Goal: Information Seeking & Learning: Learn about a topic

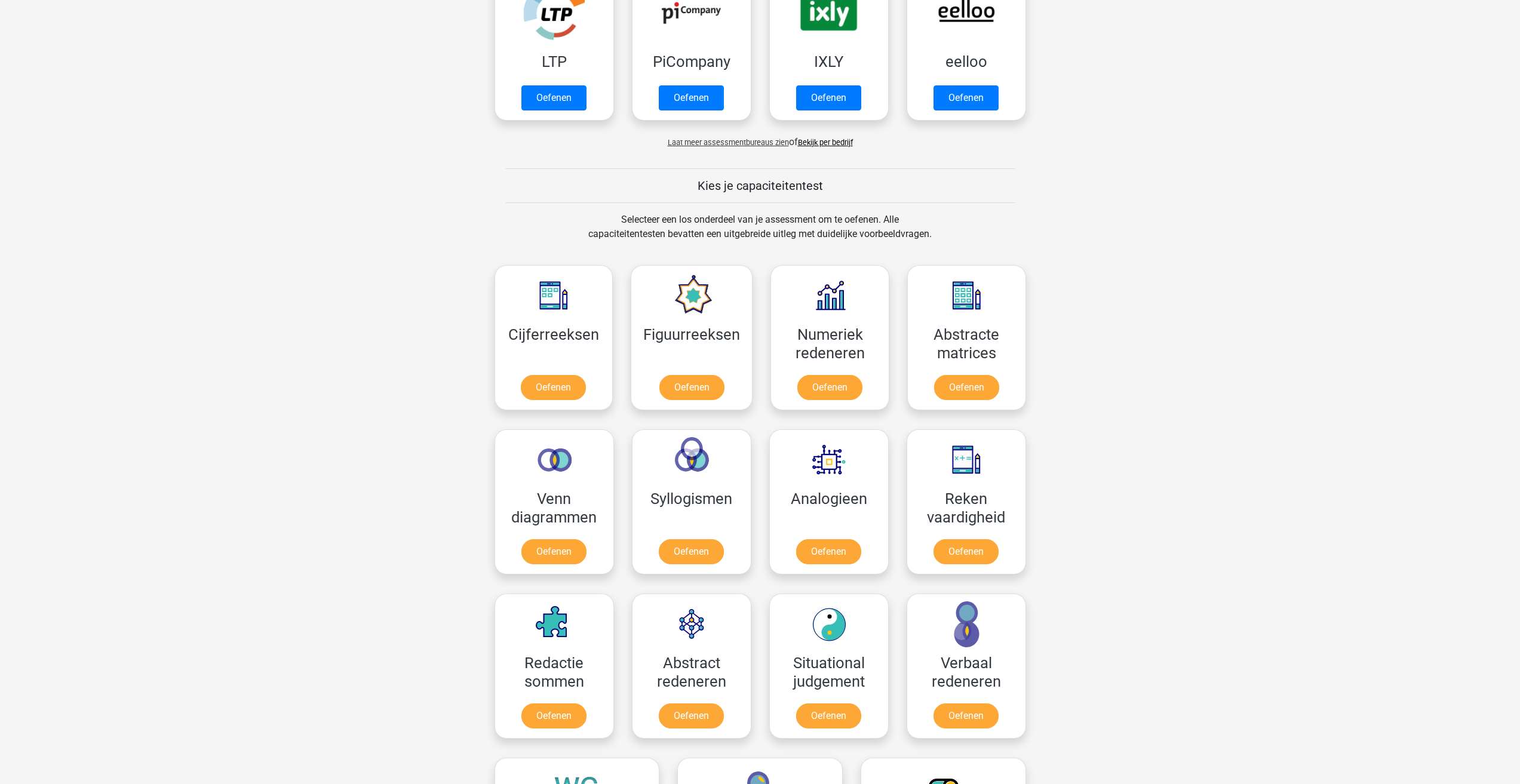
scroll to position [299, 0]
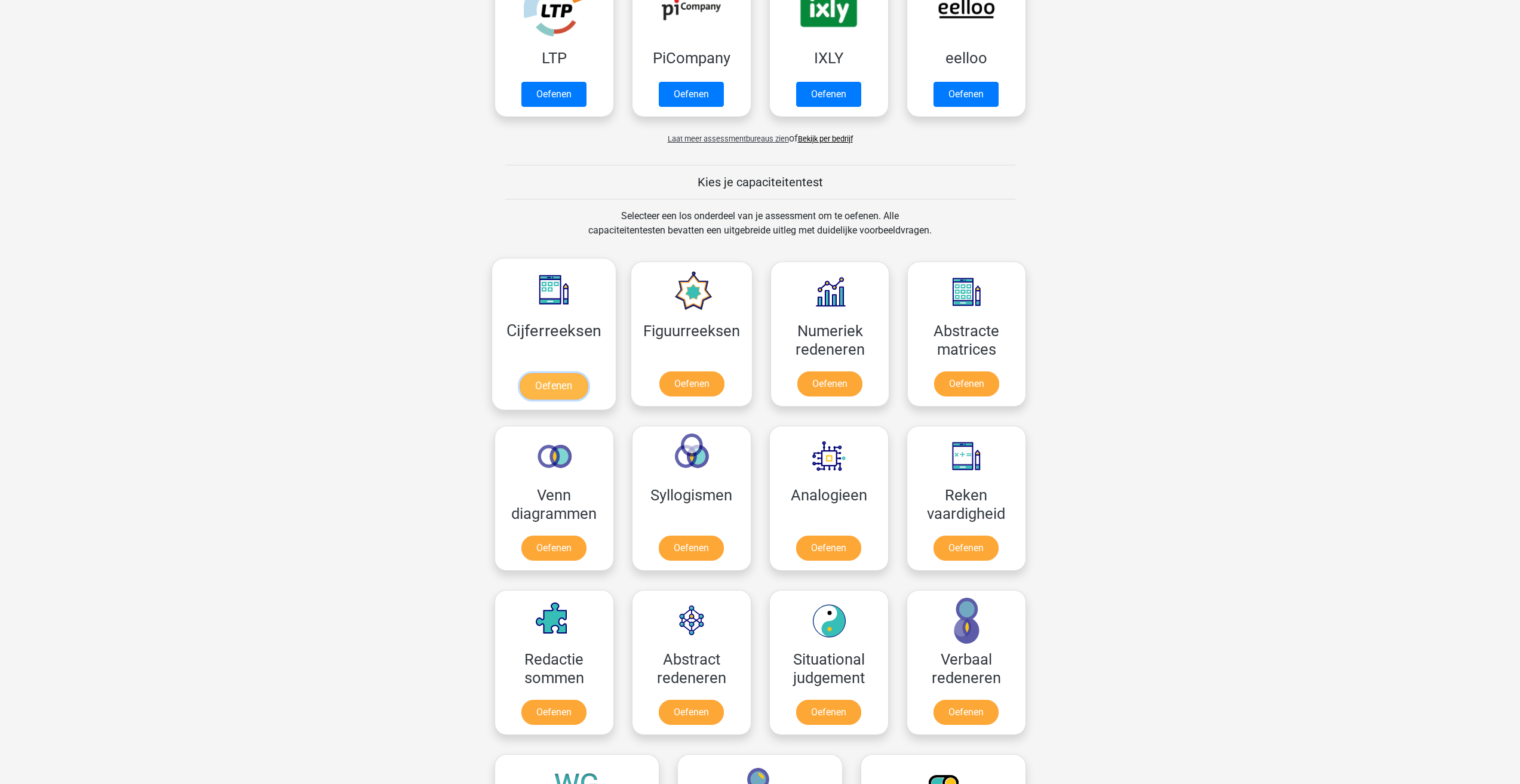
click at [561, 392] on link "Oefenen" at bounding box center [554, 386] width 68 height 26
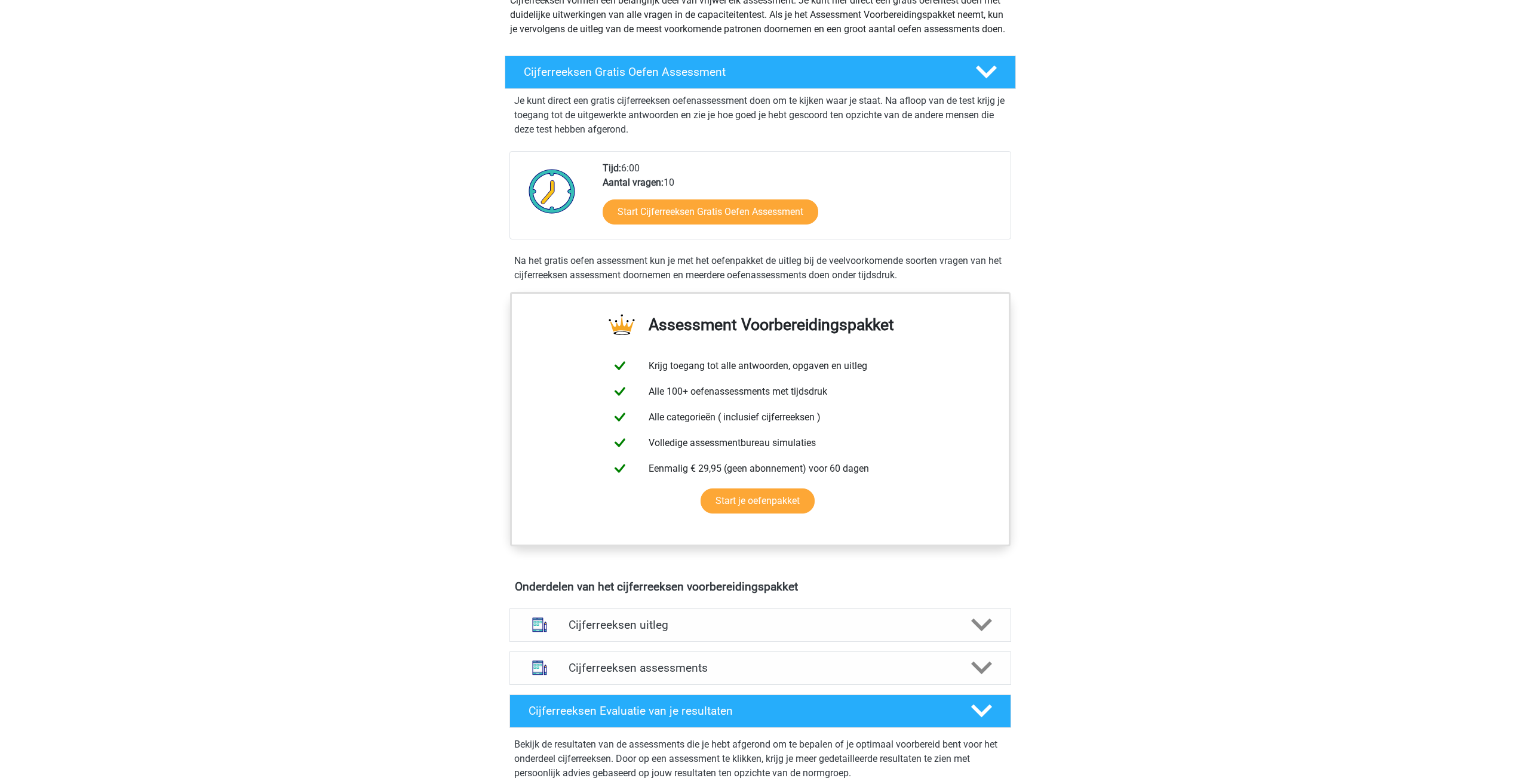
scroll to position [179, 0]
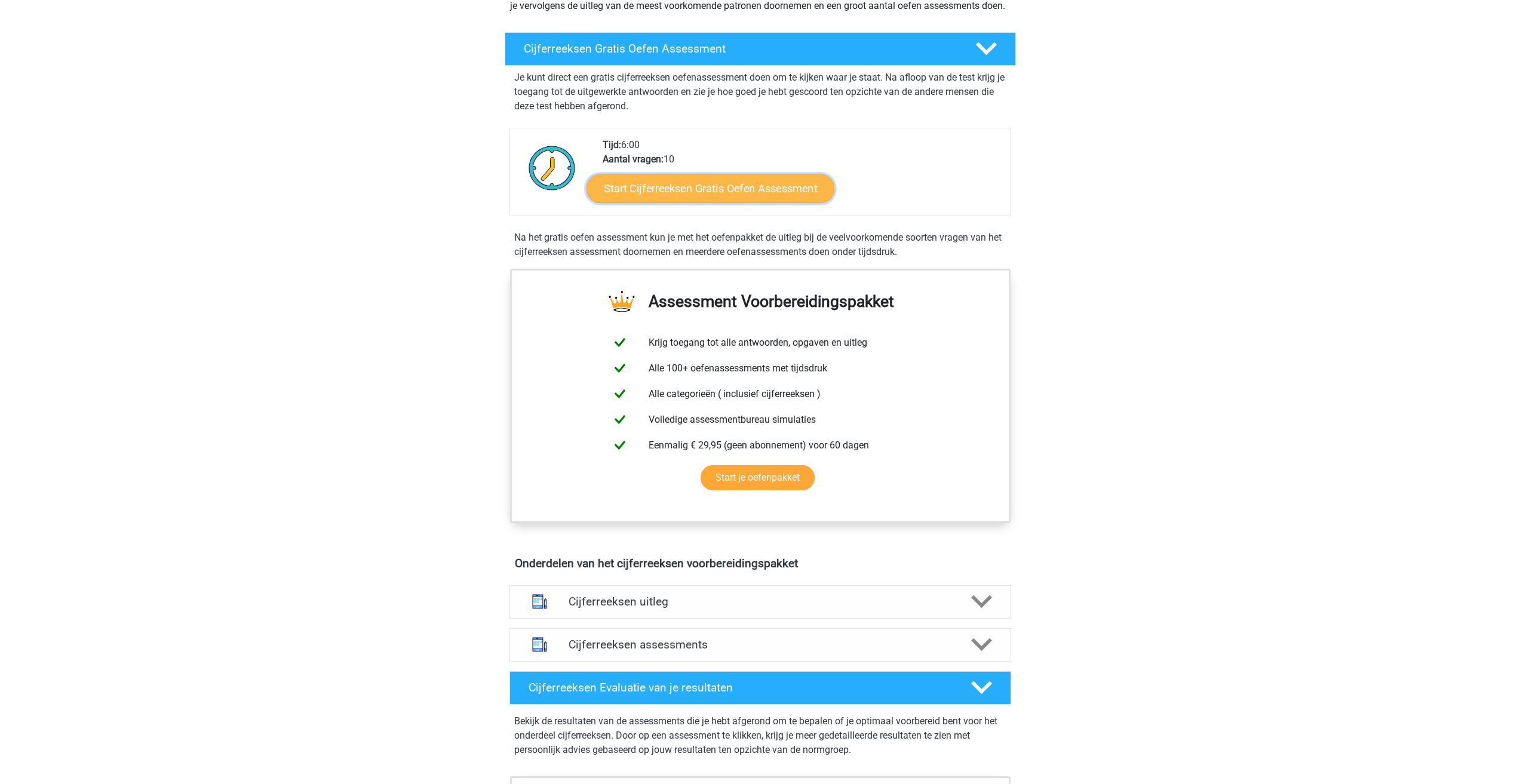
click at [749, 202] on link "Start Cijferreeksen Gratis Oefen Assessment" at bounding box center [710, 188] width 248 height 29
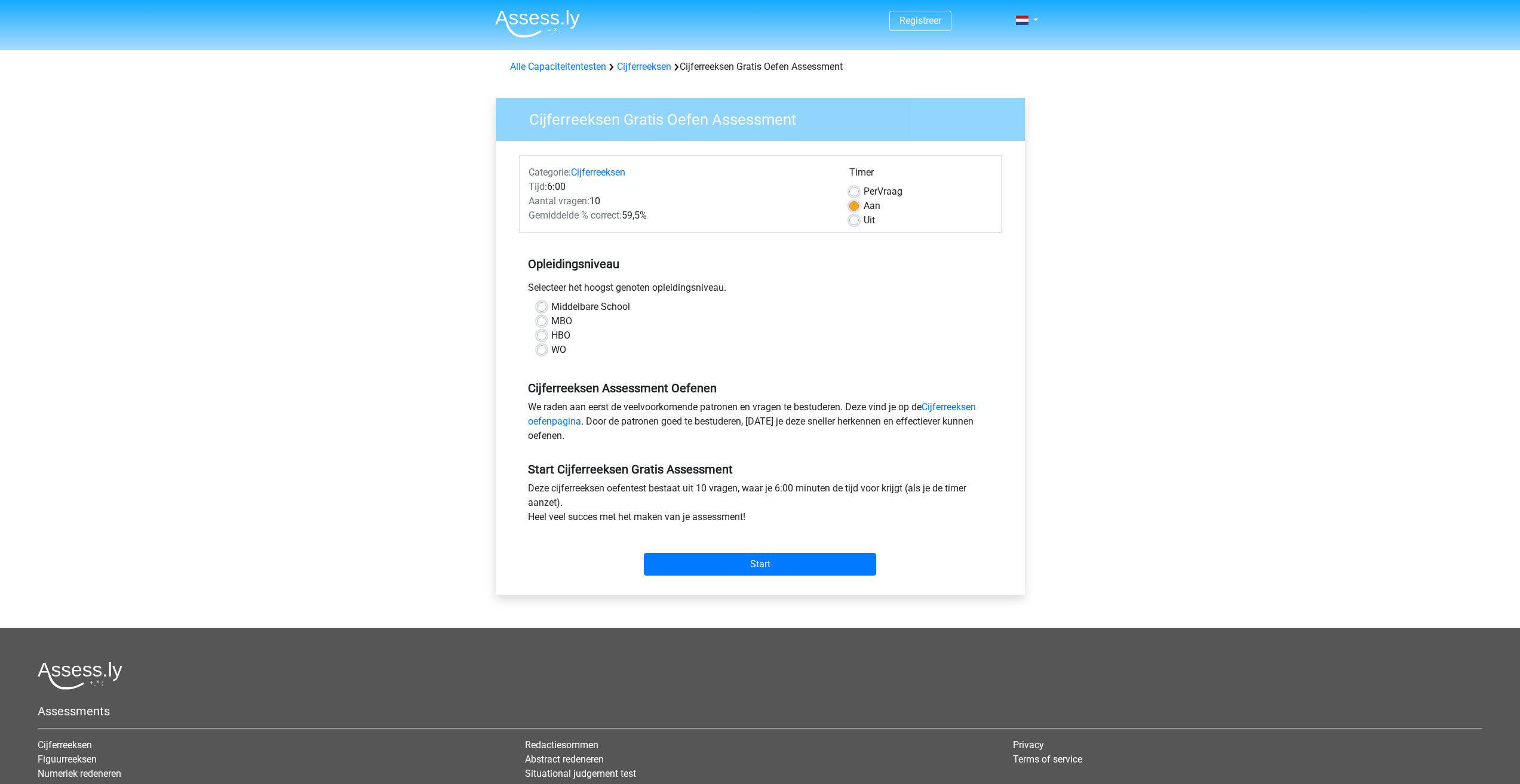
click at [551, 332] on label "HBO" at bounding box center [561, 335] width 19 height 14
click at [540, 332] on input "HBO" at bounding box center [541, 334] width 9 height 12
radio input "true"
click at [696, 565] on input "Start" at bounding box center [760, 564] width 232 height 23
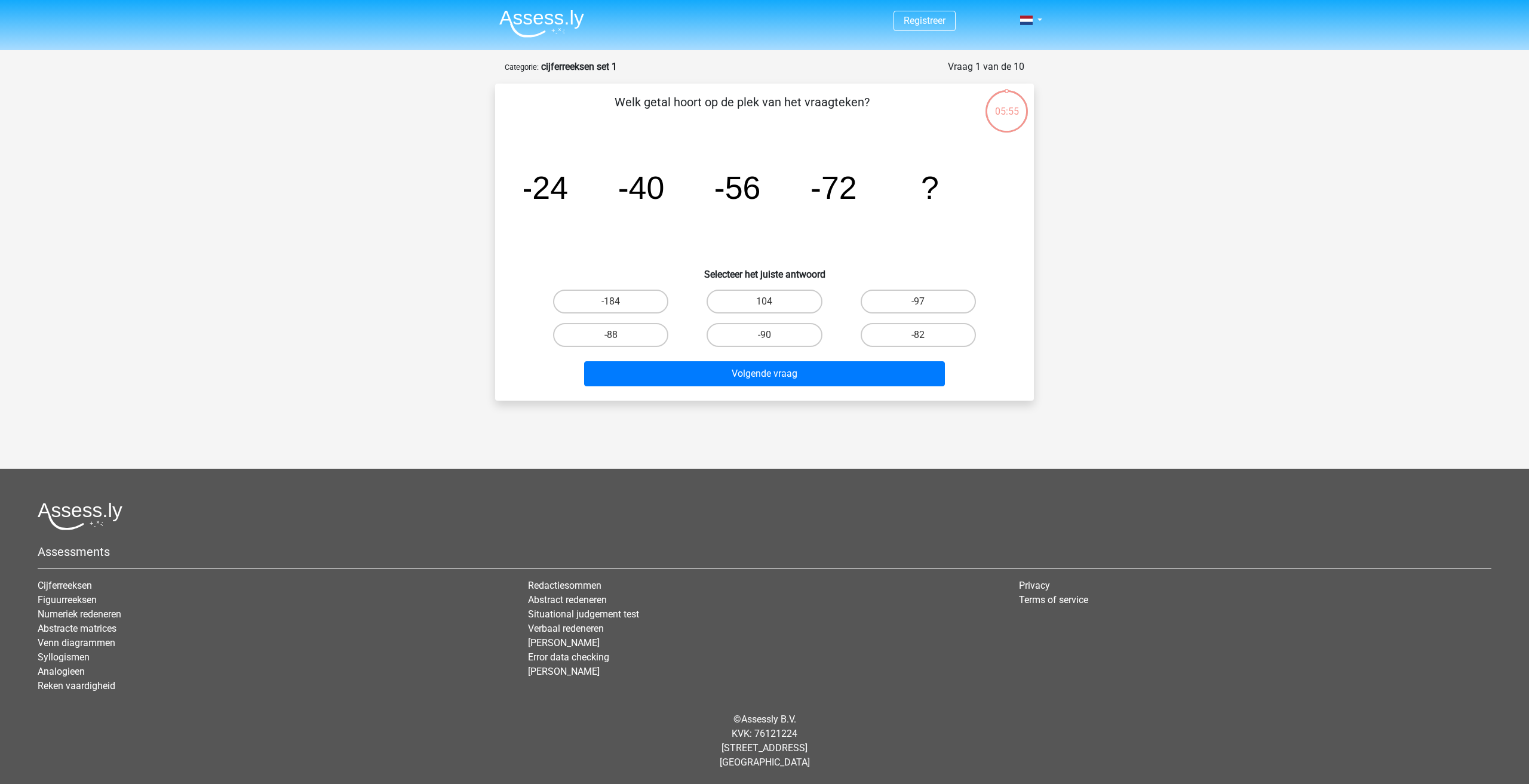
click at [979, 211] on icon "image/svg+xml -24 -40 -56 -72 ?" at bounding box center [764, 199] width 481 height 120
click at [638, 333] on label "-88" at bounding box center [611, 335] width 115 height 24
click at [619, 335] on input "-88" at bounding box center [615, 339] width 8 height 8
radio input "true"
click at [701, 369] on button "Volgende vraag" at bounding box center [765, 374] width 361 height 25
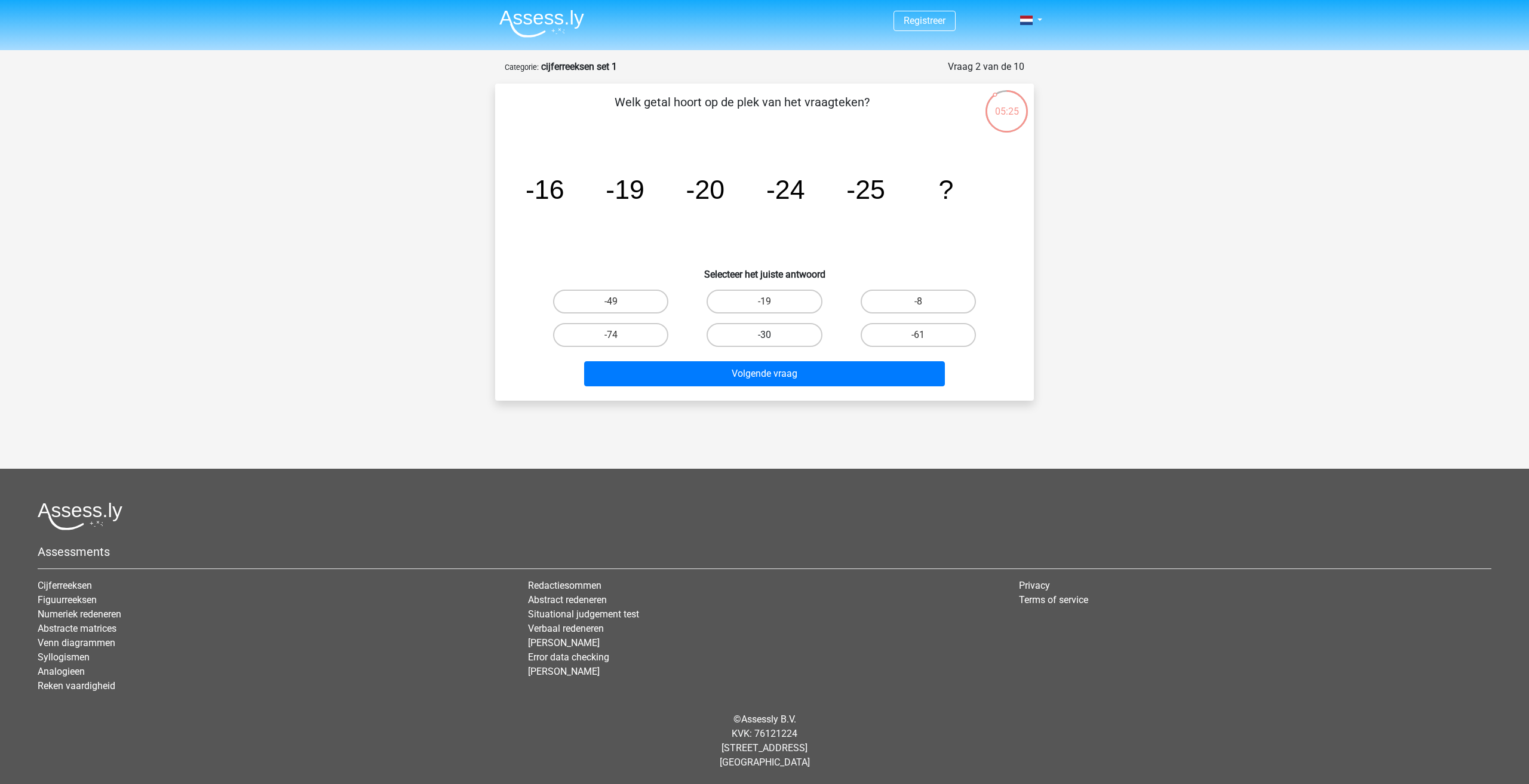
click at [784, 340] on label "-30" at bounding box center [764, 335] width 115 height 24
click at [772, 340] on input "-30" at bounding box center [768, 339] width 8 height 8
radio input "true"
click at [789, 368] on button "Volgende vraag" at bounding box center [765, 374] width 361 height 25
click at [621, 304] on label "-82" at bounding box center [611, 302] width 115 height 24
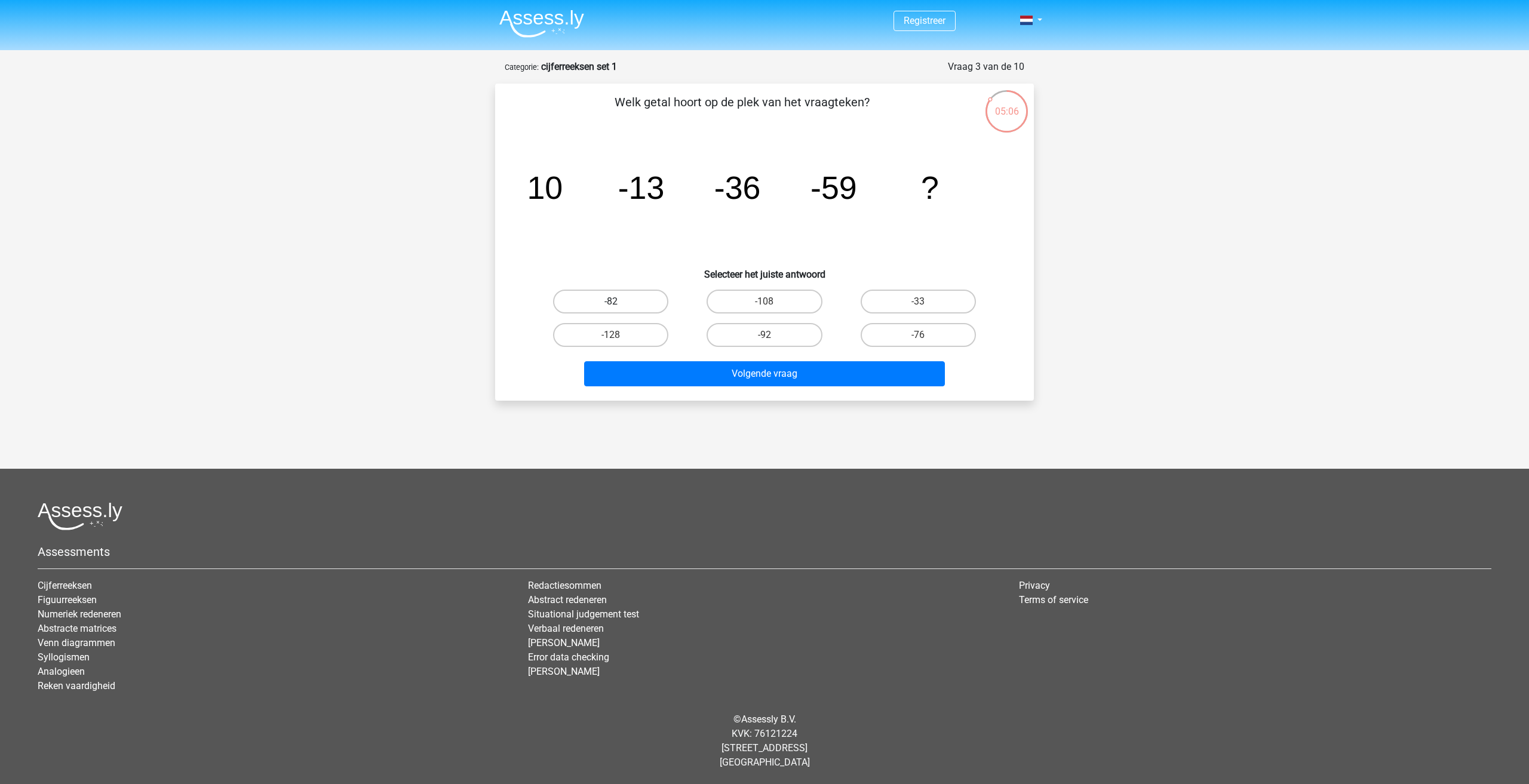
click at [619, 304] on input "-82" at bounding box center [615, 305] width 8 height 8
radio input "true"
click at [706, 372] on button "Volgende vraag" at bounding box center [765, 374] width 361 height 25
click at [890, 303] on label "28" at bounding box center [918, 302] width 115 height 24
click at [918, 303] on input "28" at bounding box center [922, 305] width 8 height 8
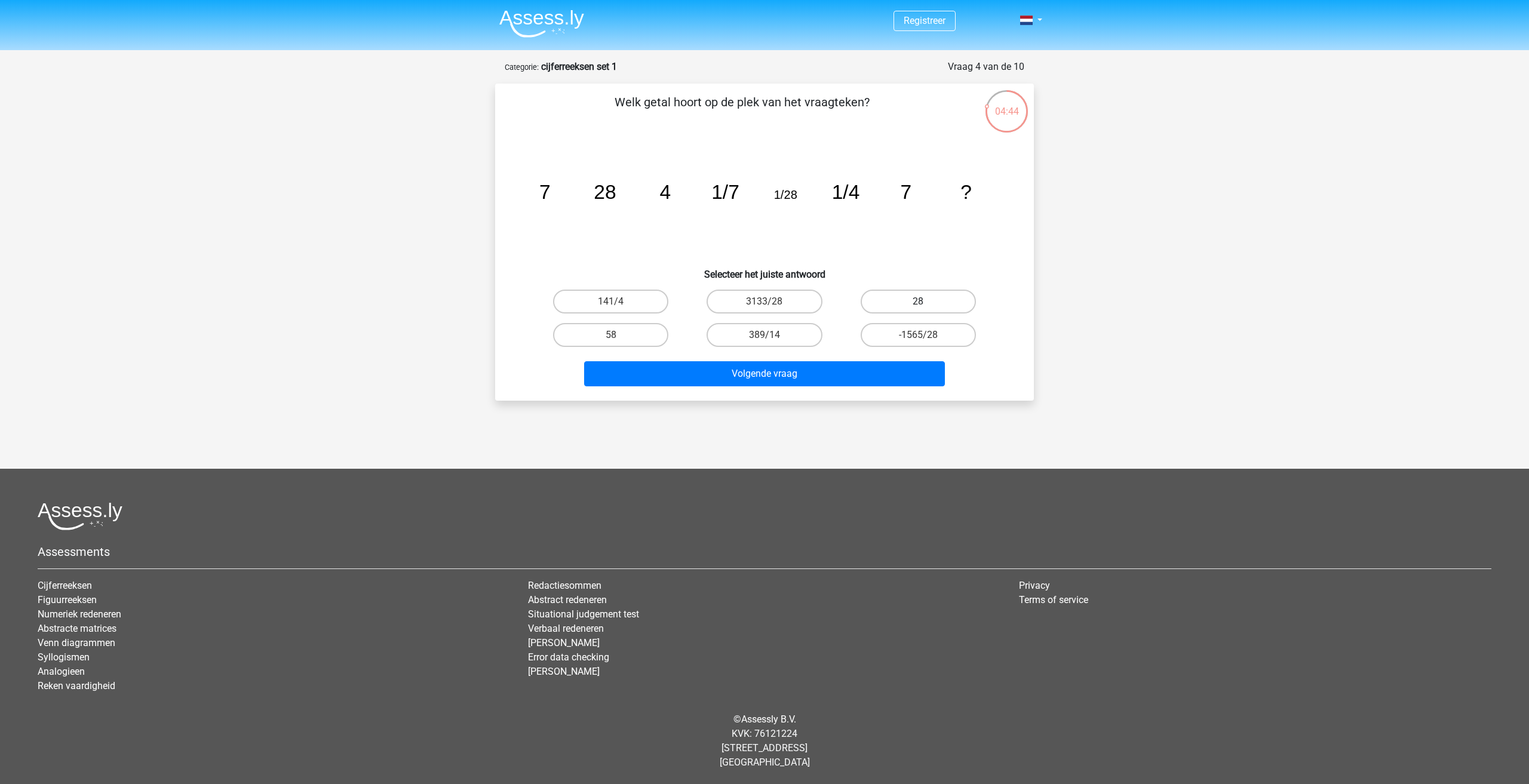
radio input "true"
click at [816, 379] on button "Volgende vraag" at bounding box center [765, 374] width 361 height 25
click at [904, 328] on label "-42" at bounding box center [918, 335] width 115 height 24
click at [918, 335] on input "-42" at bounding box center [922, 339] width 8 height 8
radio input "true"
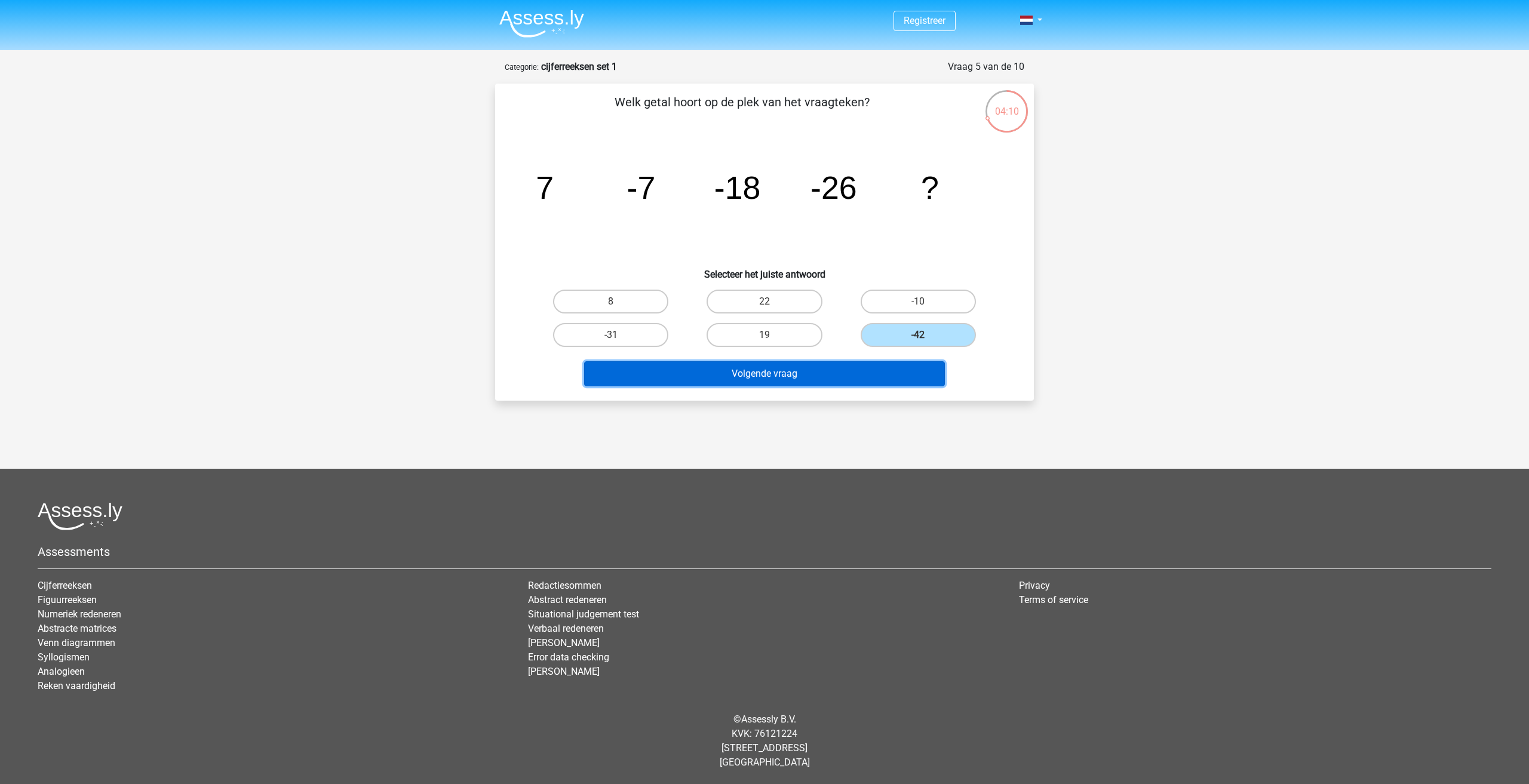
click at [851, 370] on button "Volgende vraag" at bounding box center [765, 374] width 361 height 25
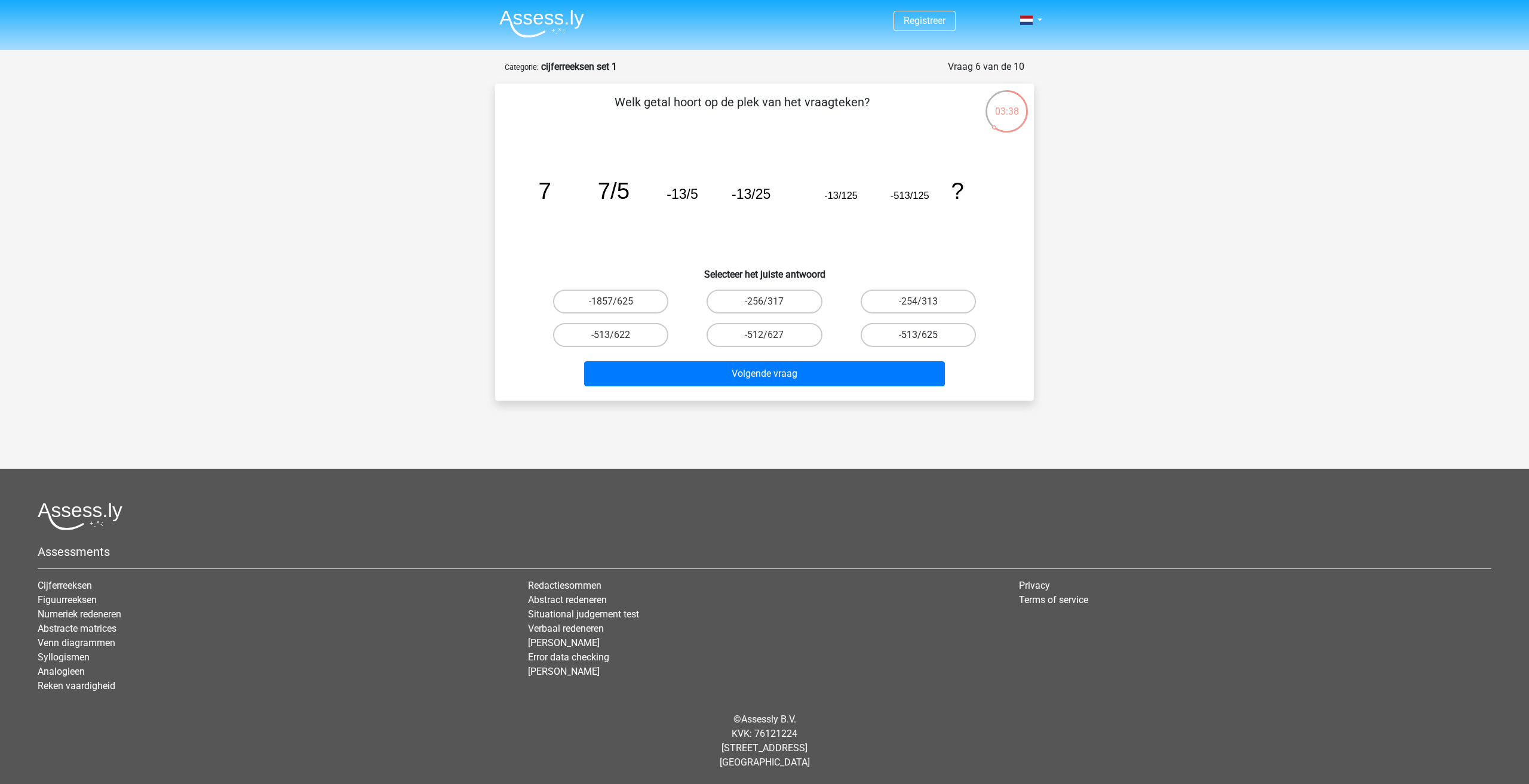
click at [911, 339] on label "-513/625" at bounding box center [918, 335] width 115 height 24
click at [918, 339] on input "-513/625" at bounding box center [922, 339] width 8 height 8
radio input "true"
click at [880, 362] on button "Volgende vraag" at bounding box center [765, 374] width 361 height 25
click at [741, 340] on label "-9/7" at bounding box center [764, 335] width 115 height 24
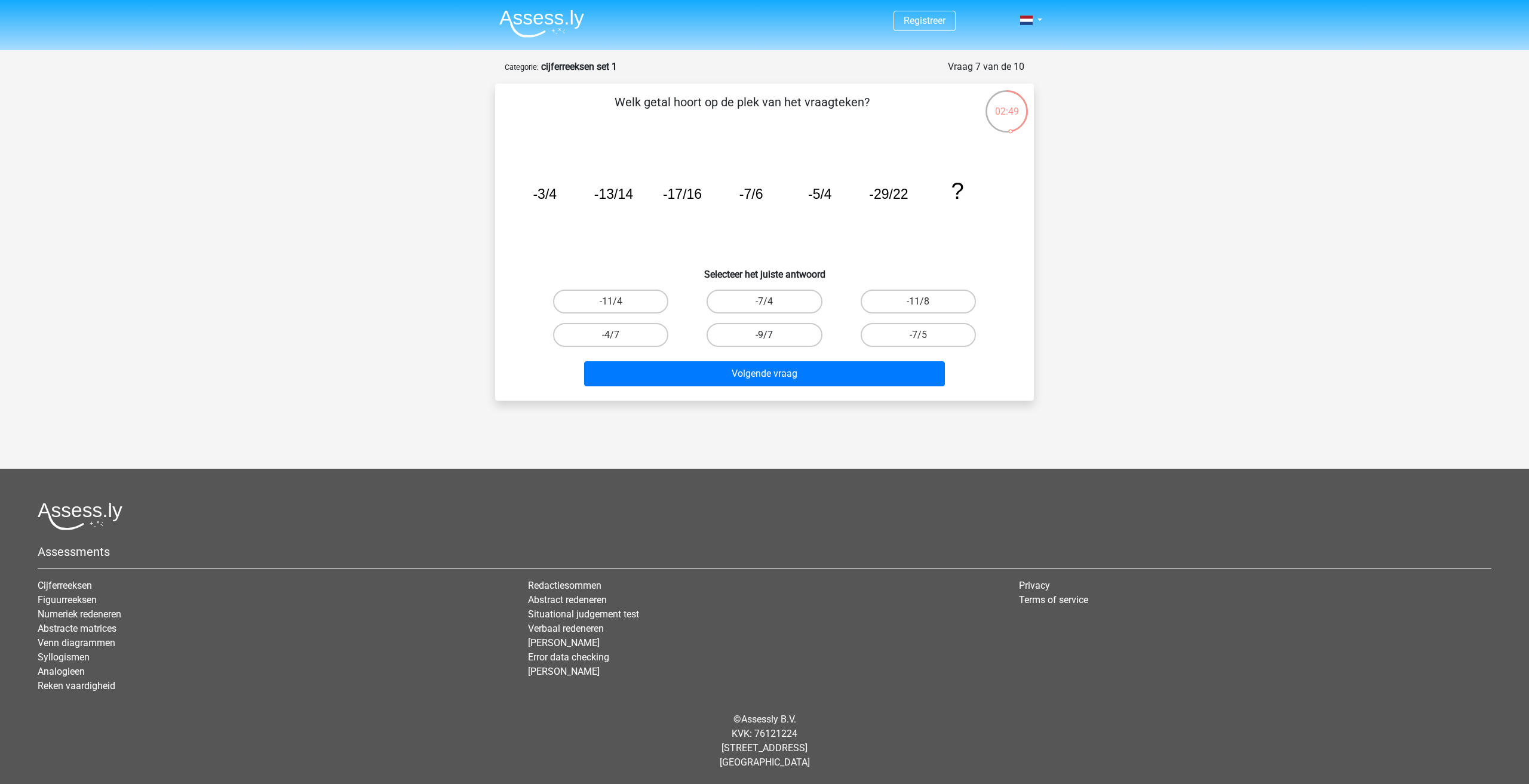
click at [764, 340] on input "-9/7" at bounding box center [768, 339] width 8 height 8
radio input "true"
click at [755, 369] on button "Volgende vraag" at bounding box center [765, 374] width 361 height 25
click at [615, 296] on label "78" at bounding box center [611, 302] width 115 height 24
click at [615, 302] on input "78" at bounding box center [615, 305] width 8 height 8
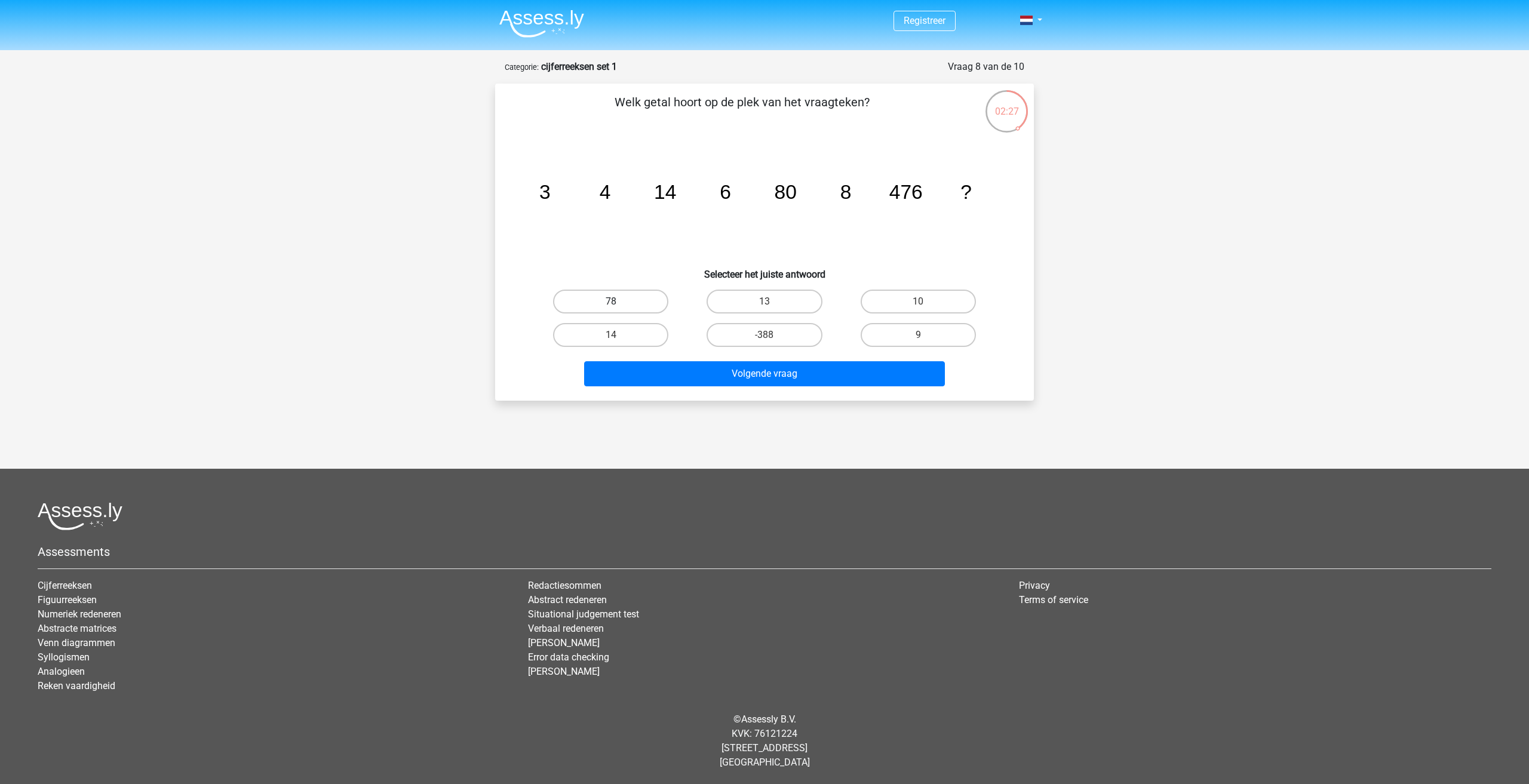
radio input "true"
click at [762, 381] on button "Volgende vraag" at bounding box center [765, 374] width 361 height 25
click at [762, 306] on label "480" at bounding box center [764, 302] width 115 height 24
click at [764, 306] on input "480" at bounding box center [768, 305] width 8 height 8
radio input "true"
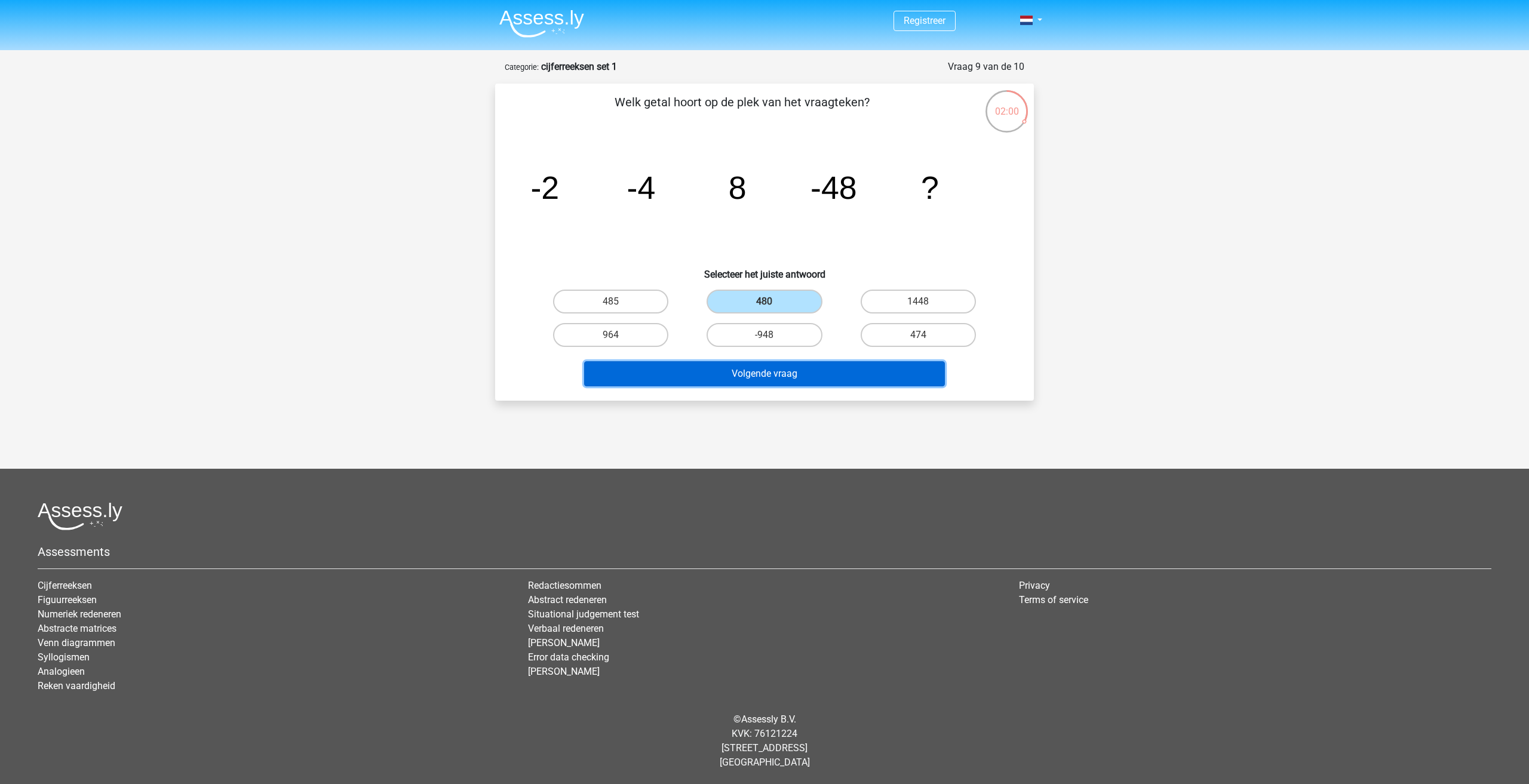
click at [764, 379] on button "Volgende vraag" at bounding box center [765, 374] width 361 height 25
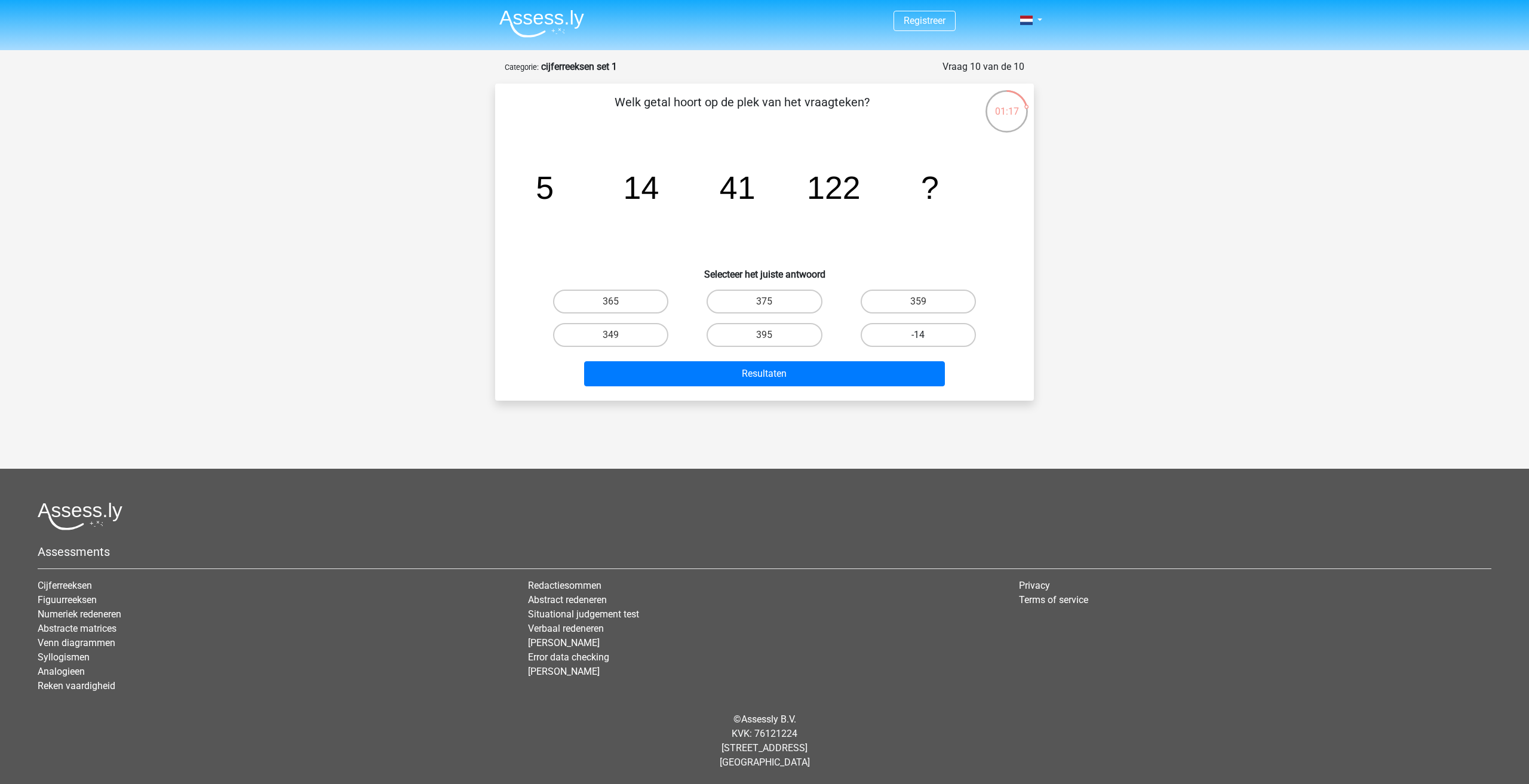
click at [891, 336] on label "-14" at bounding box center [918, 335] width 115 height 24
click at [918, 336] on input "-14" at bounding box center [922, 339] width 8 height 8
radio input "true"
click at [850, 371] on button "Resultaten" at bounding box center [765, 374] width 361 height 25
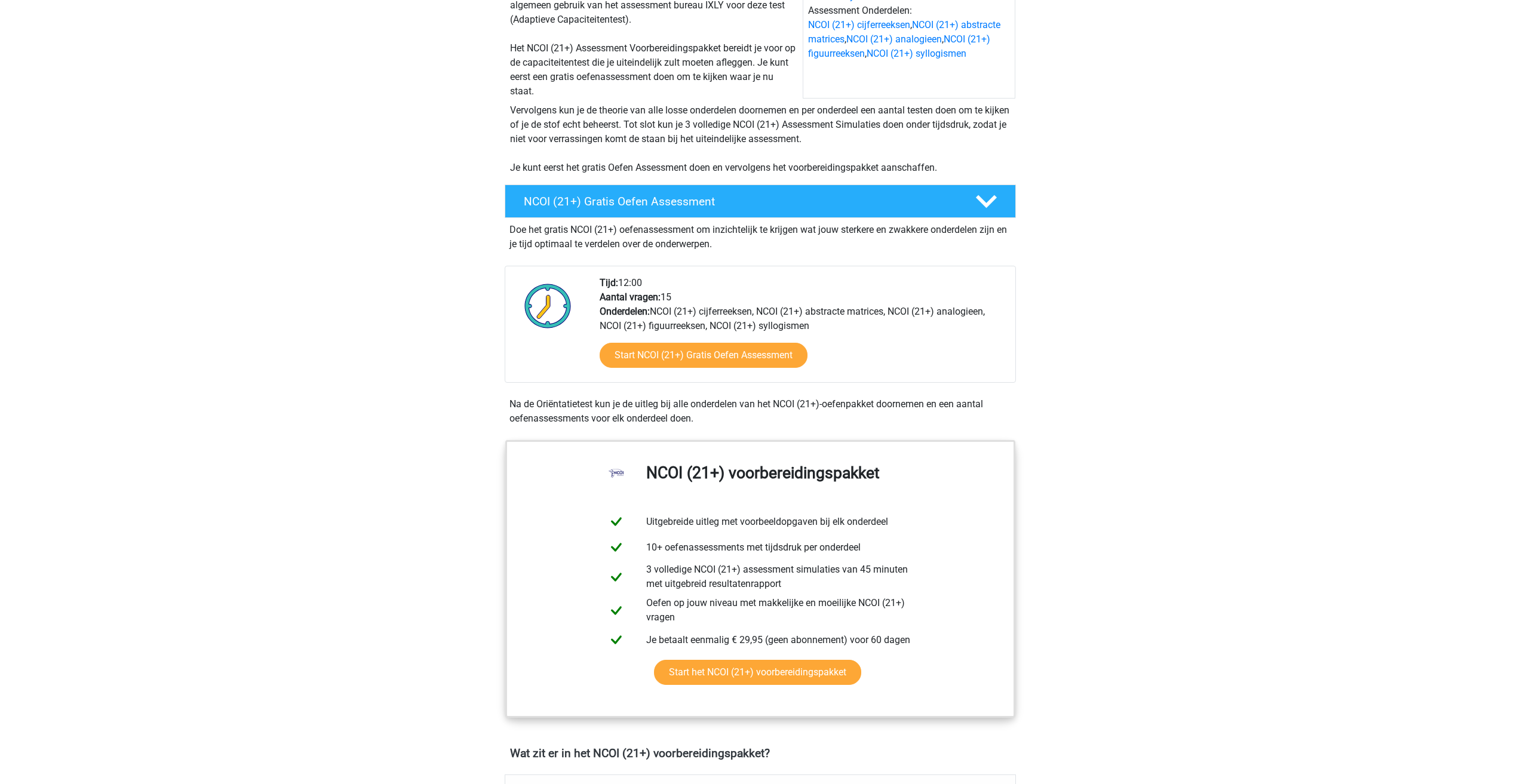
scroll to position [179, 0]
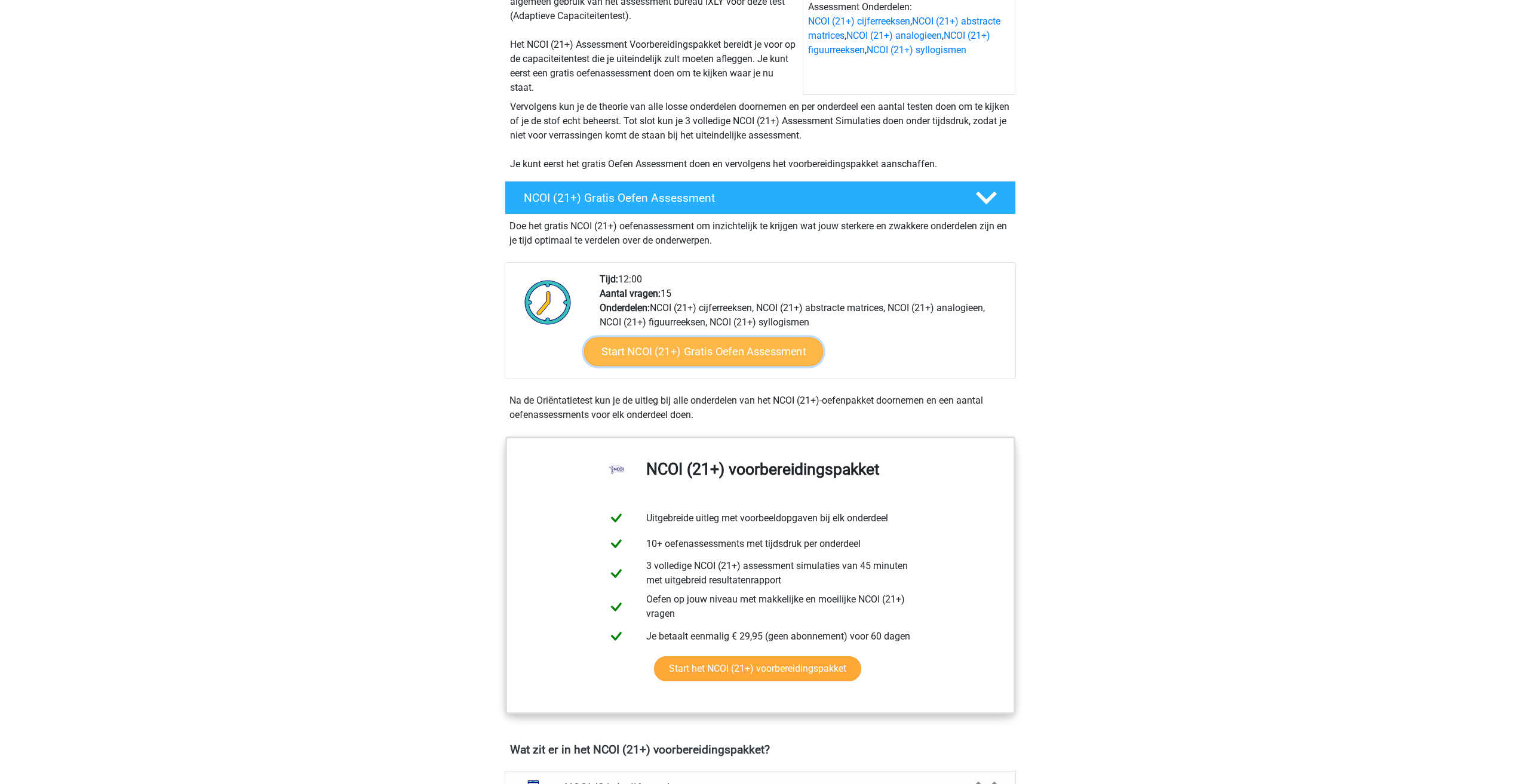
click at [663, 349] on link "Start NCOI (21+) Gratis Oefen Assessment" at bounding box center [703, 352] width 239 height 29
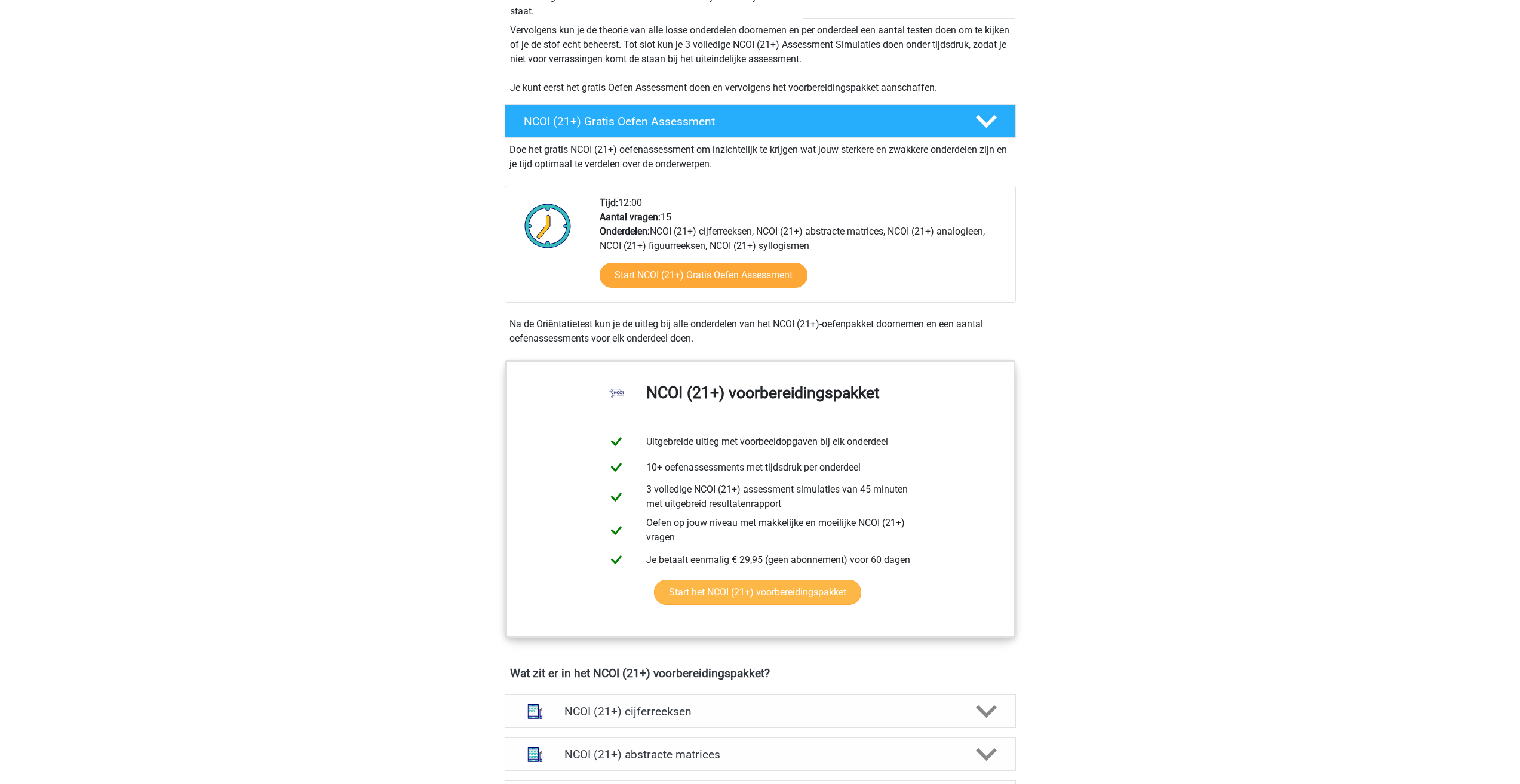
scroll to position [239, 0]
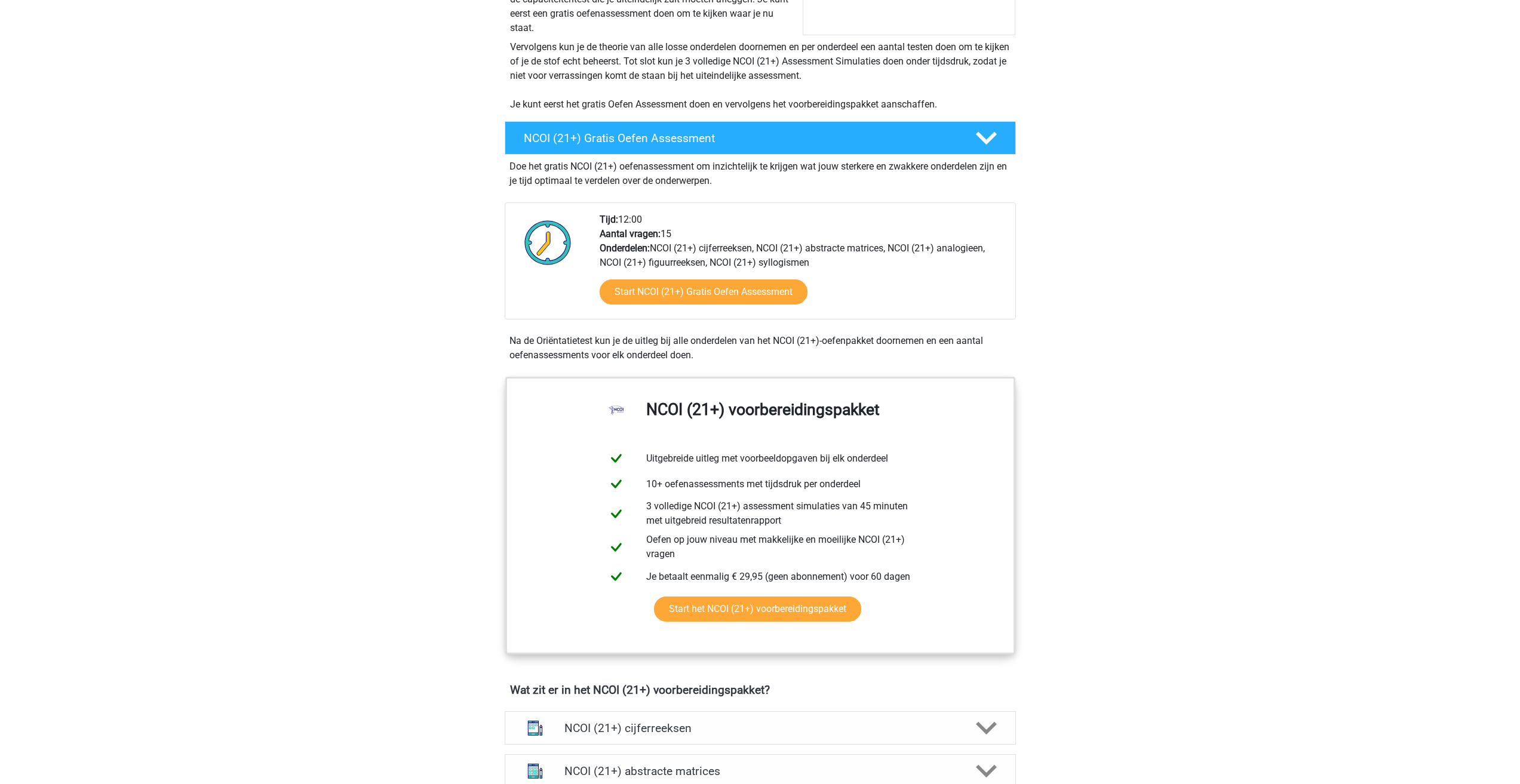
drag, startPoint x: 691, startPoint y: 243, endPoint x: 933, endPoint y: 248, distance: 242.1
click at [919, 255] on div "Tijd: 12:00 Aantal vragen: 15 Onderdelen: NCOI (21+) cijferreeksen, NCOI (21+) …" at bounding box center [802, 265] width 424 height 106
click at [933, 248] on div "Tijd: 12:00 Aantal vragen: 15 Onderdelen: NCOI (21+) cijferreeksen, NCOI (21+) …" at bounding box center [802, 265] width 424 height 106
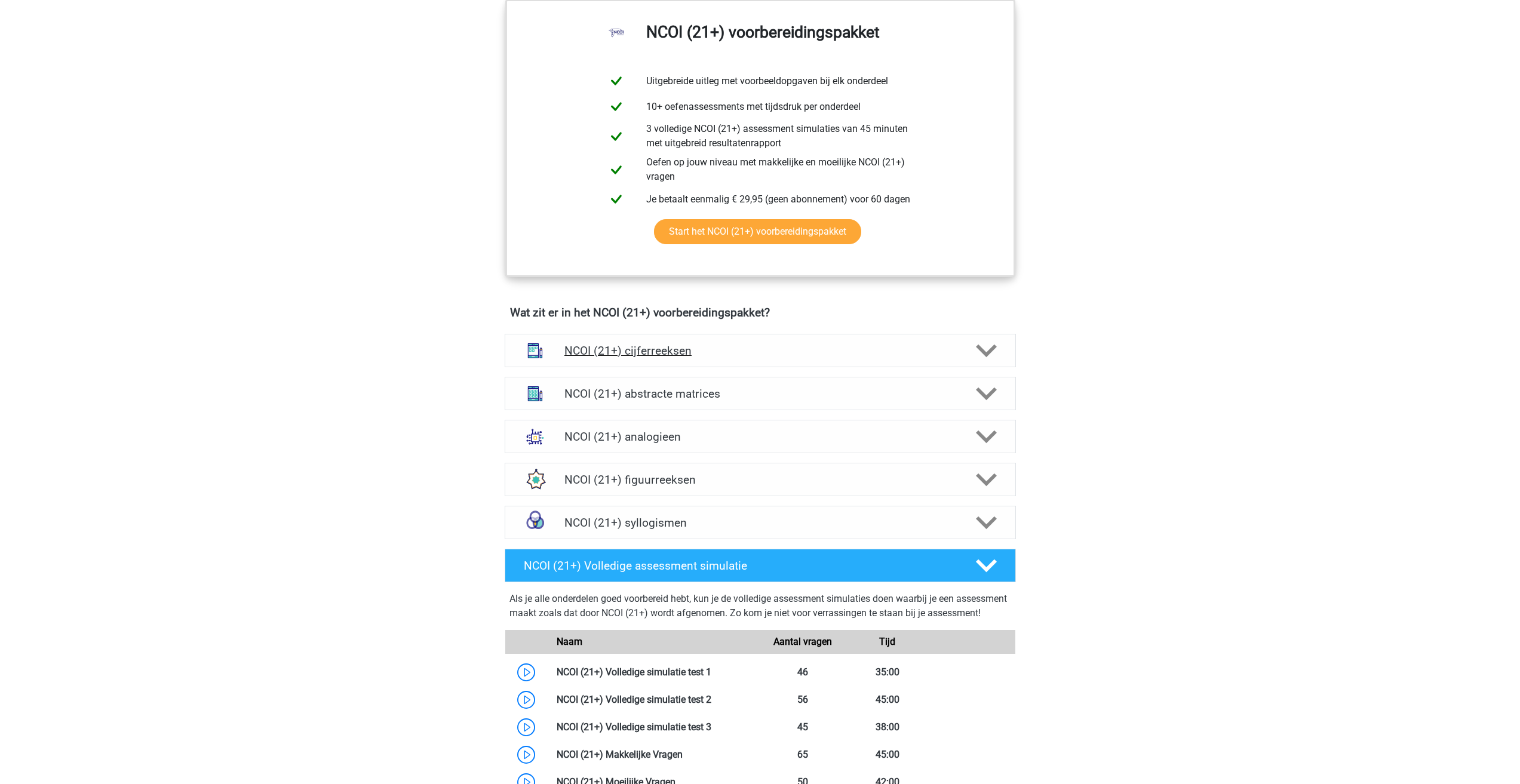
scroll to position [657, 0]
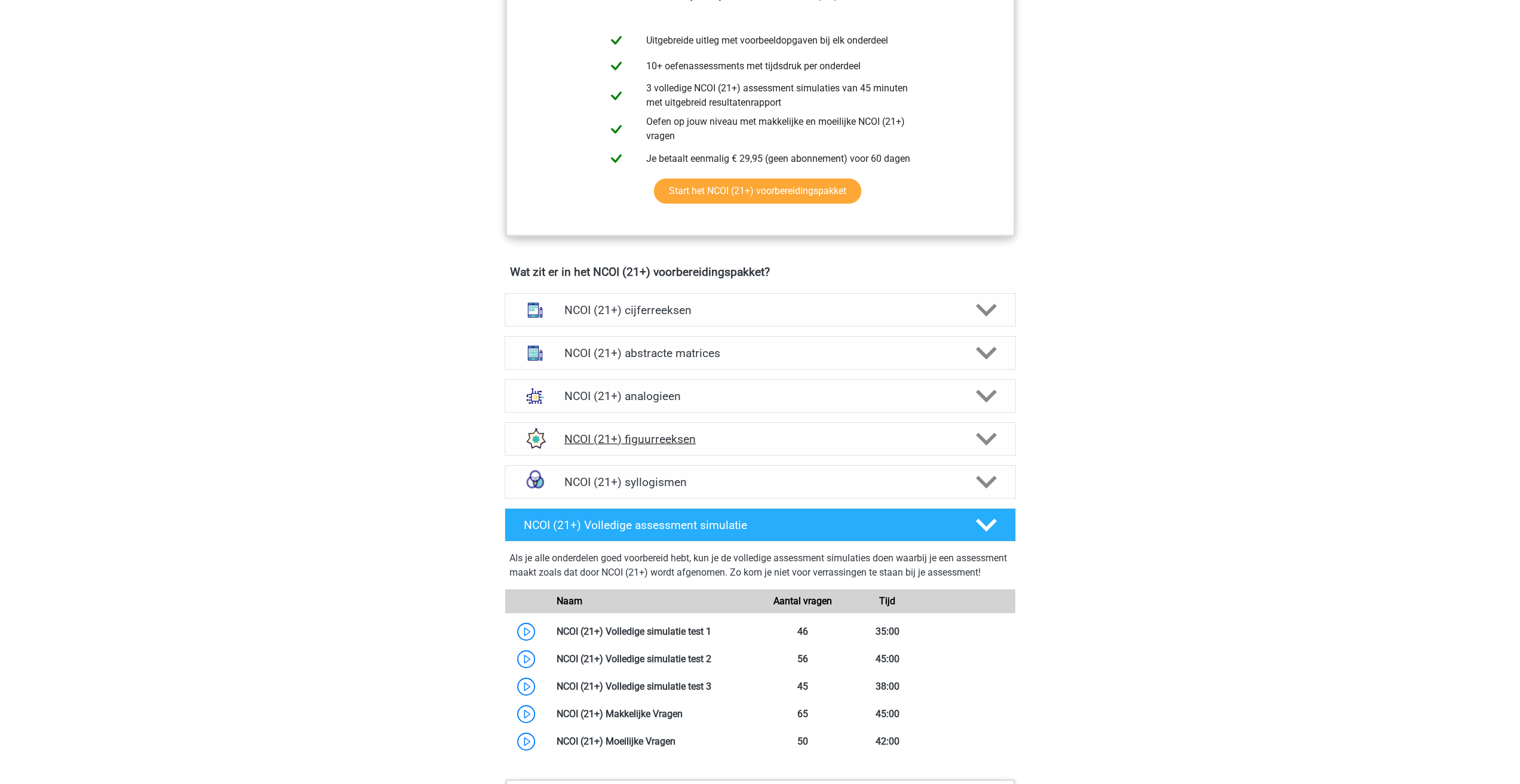
click at [662, 439] on h4 "NCOI (21+) figuurreeksen" at bounding box center [760, 439] width 391 height 14
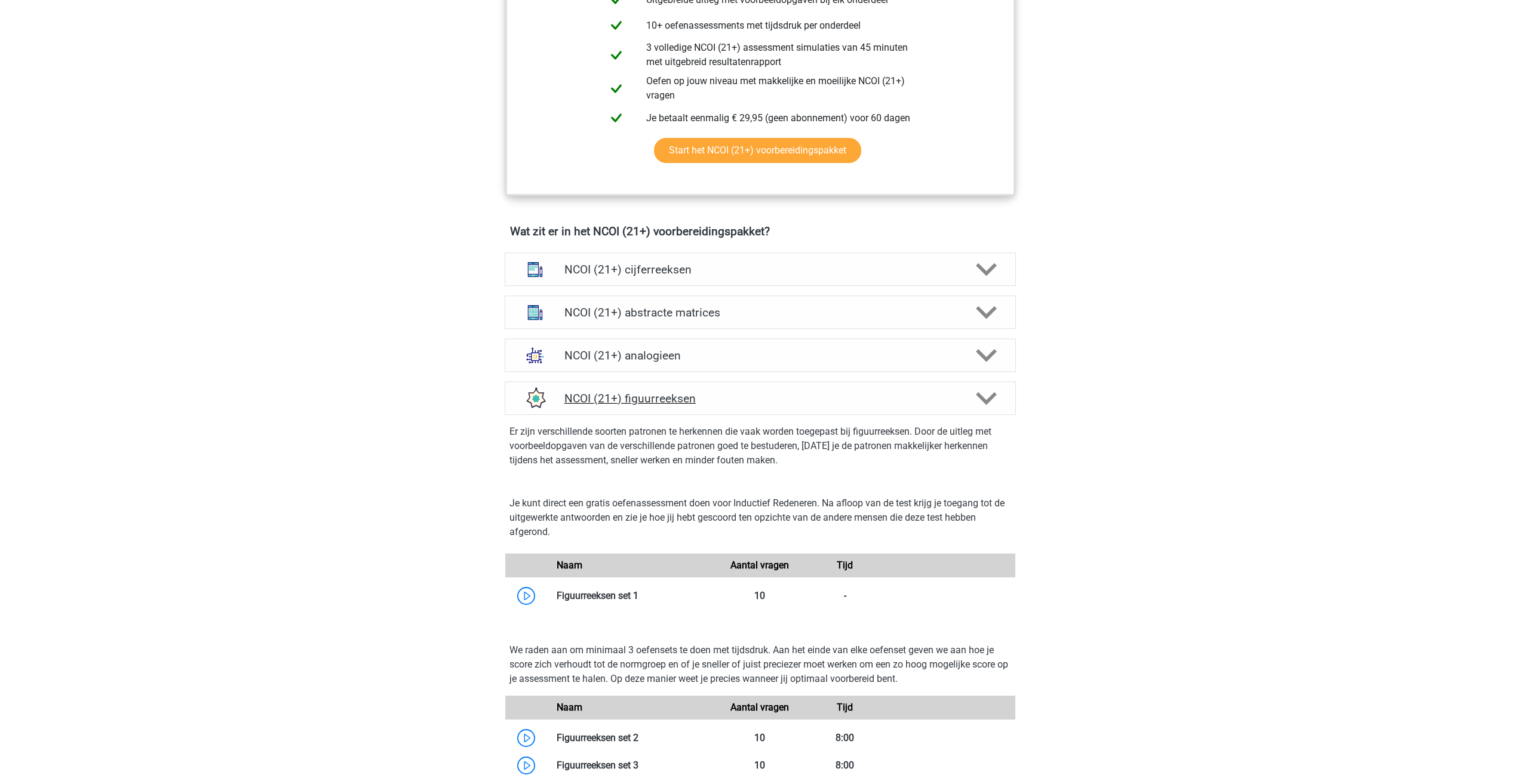
scroll to position [896, 0]
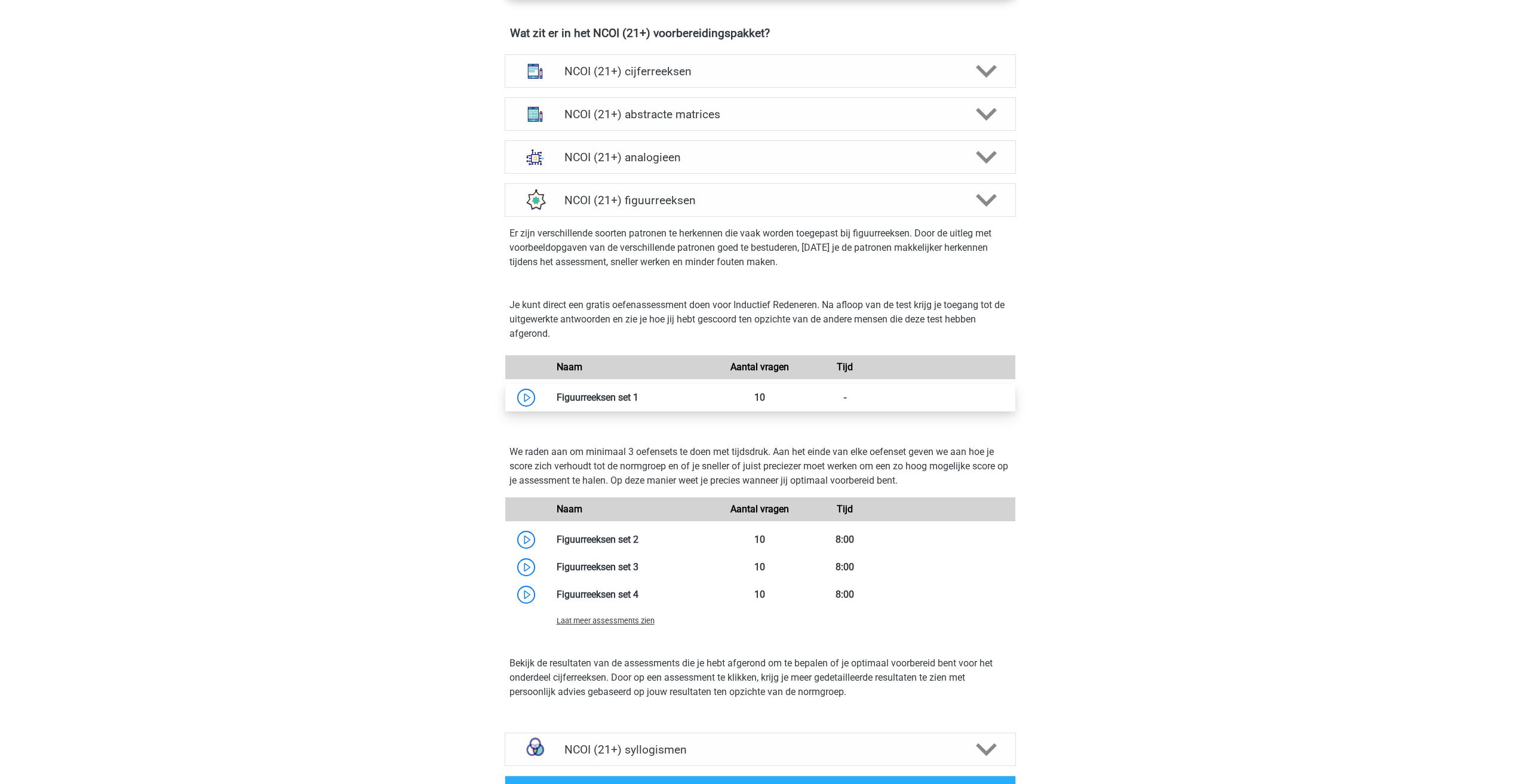
click at [638, 400] on link at bounding box center [638, 397] width 0 height 11
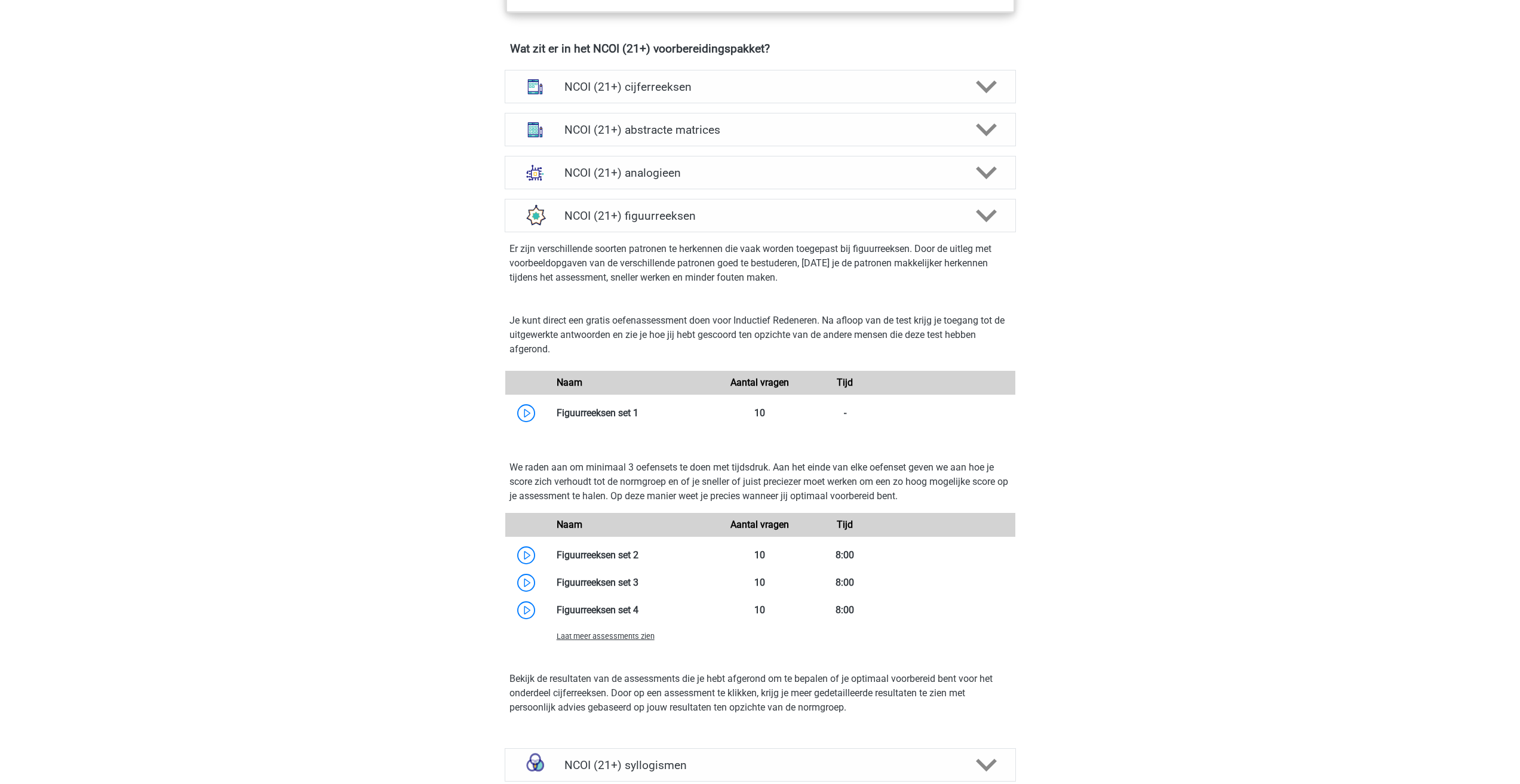
scroll to position [836, 0]
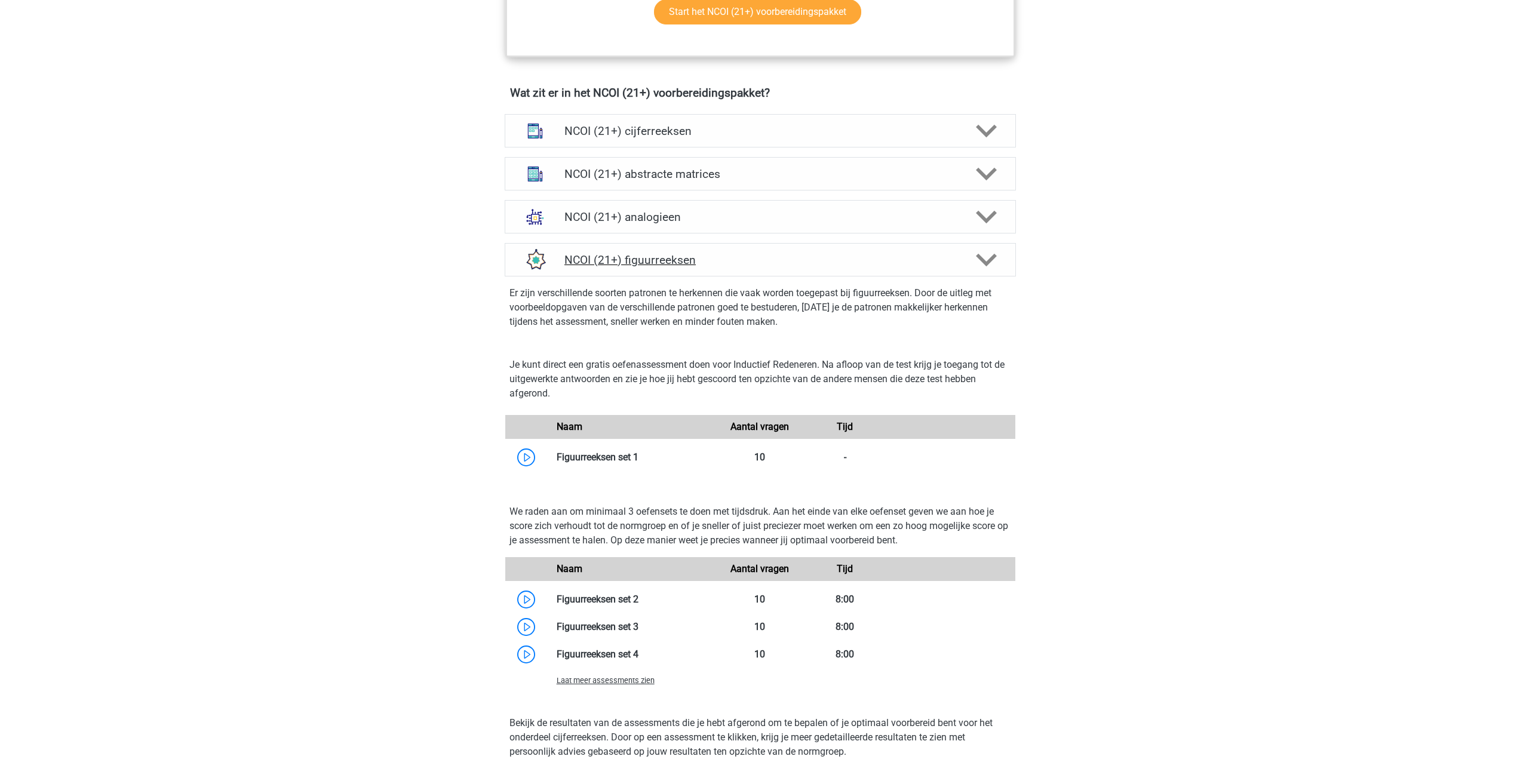
click at [606, 271] on div "NCOI (21+) figuurreeksen" at bounding box center [760, 260] width 511 height 34
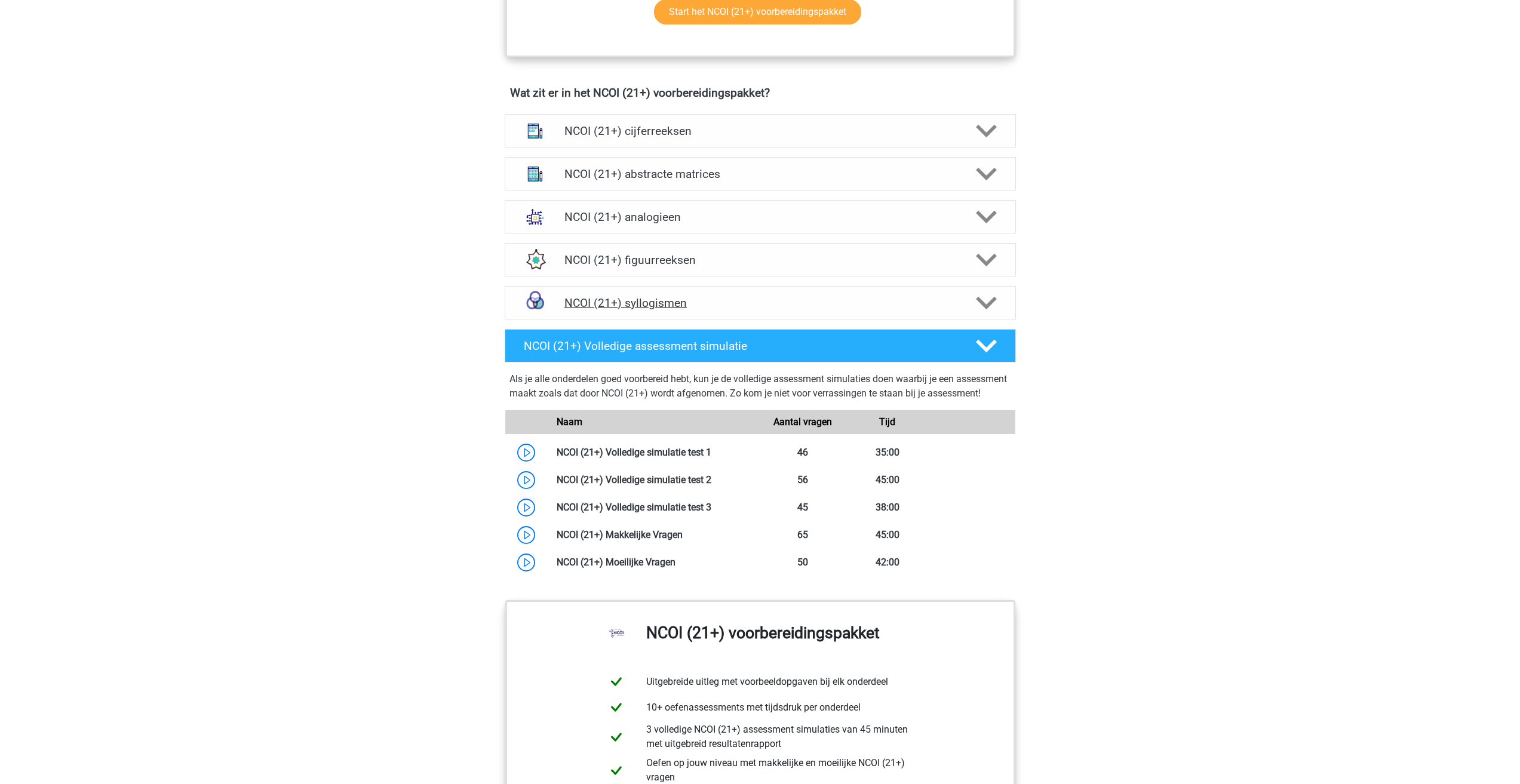
click at [746, 310] on div "NCOI (21+) syllogismen" at bounding box center [760, 303] width 511 height 34
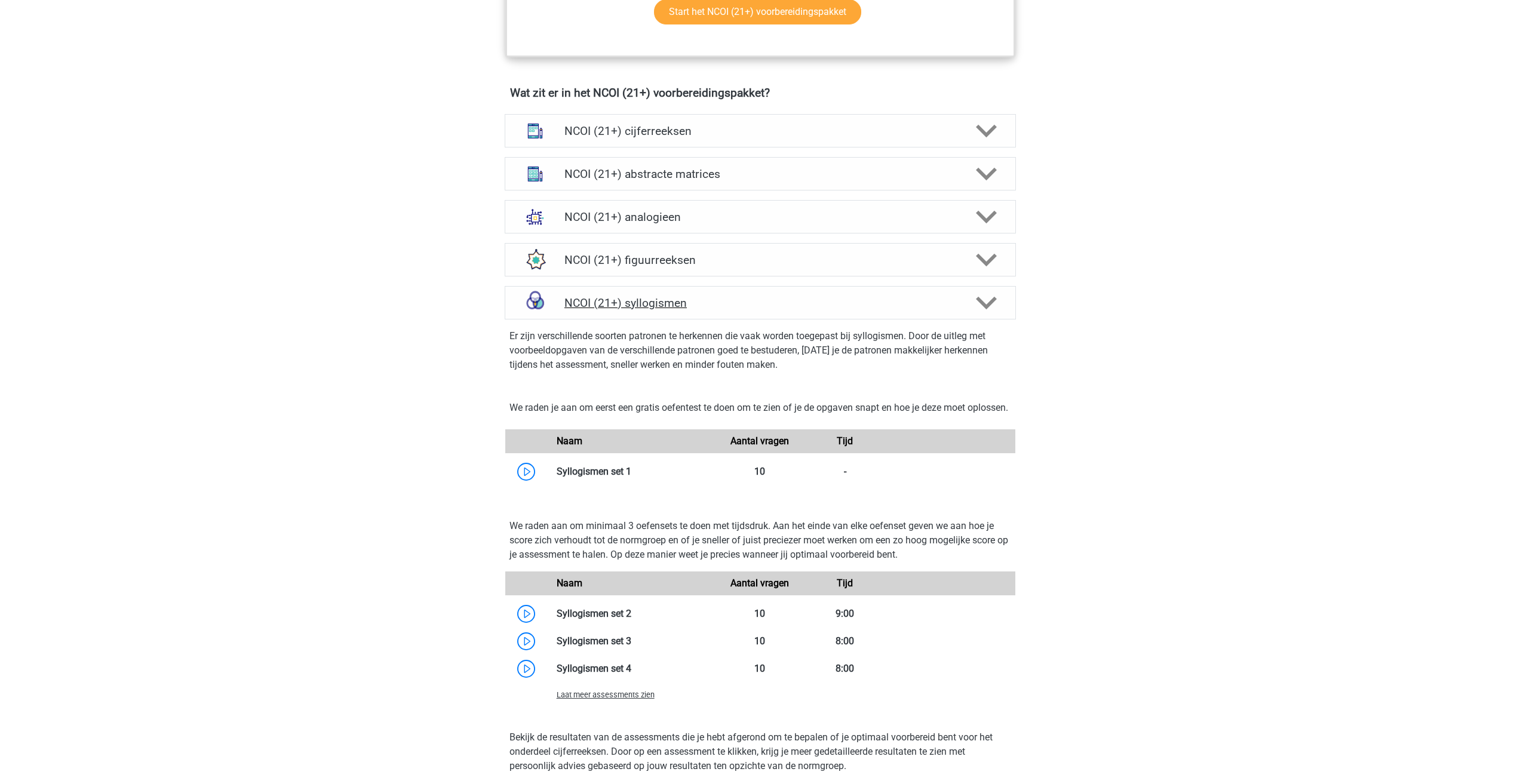
click at [746, 310] on div "NCOI (21+) syllogismen" at bounding box center [760, 303] width 511 height 34
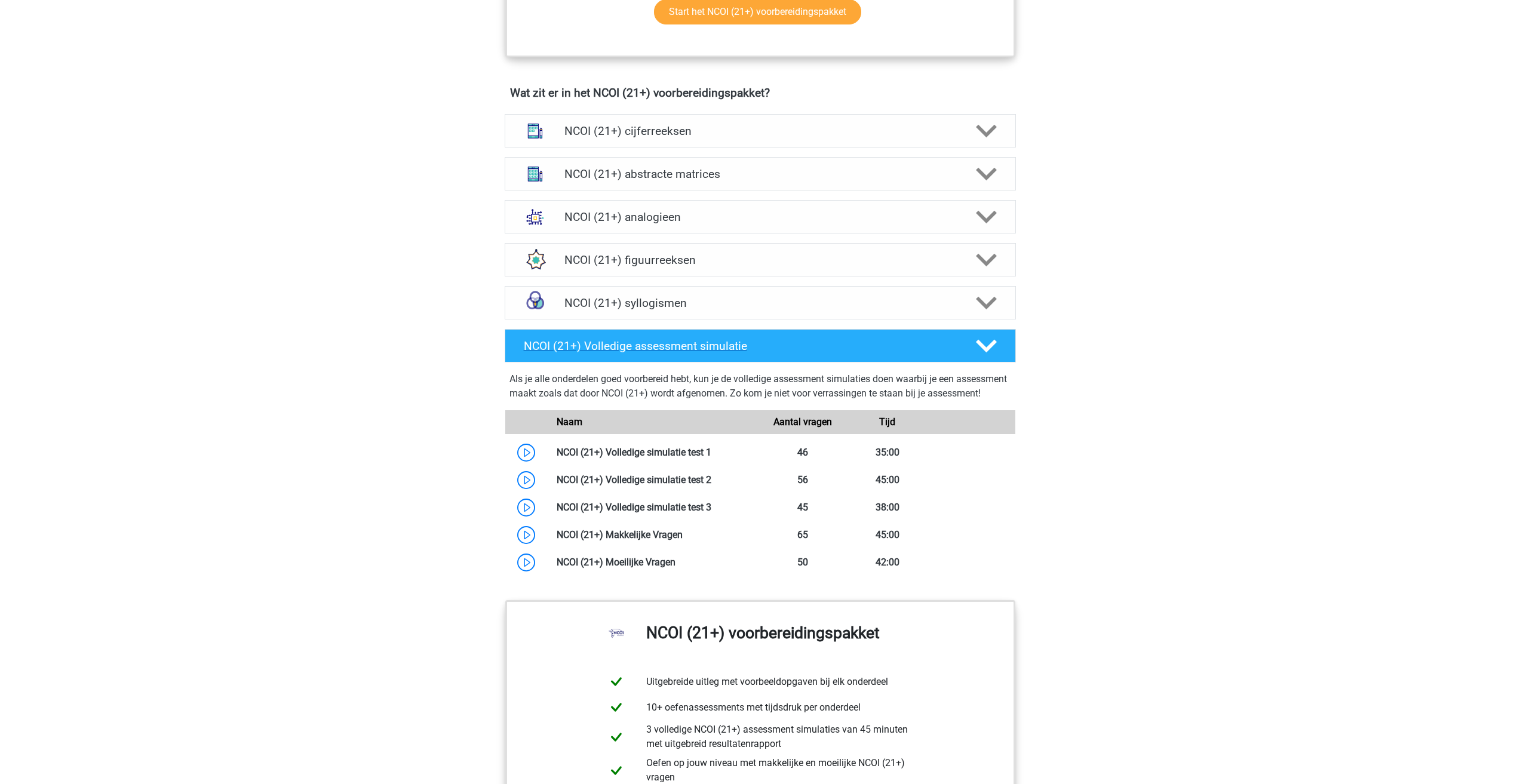
click at [743, 342] on h4 "NCOI (21+) Volledige assessment simulatie" at bounding box center [740, 346] width 432 height 14
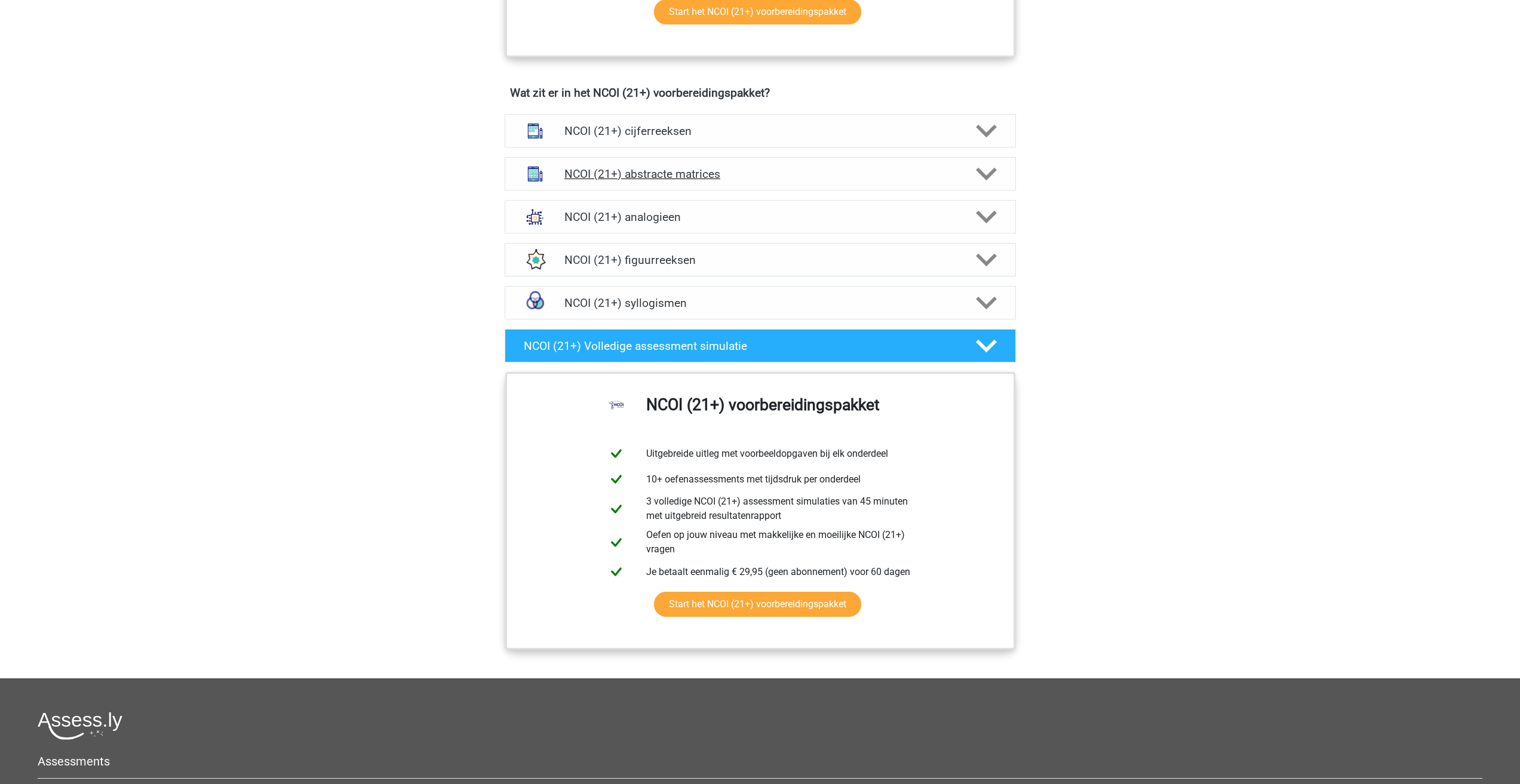
click at [744, 182] on div "NCOI (21+) abstracte matrices" at bounding box center [760, 174] width 511 height 34
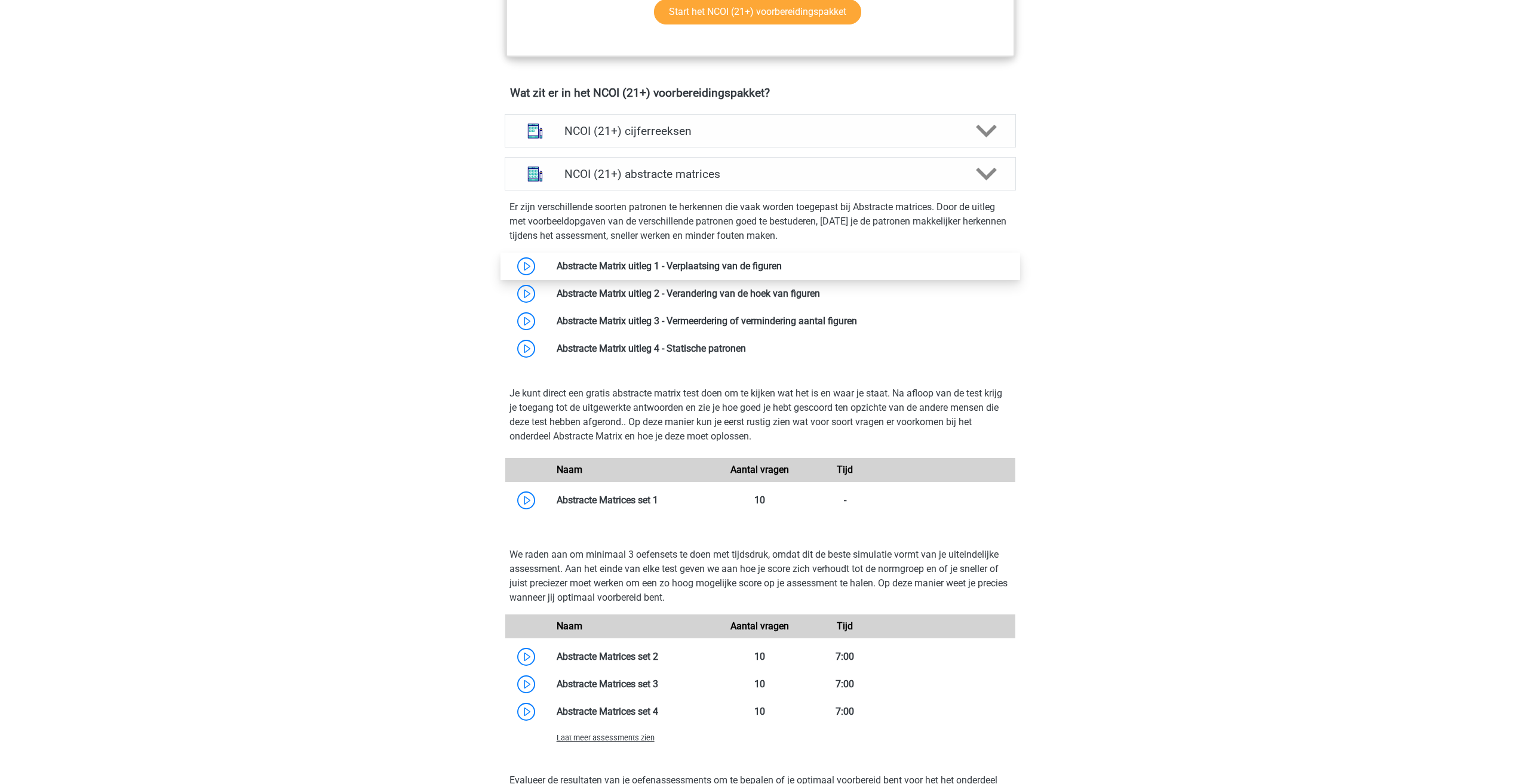
click at [782, 260] on link at bounding box center [782, 266] width 0 height 11
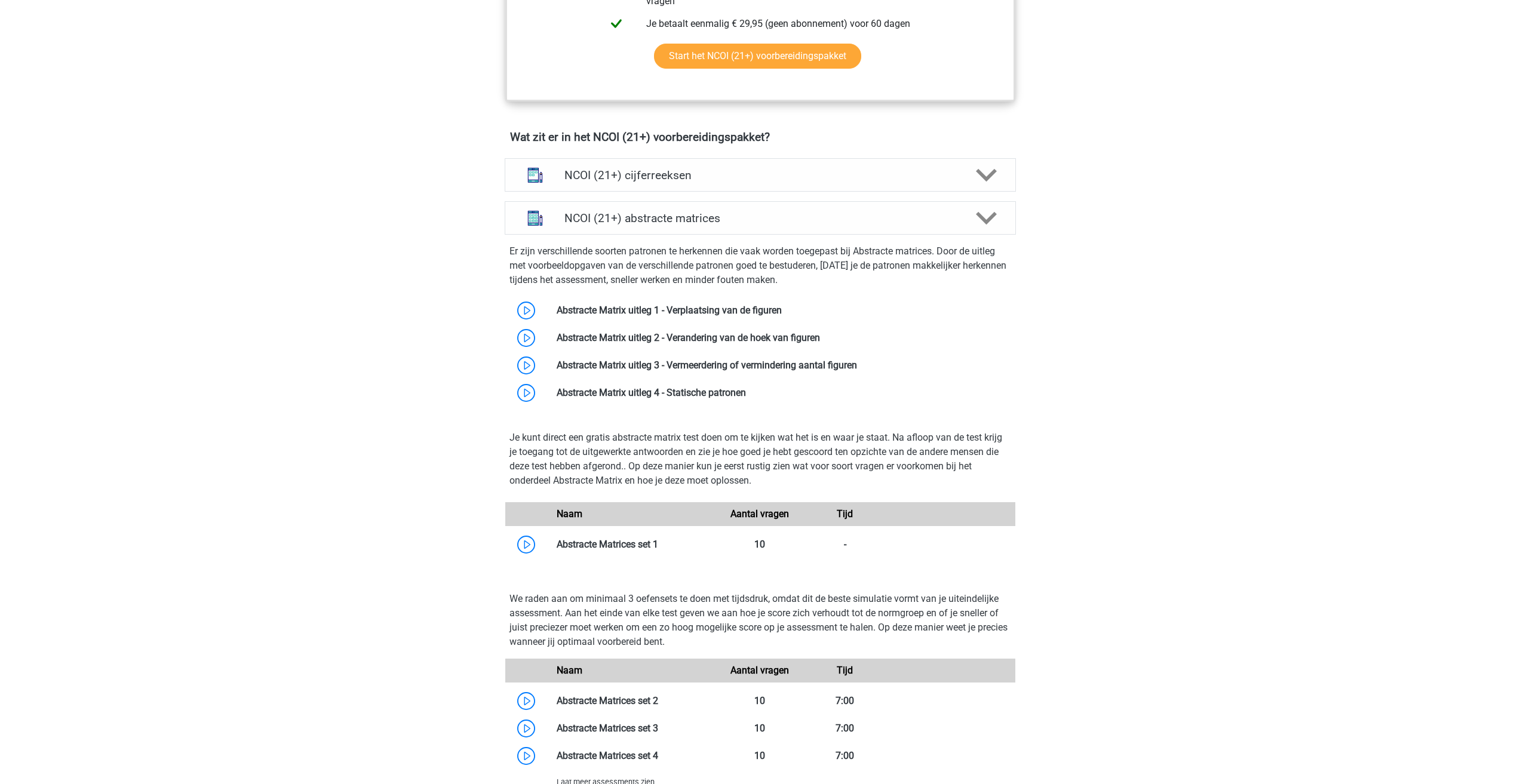
scroll to position [716, 0]
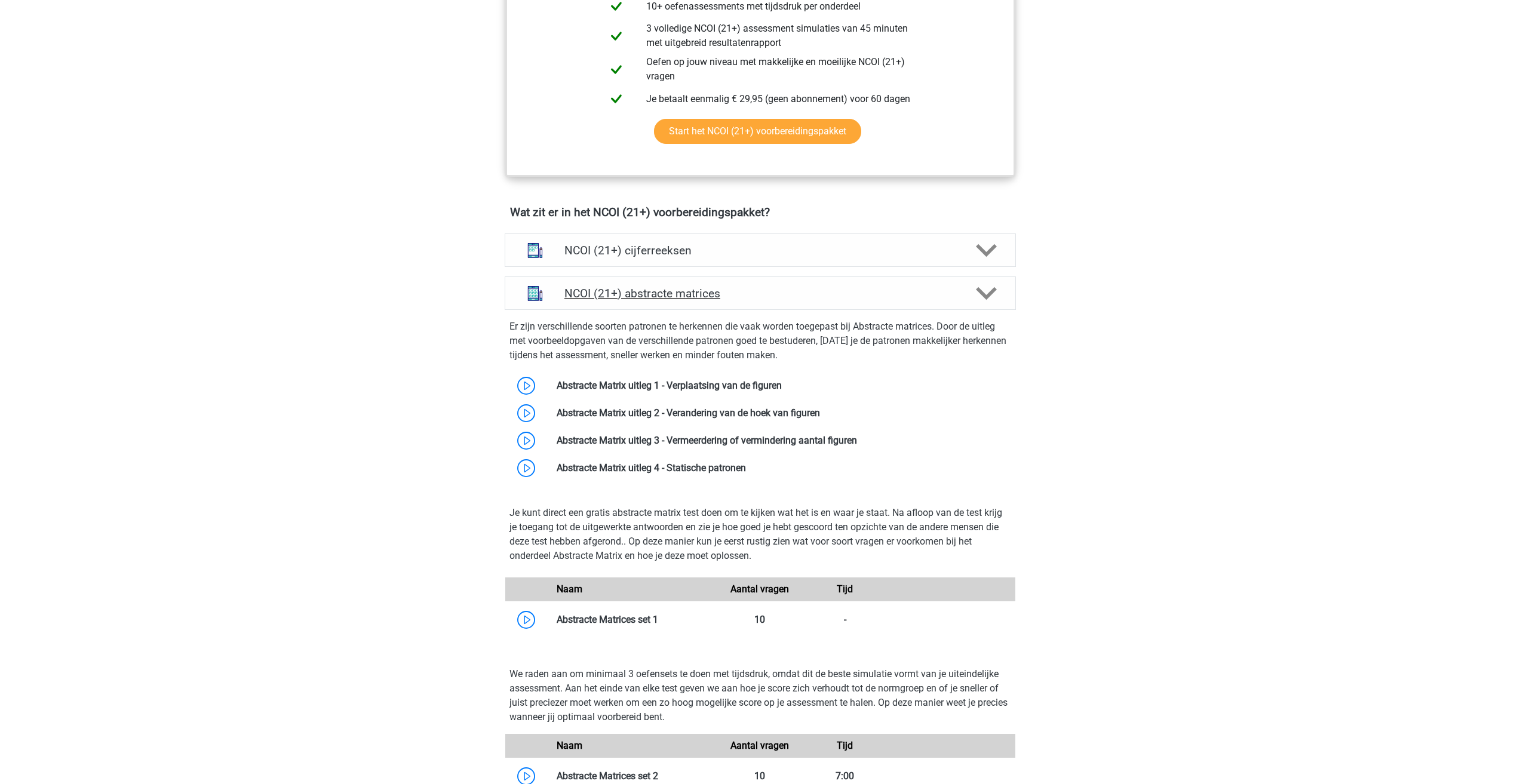
click at [730, 296] on h4 "NCOI (21+) abstracte matrices" at bounding box center [760, 294] width 391 height 14
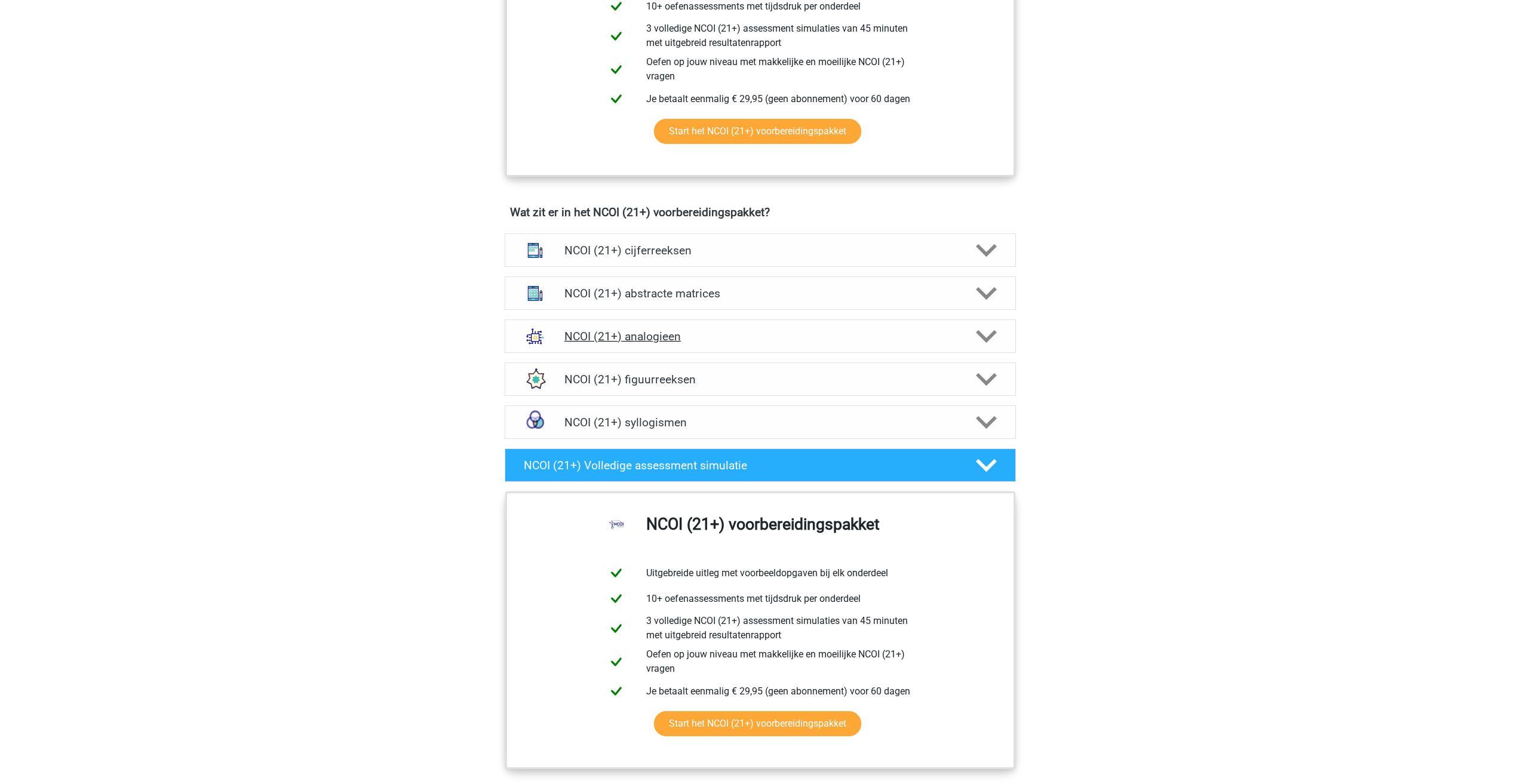
click at [653, 339] on h4 "NCOI (21+) analogieen" at bounding box center [760, 336] width 391 height 14
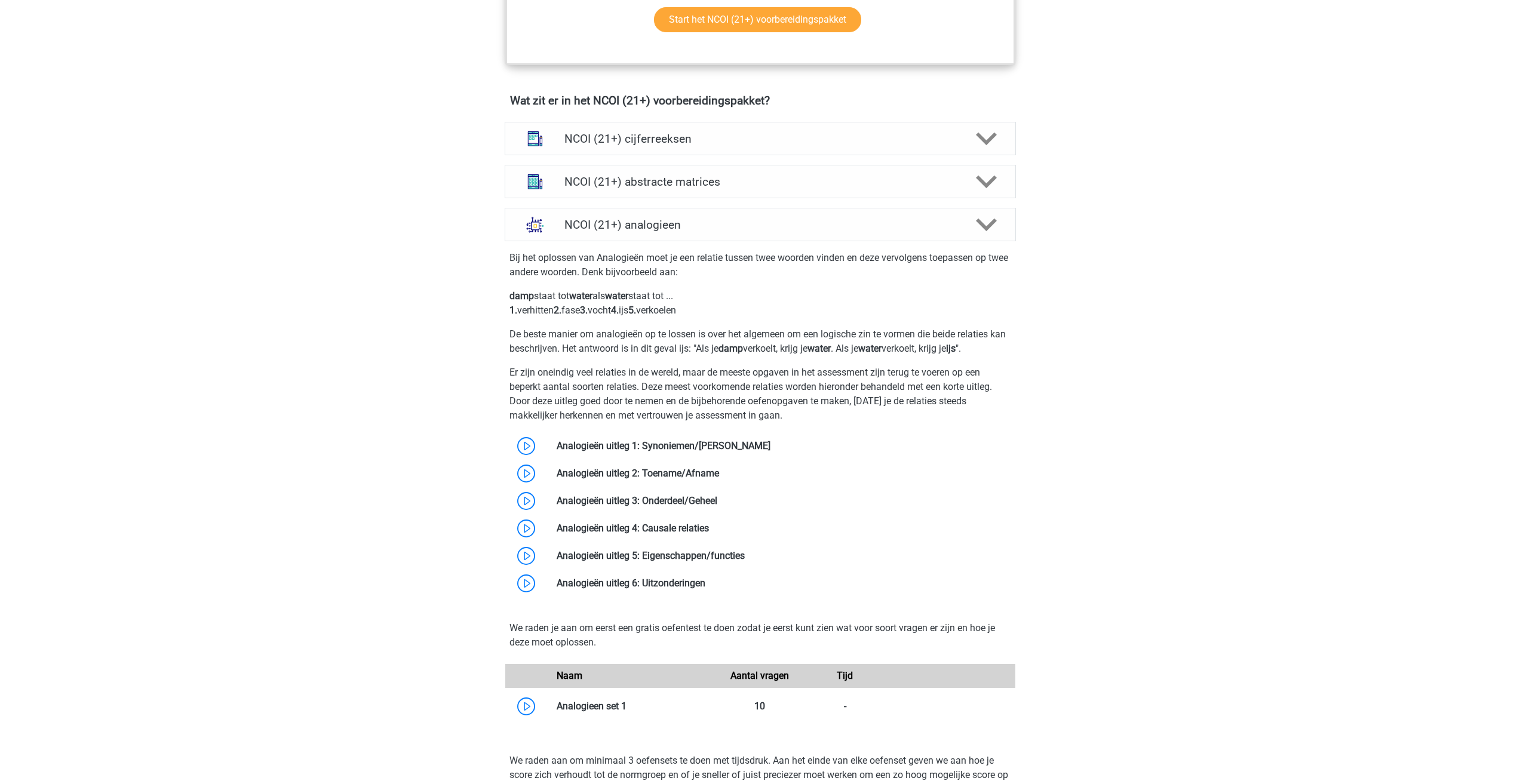
scroll to position [896, 0]
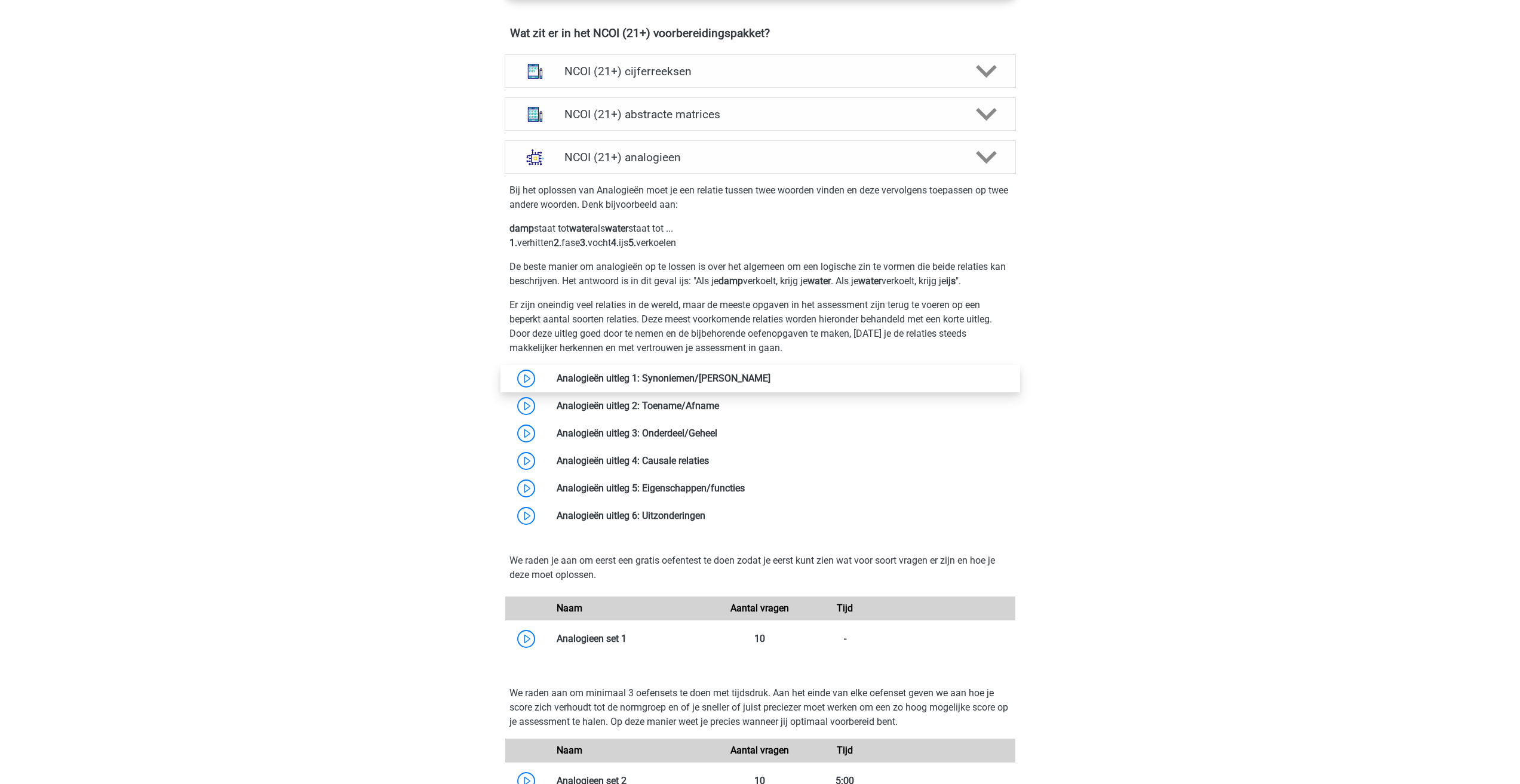
click at [771, 379] on link at bounding box center [771, 378] width 0 height 11
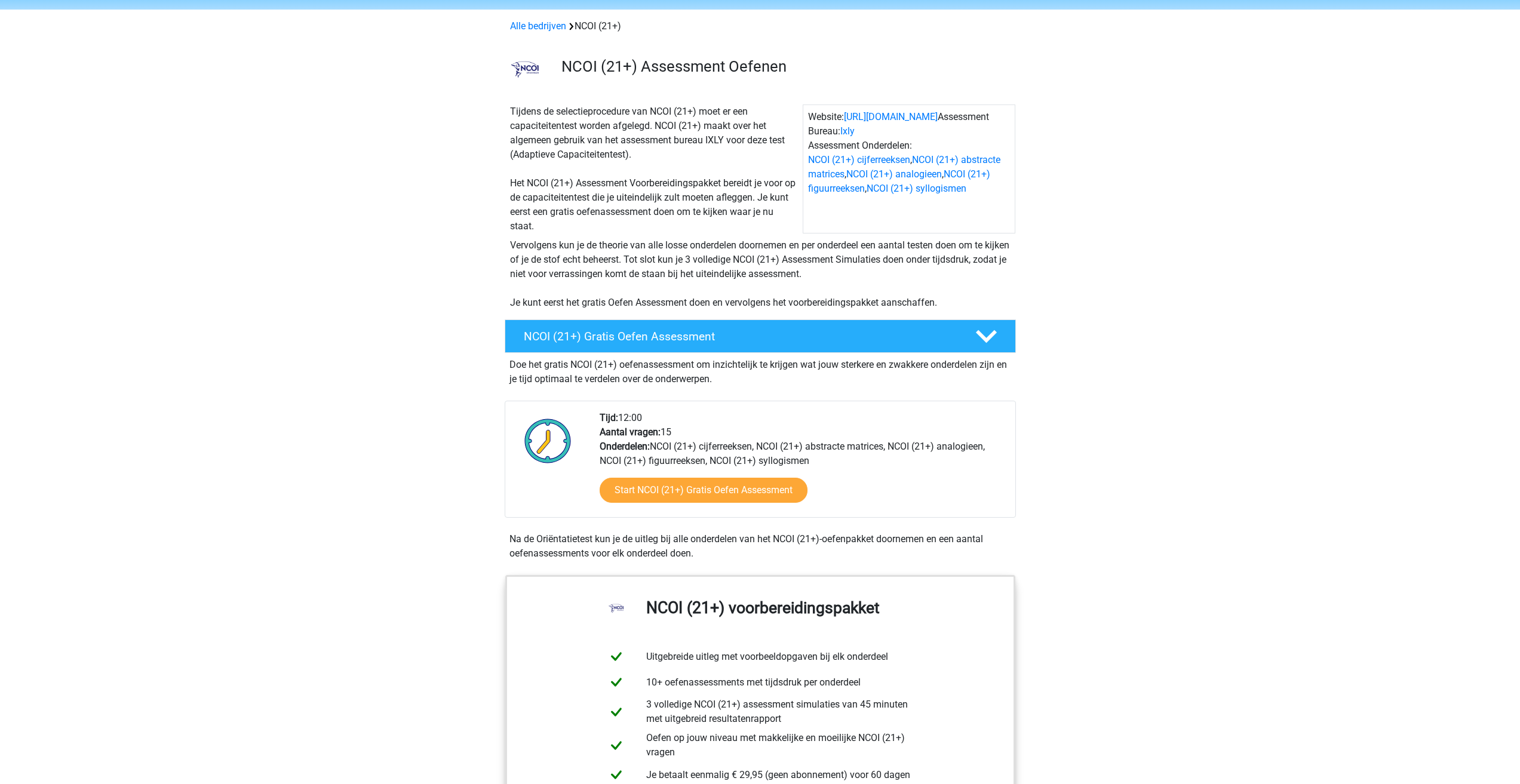
scroll to position [0, 0]
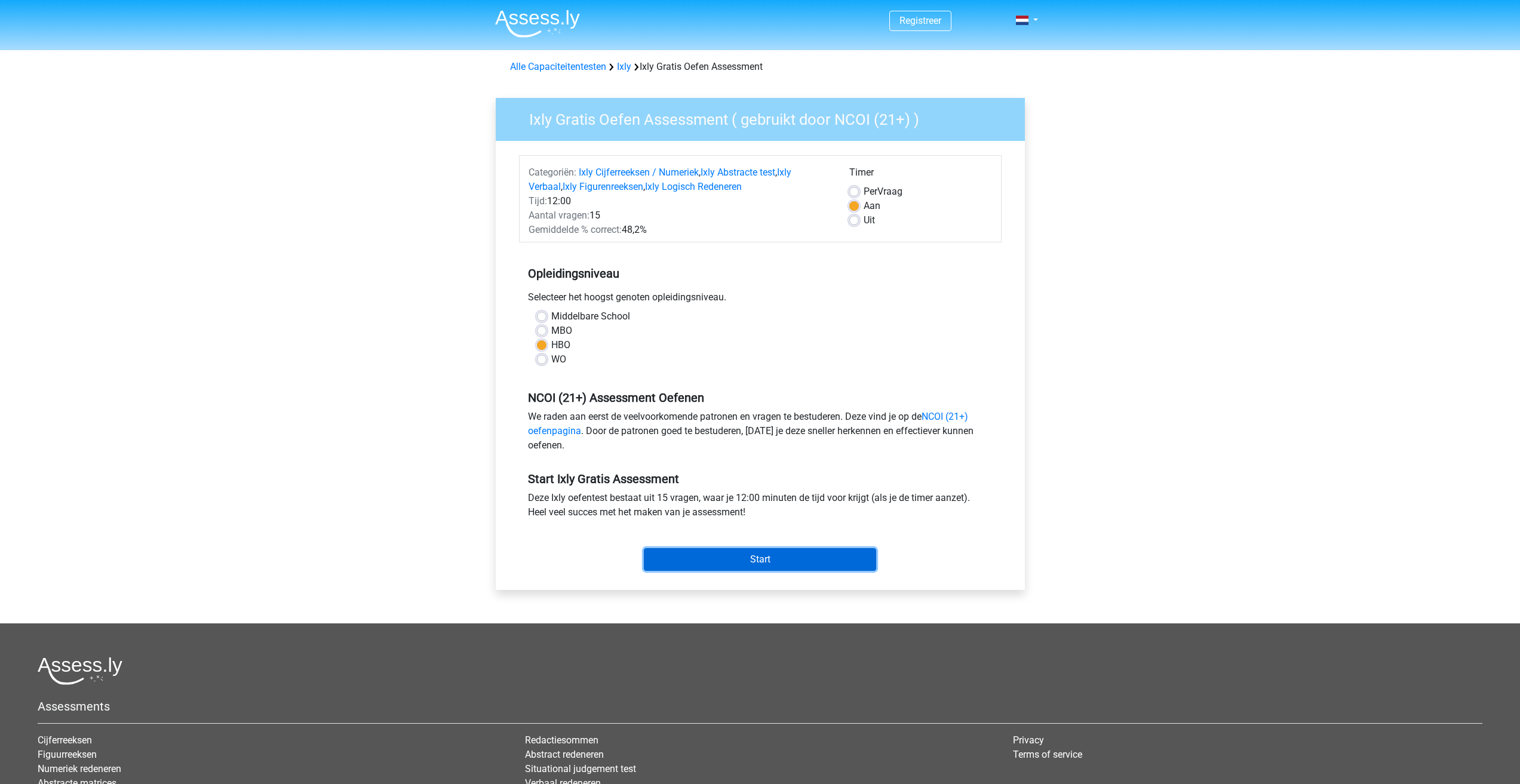
click at [698, 559] on input "Start" at bounding box center [760, 559] width 232 height 23
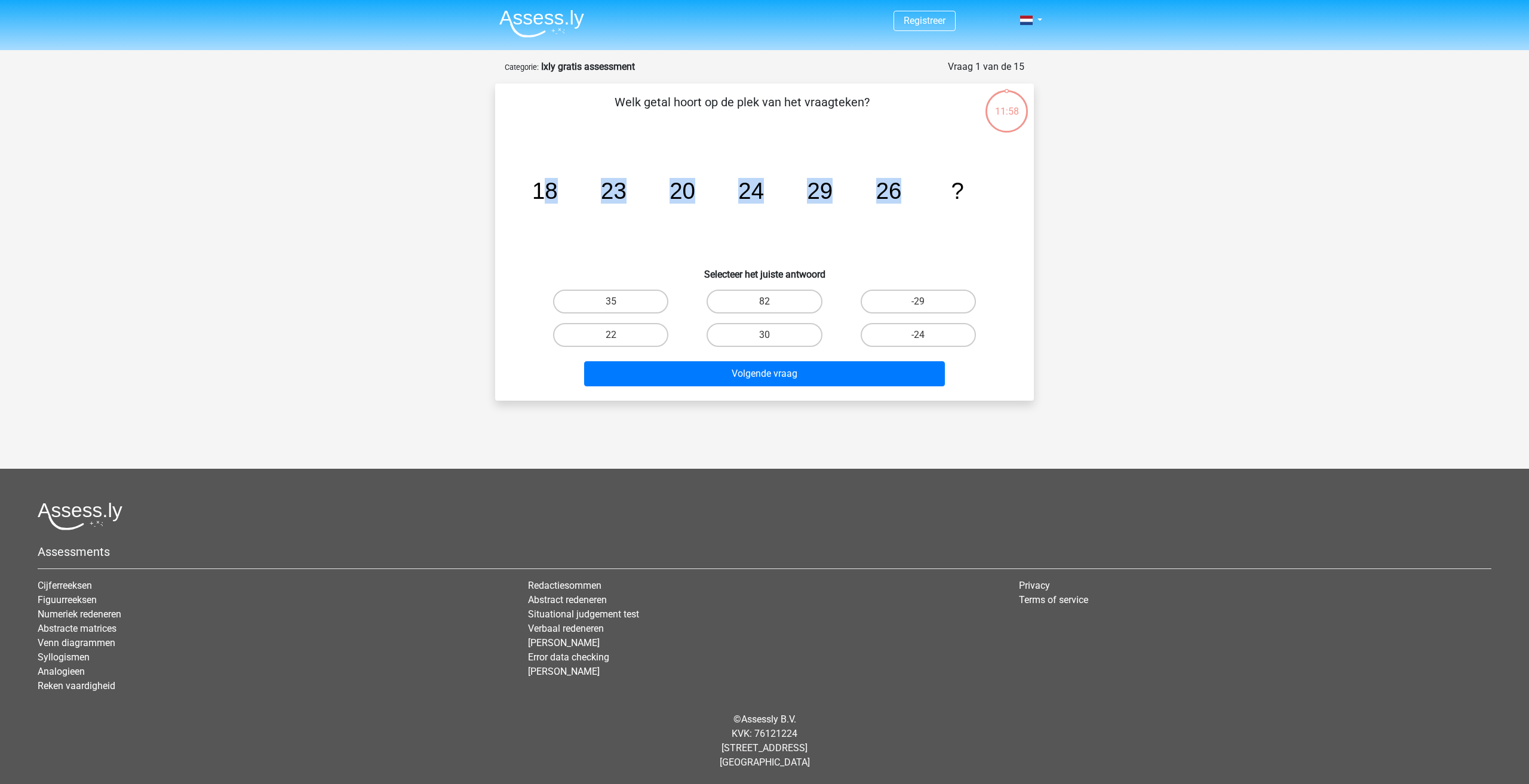
drag, startPoint x: 638, startPoint y: 200, endPoint x: 922, endPoint y: 197, distance: 284.0
click at [922, 197] on icon "image/svg+xml 18 23 20 24 29 26 ?" at bounding box center [764, 199] width 481 height 120
drag, startPoint x: 831, startPoint y: 191, endPoint x: 557, endPoint y: 189, distance: 274.0
click at [557, 189] on g "18 23 20 24 29 26 ?" at bounding box center [748, 191] width 432 height 25
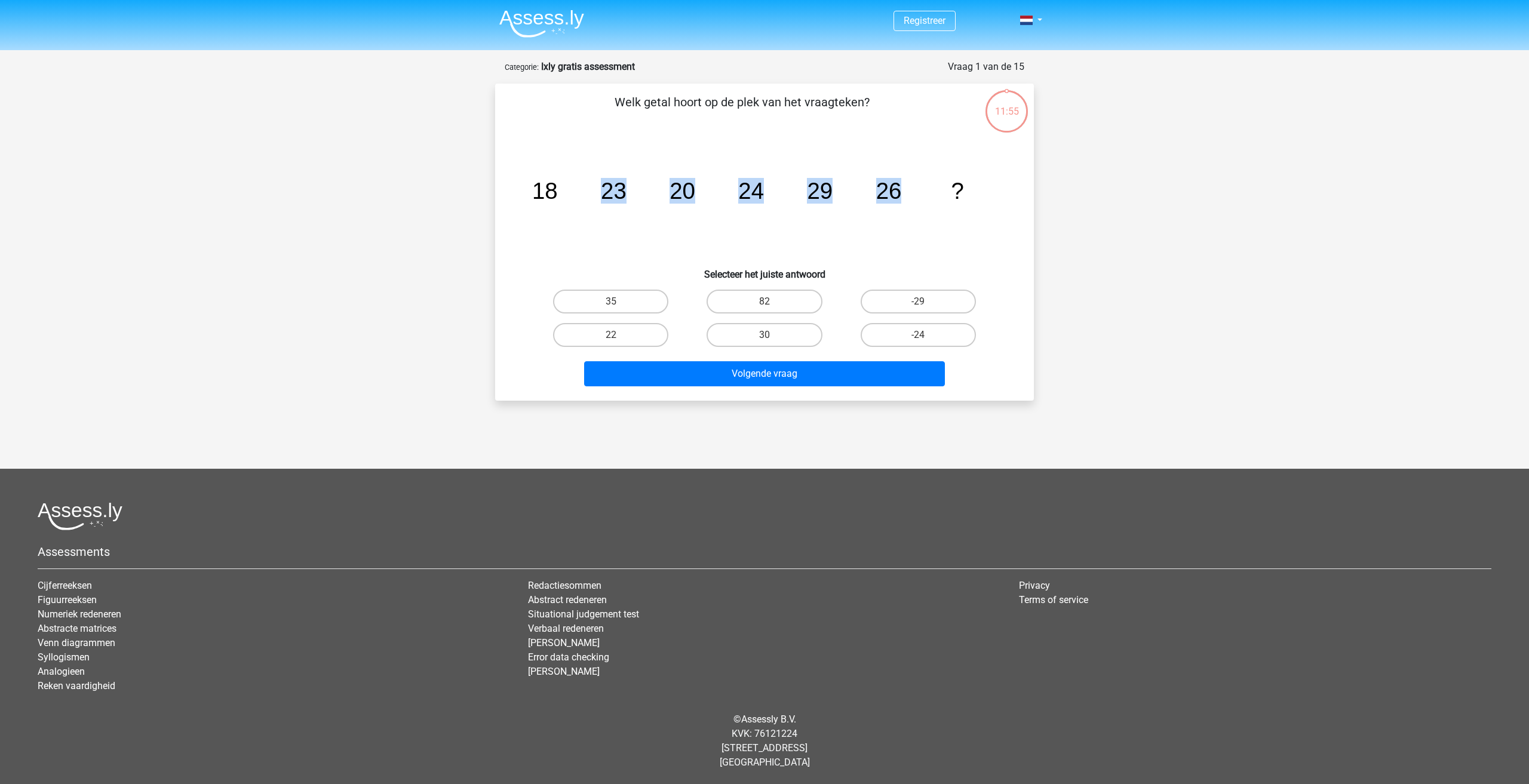
click at [557, 189] on tspan "18" at bounding box center [544, 191] width 25 height 25
click at [785, 335] on label "30" at bounding box center [764, 335] width 115 height 24
click at [772, 335] on input "30" at bounding box center [768, 339] width 8 height 8
radio input "true"
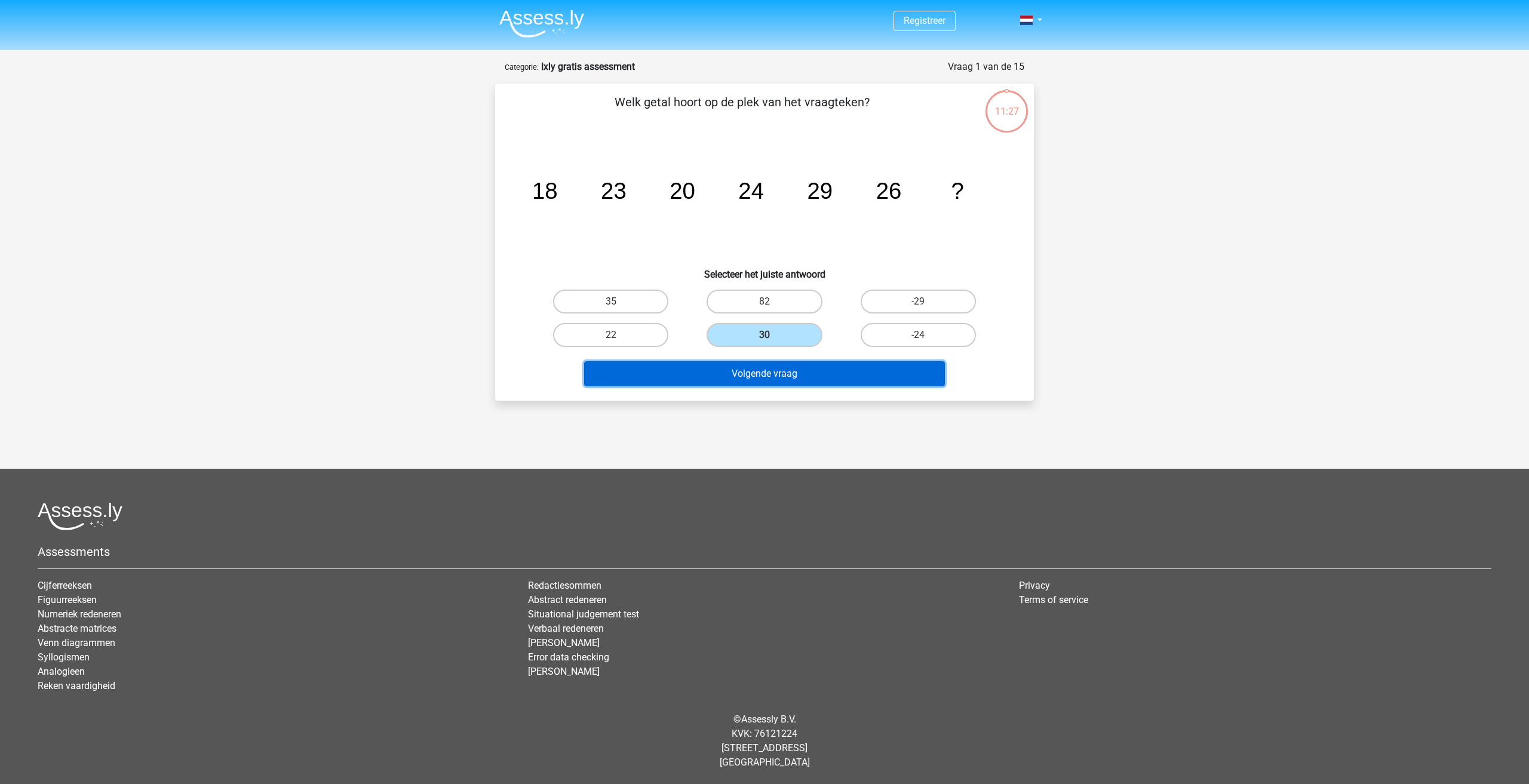
click at [767, 375] on button "Volgende vraag" at bounding box center [765, 374] width 361 height 25
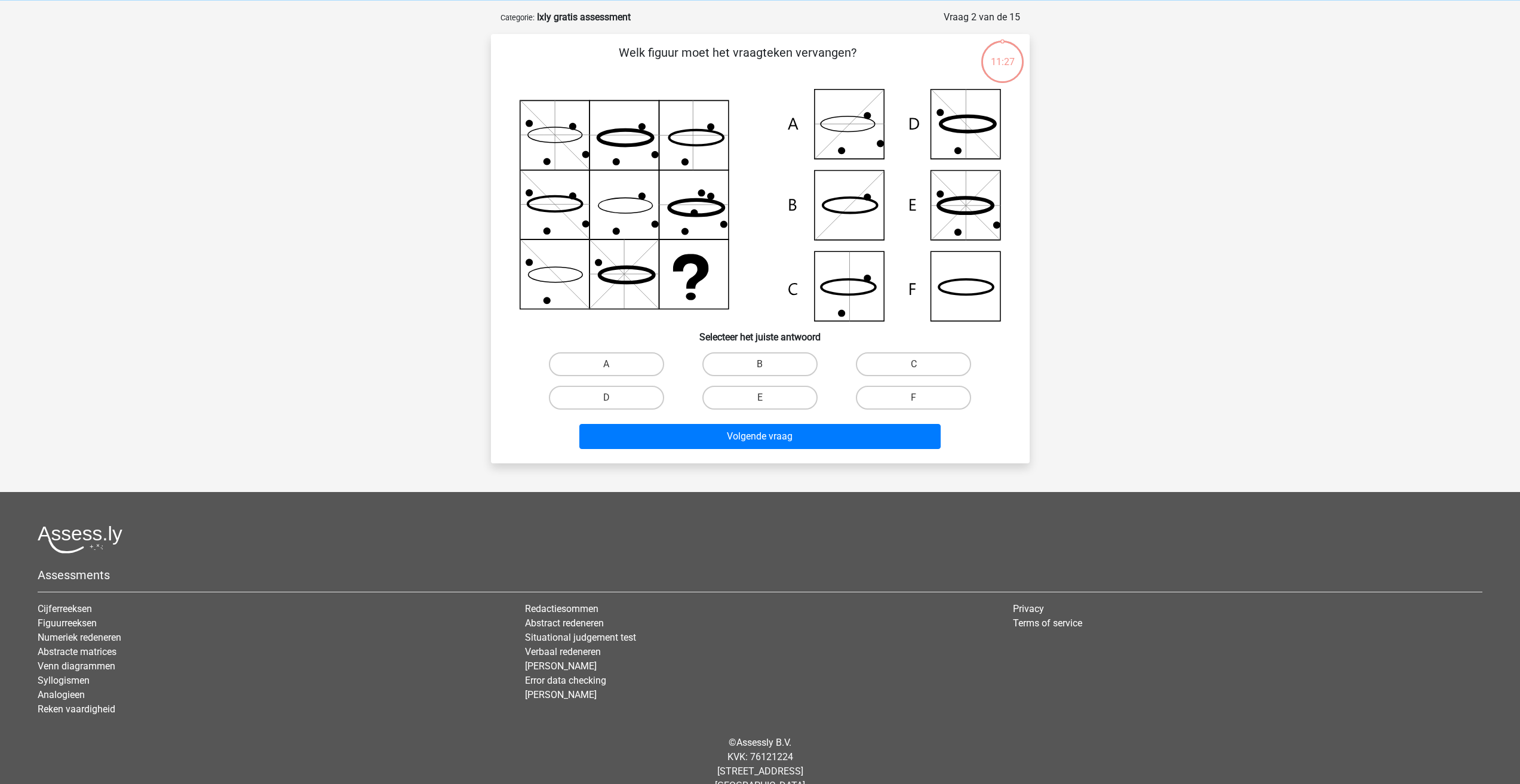
scroll to position [60, 0]
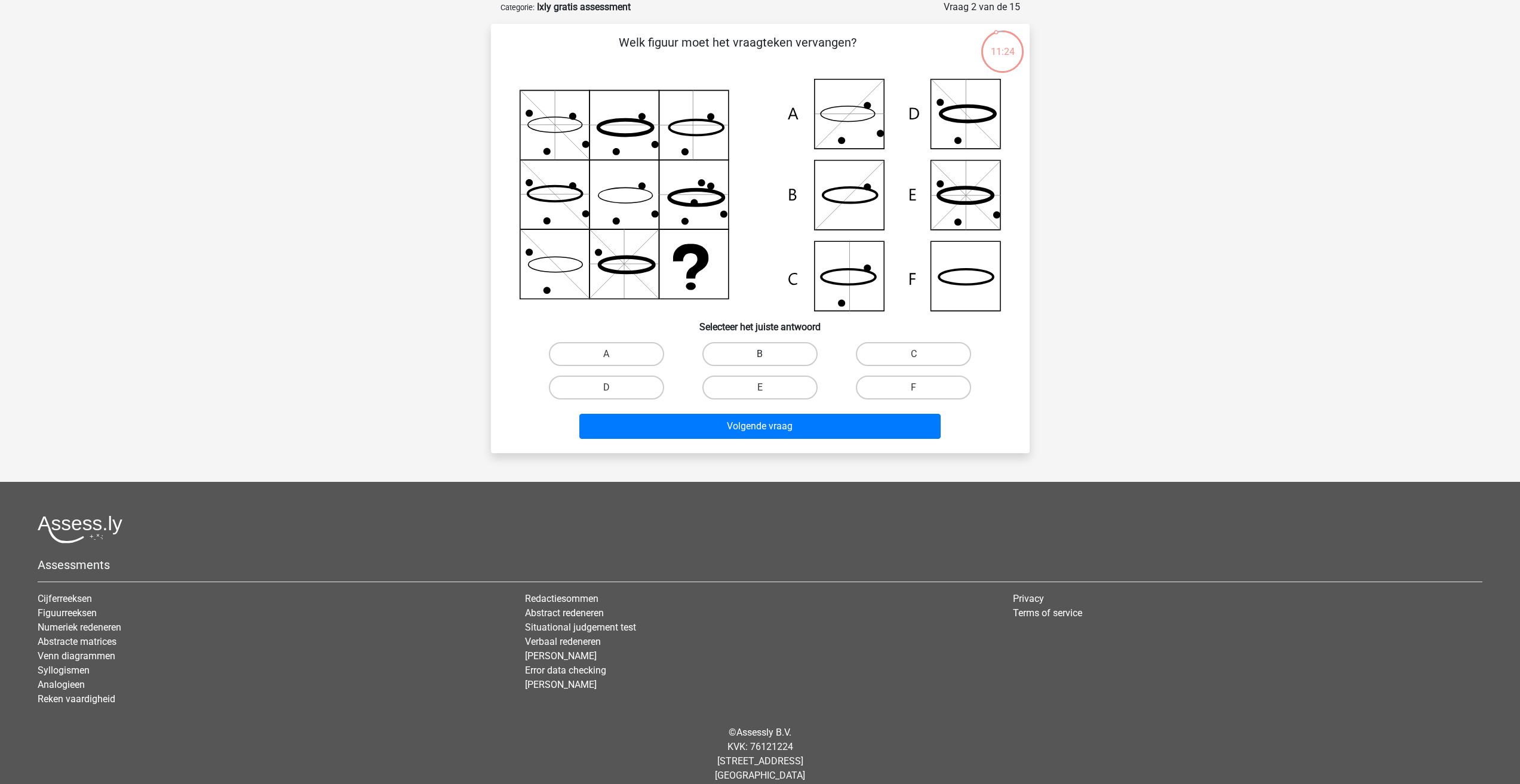
click at [789, 354] on label "B" at bounding box center [760, 354] width 115 height 24
click at [767, 354] on input "B" at bounding box center [764, 358] width 8 height 8
radio input "true"
click at [788, 431] on button "Volgende vraag" at bounding box center [760, 426] width 361 height 25
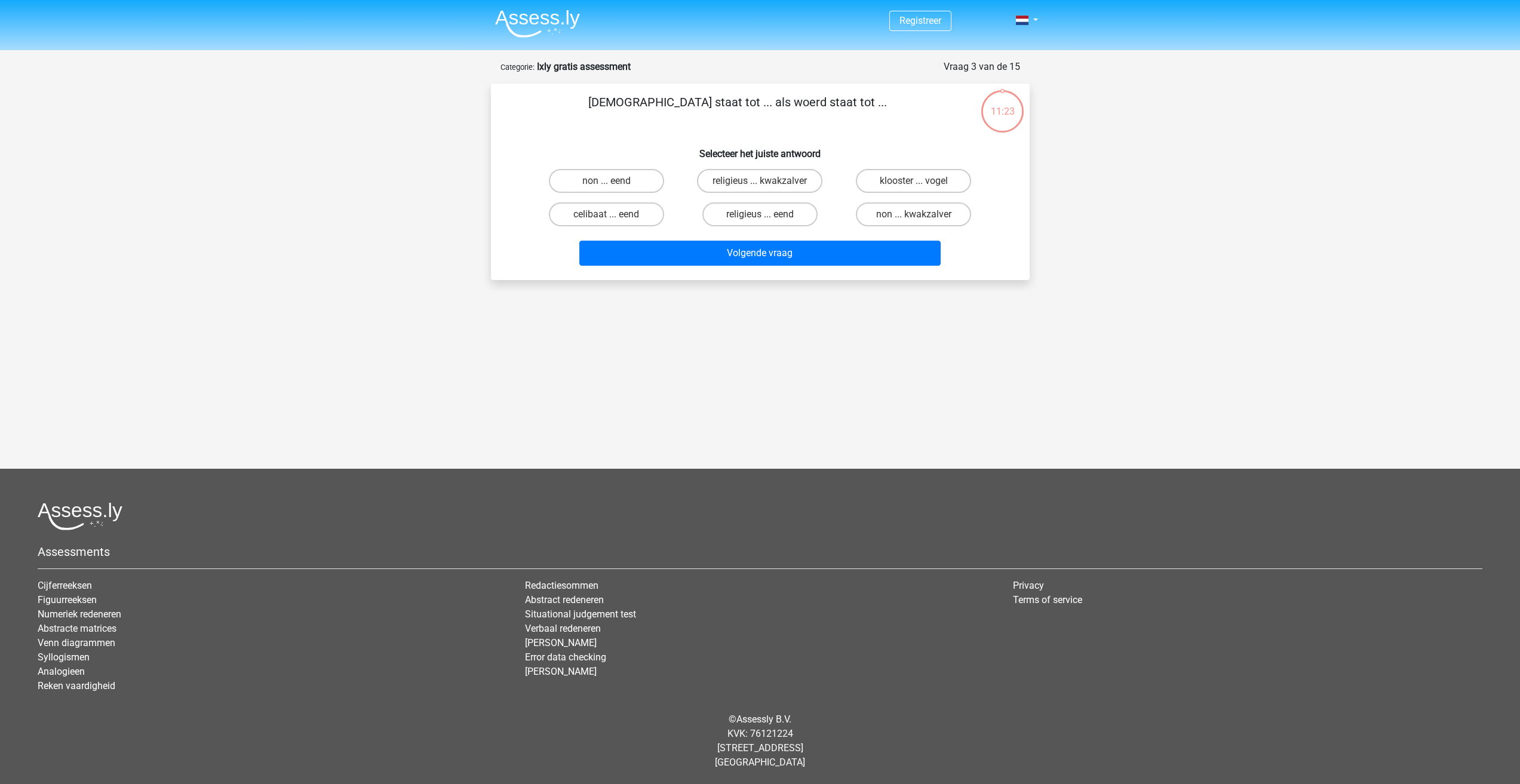
scroll to position [0, 0]
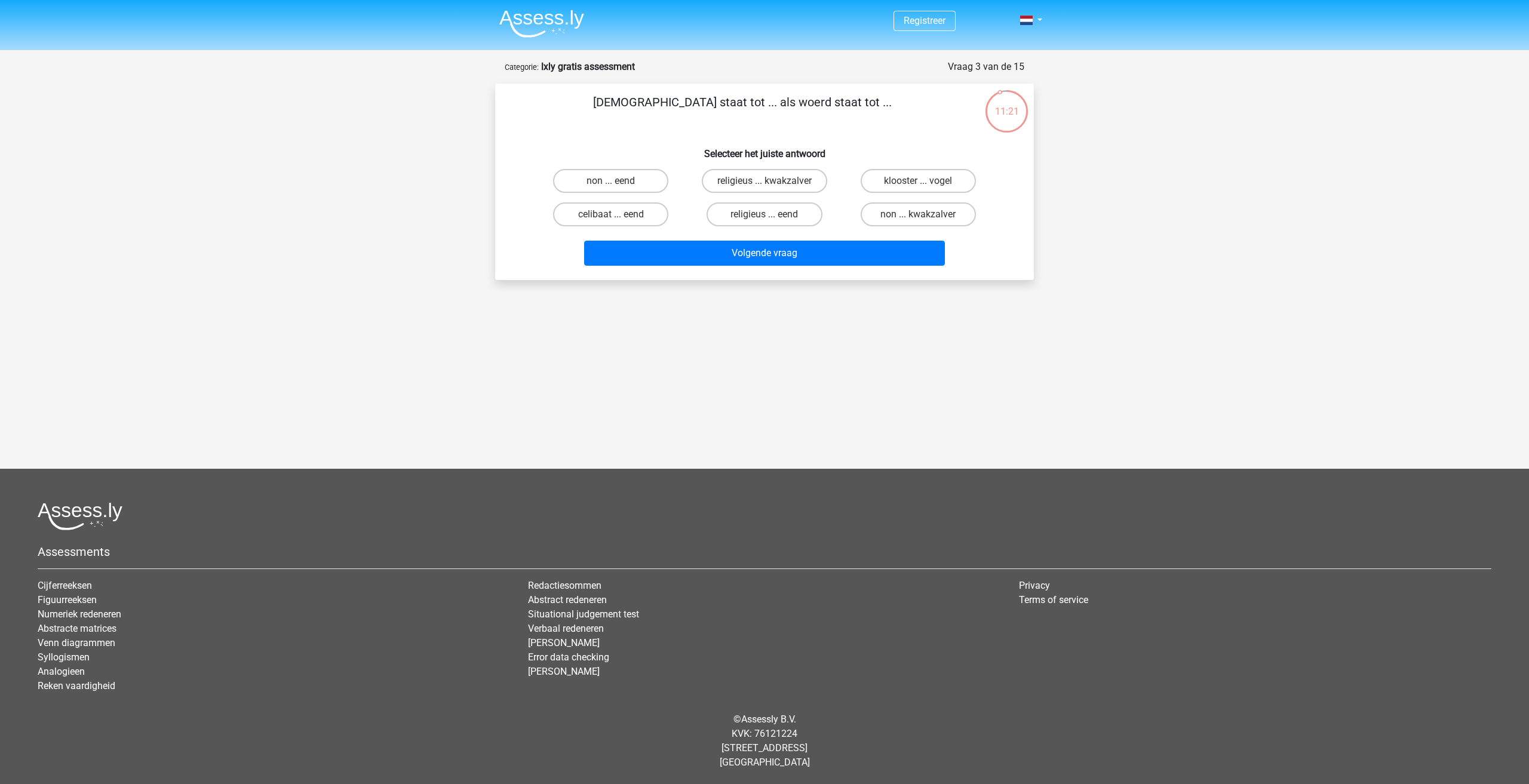
click at [771, 181] on input "religieus ... kwakzalver" at bounding box center [768, 184] width 8 height 8
radio input "true"
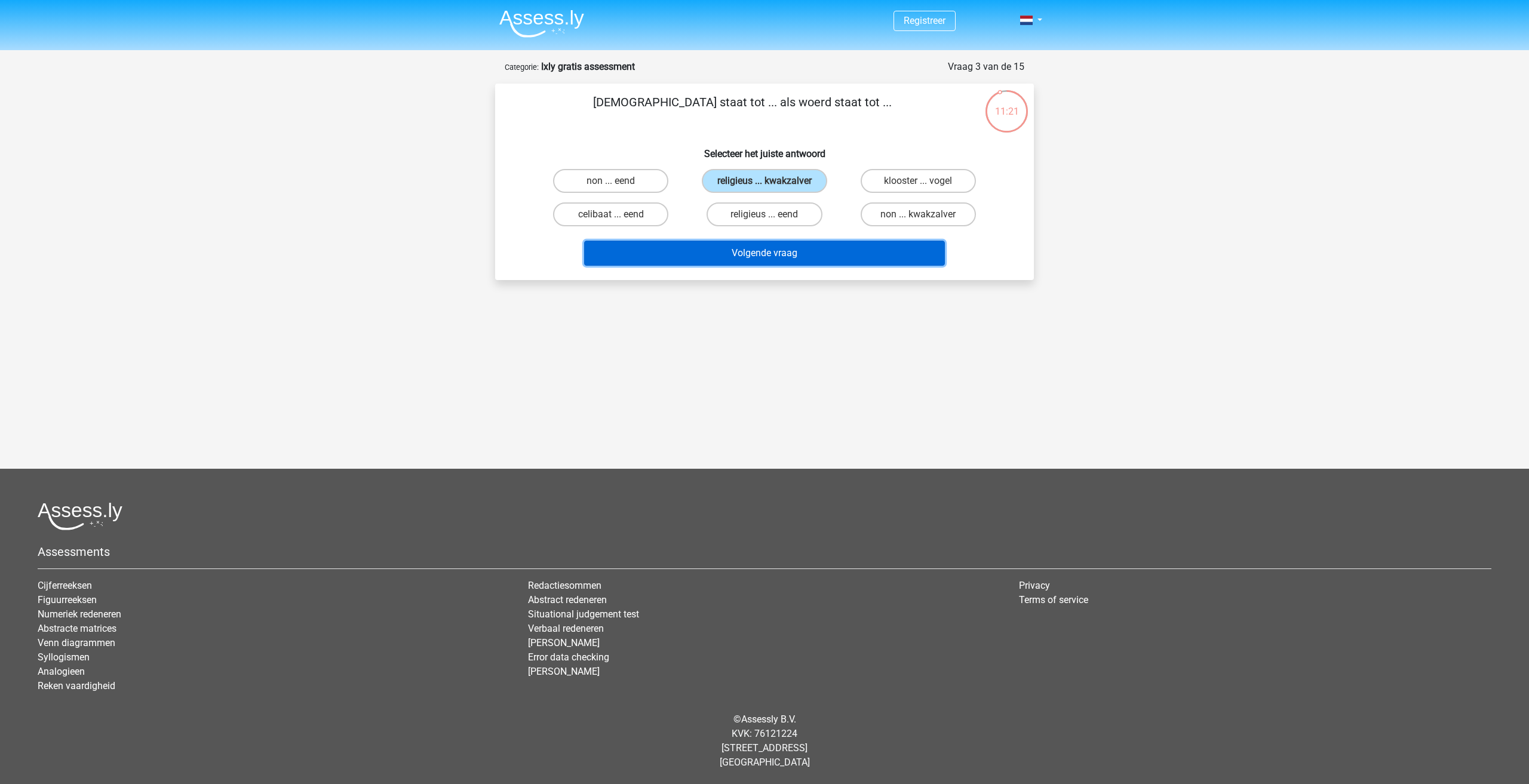
click at [781, 250] on button "Volgende vraag" at bounding box center [765, 253] width 361 height 25
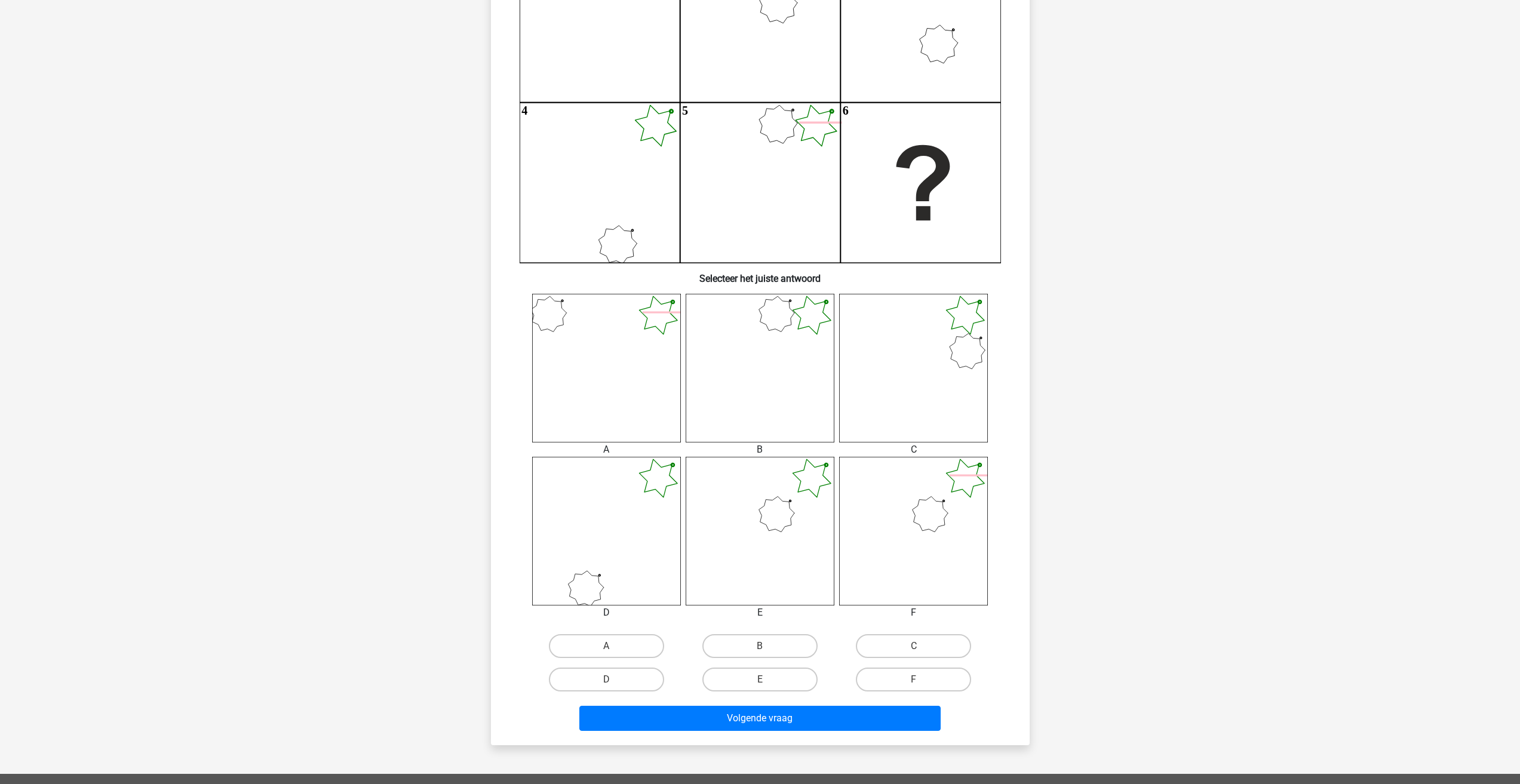
scroll to position [239, 0]
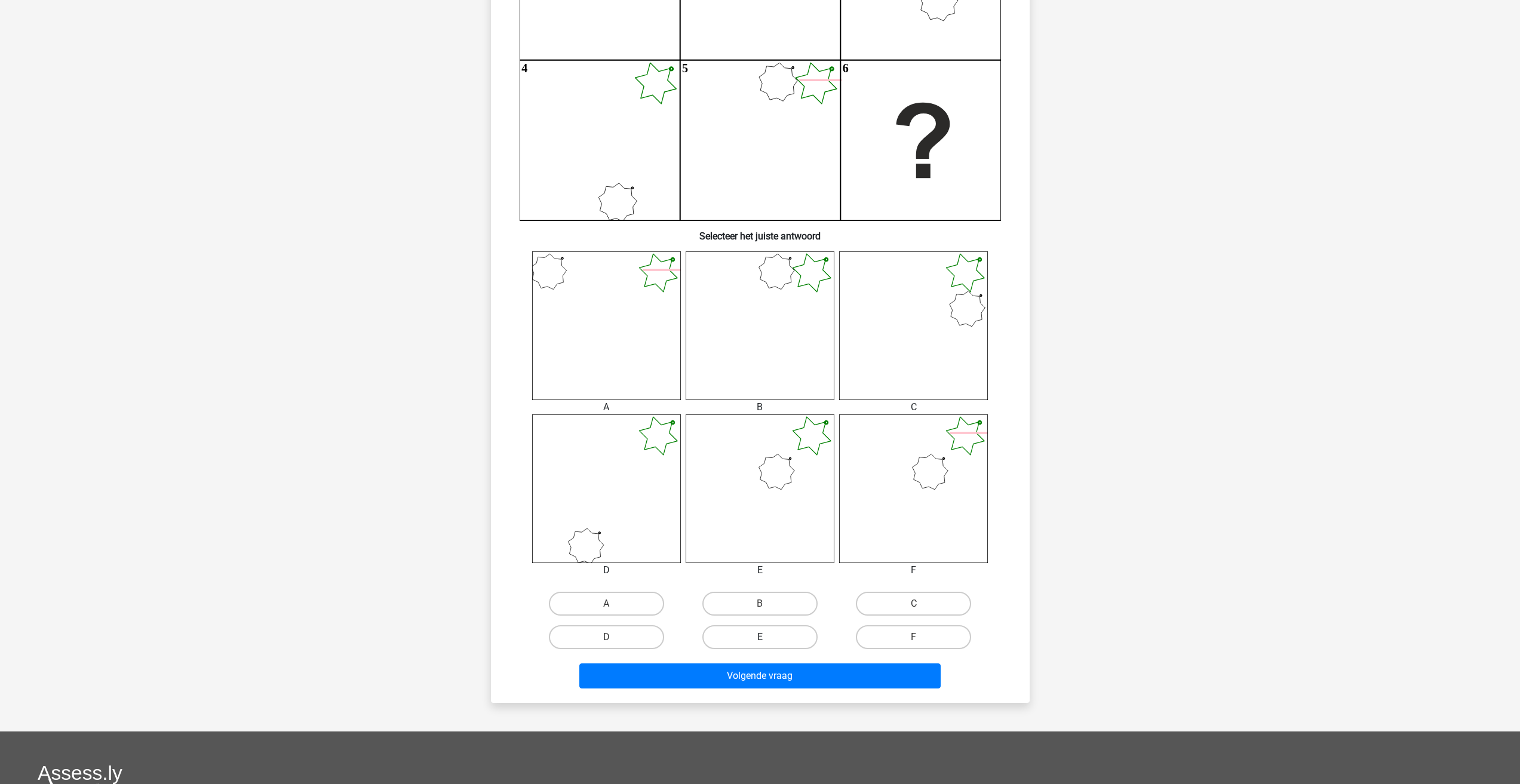
click at [755, 632] on label "E" at bounding box center [760, 637] width 115 height 24
click at [760, 637] on input "E" at bounding box center [764, 641] width 8 height 8
radio input "true"
click at [771, 673] on button "Volgende vraag" at bounding box center [760, 676] width 361 height 25
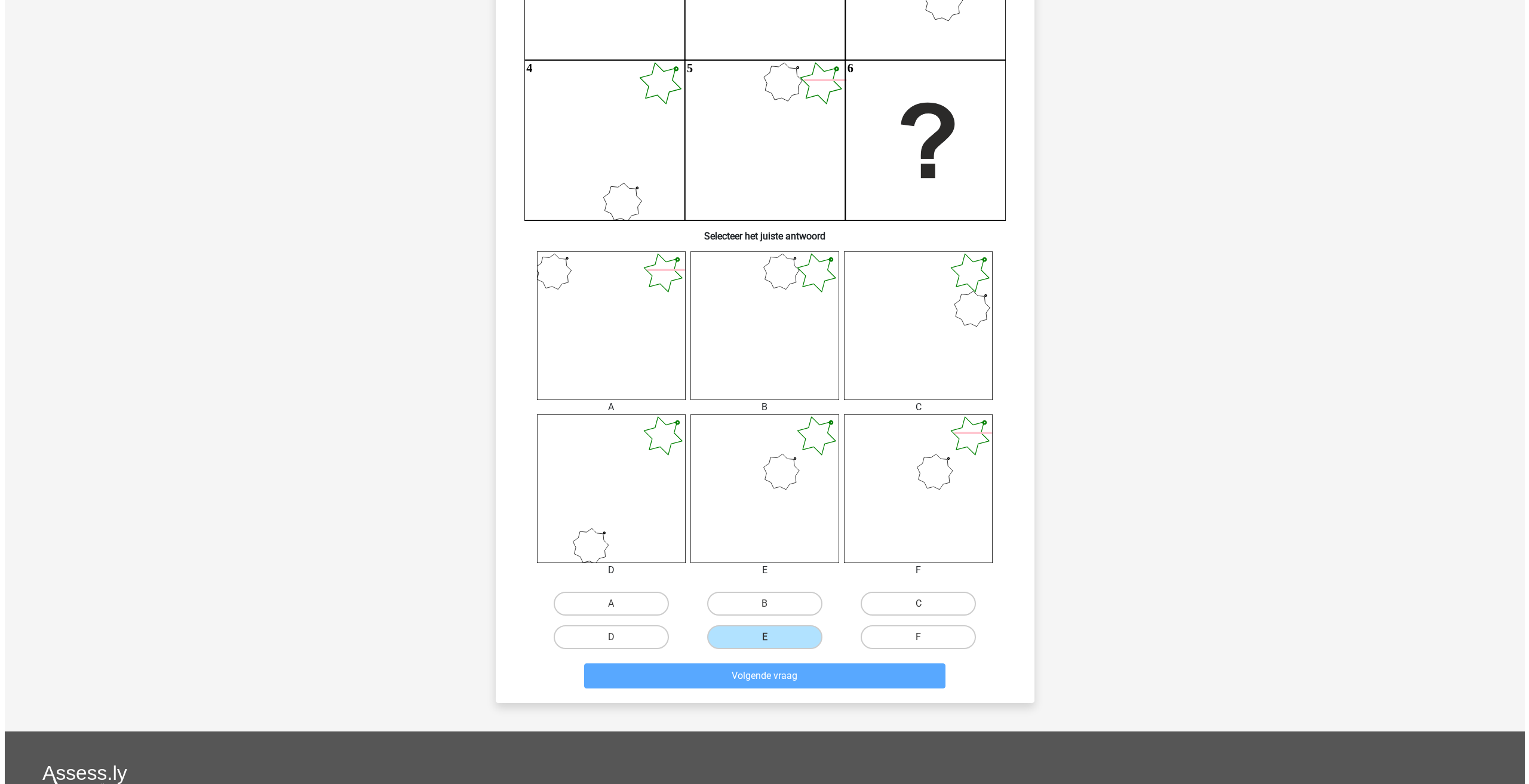
scroll to position [0, 0]
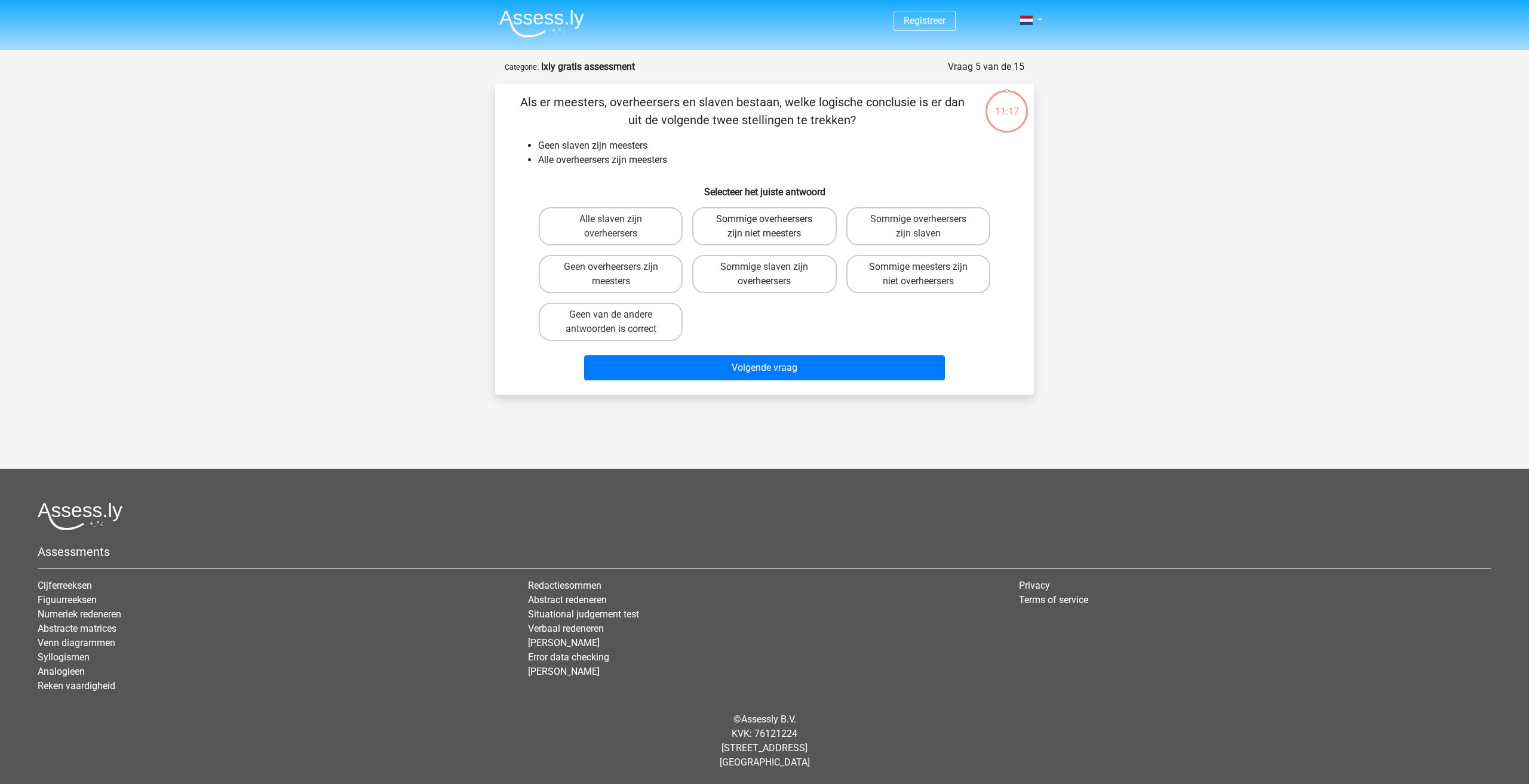
click at [752, 213] on label "Sommige overheersers zijn niet meesters" at bounding box center [764, 227] width 144 height 38
click at [764, 219] on input "Sommige overheersers zijn niet meesters" at bounding box center [768, 223] width 8 height 8
radio input "true"
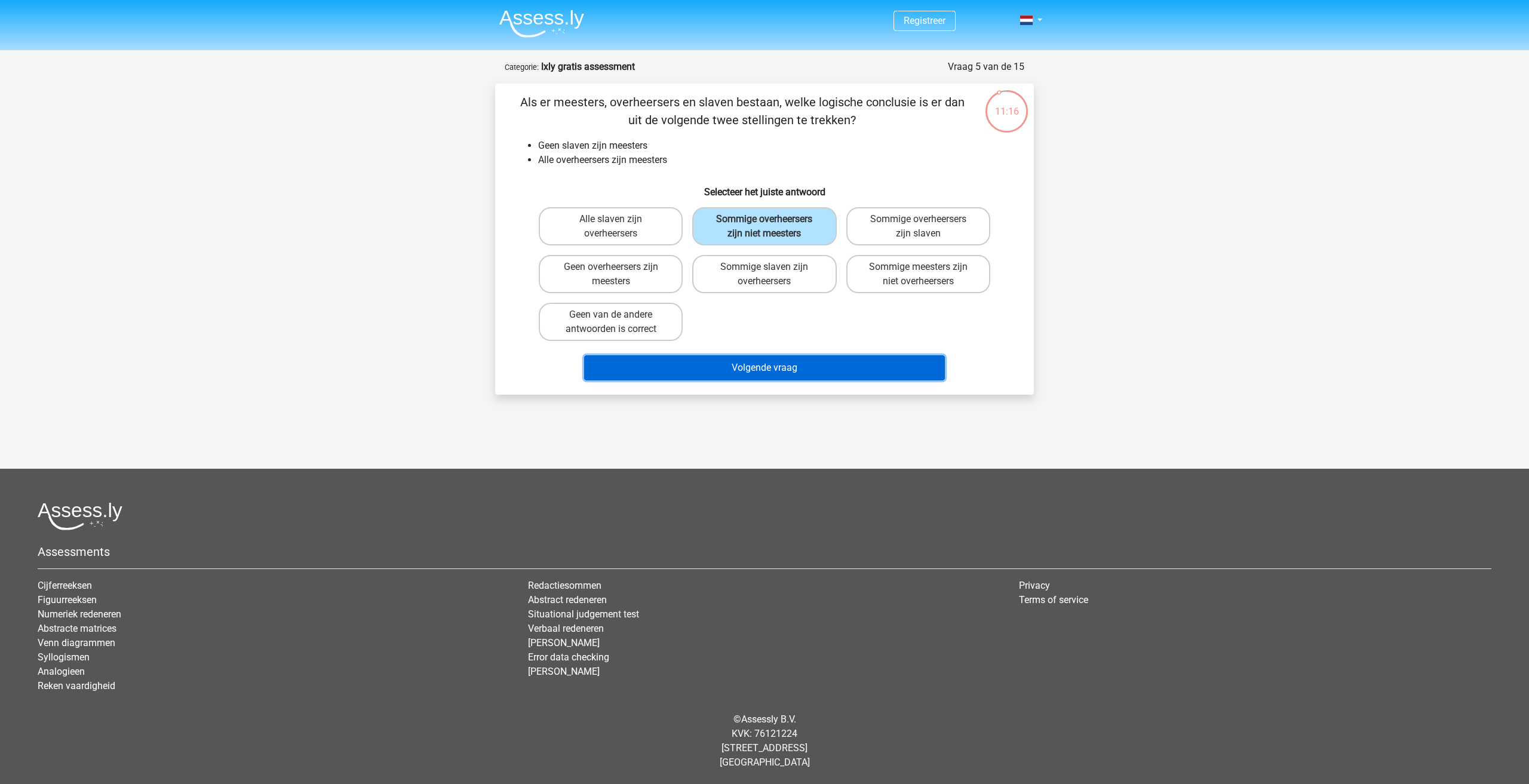
click at [729, 369] on button "Volgende vraag" at bounding box center [765, 367] width 361 height 25
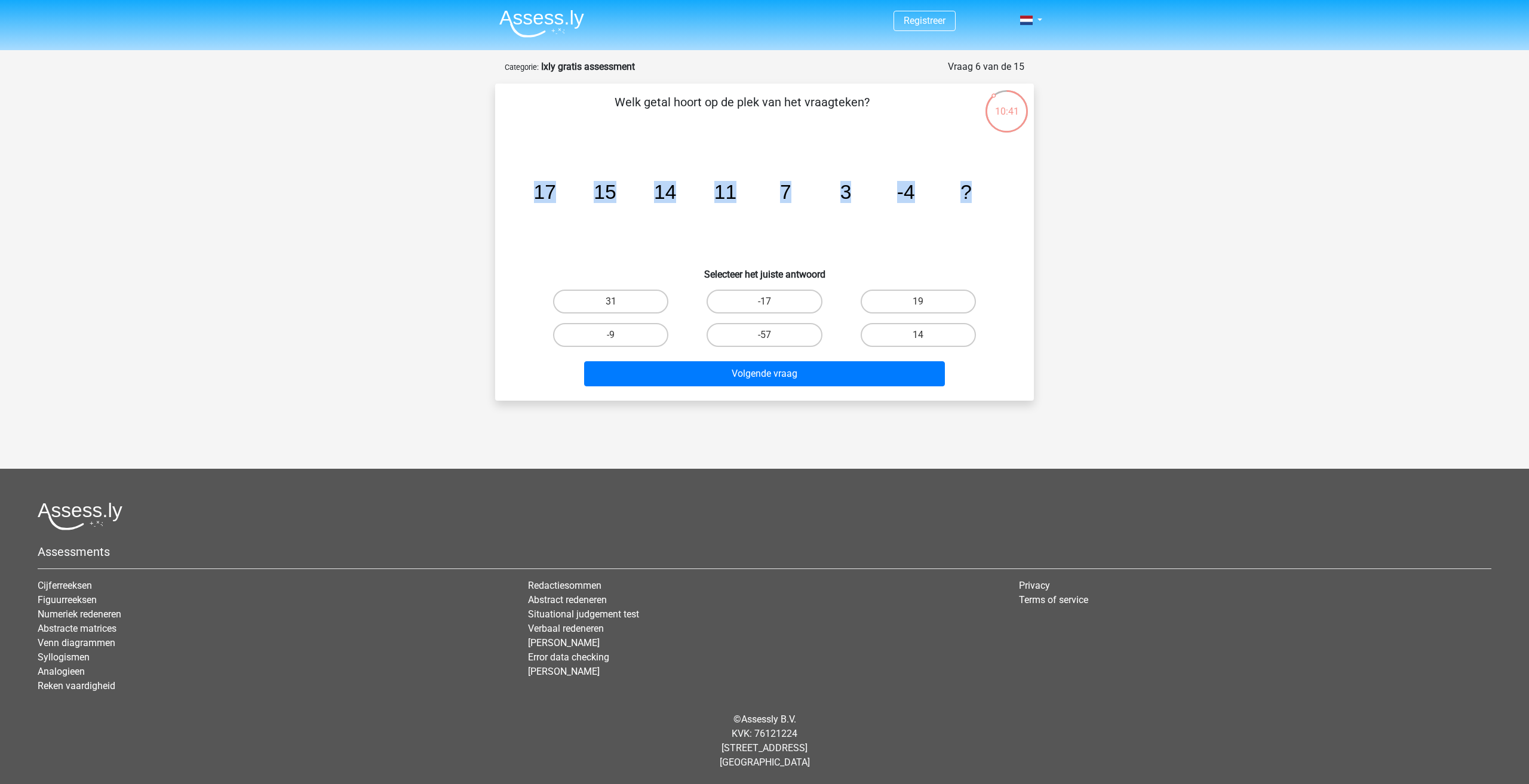
drag, startPoint x: 536, startPoint y: 191, endPoint x: 983, endPoint y: 188, distance: 447.0
click at [983, 188] on icon "image/svg+xml 17 15 14 11 7 3 -4 ?" at bounding box center [764, 199] width 481 height 120
copy g "17 15 14 11 7 3 -4 ?"
click at [761, 206] on icon "image/svg+xml 17 15 14 11 7 3 -4 ?" at bounding box center [764, 199] width 481 height 120
drag, startPoint x: 593, startPoint y: 297, endPoint x: 978, endPoint y: 356, distance: 389.5
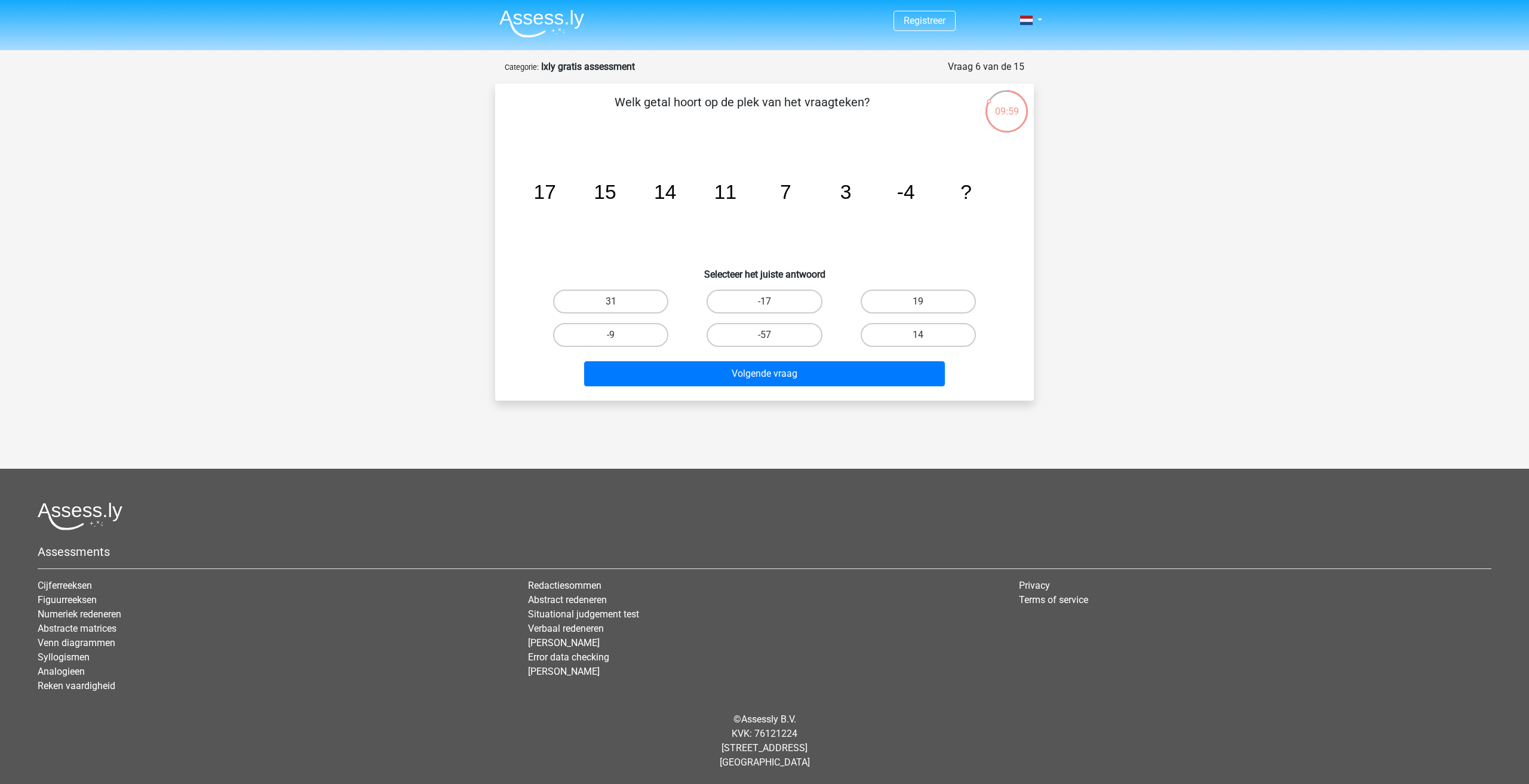
click at [978, 356] on div "Welk getal hoort op de plek van het vraagteken? image/svg+xml 17 15 14 11 7 3 -…" at bounding box center [764, 242] width 529 height 298
click at [977, 218] on icon "image/svg+xml 17 15 14 11 7 3 -4 ?" at bounding box center [764, 199] width 481 height 120
click at [780, 299] on label "-17" at bounding box center [764, 302] width 115 height 24
click at [772, 302] on input "-17" at bounding box center [768, 305] width 8 height 8
radio input "true"
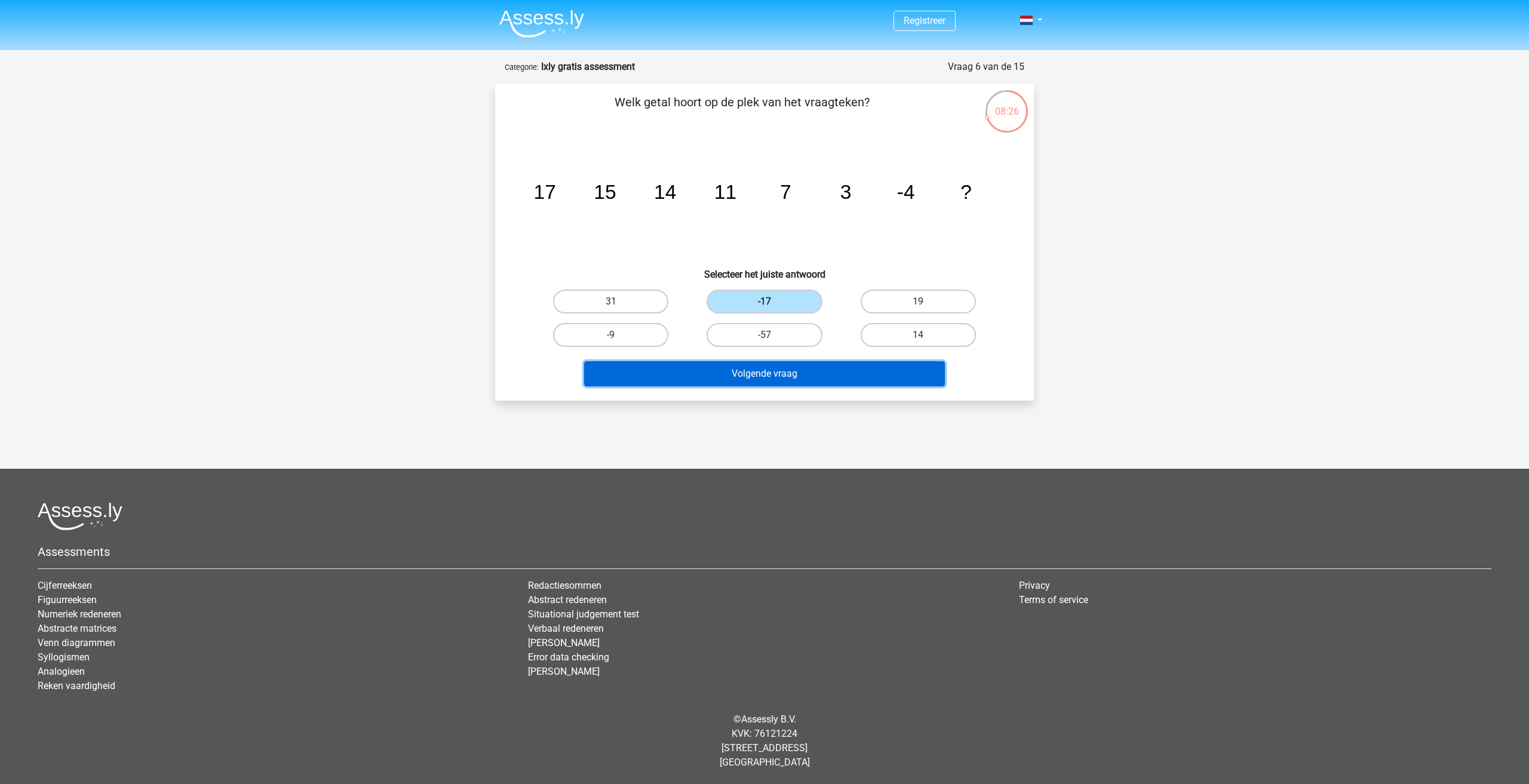
click at [782, 377] on button "Volgende vraag" at bounding box center [765, 374] width 361 height 25
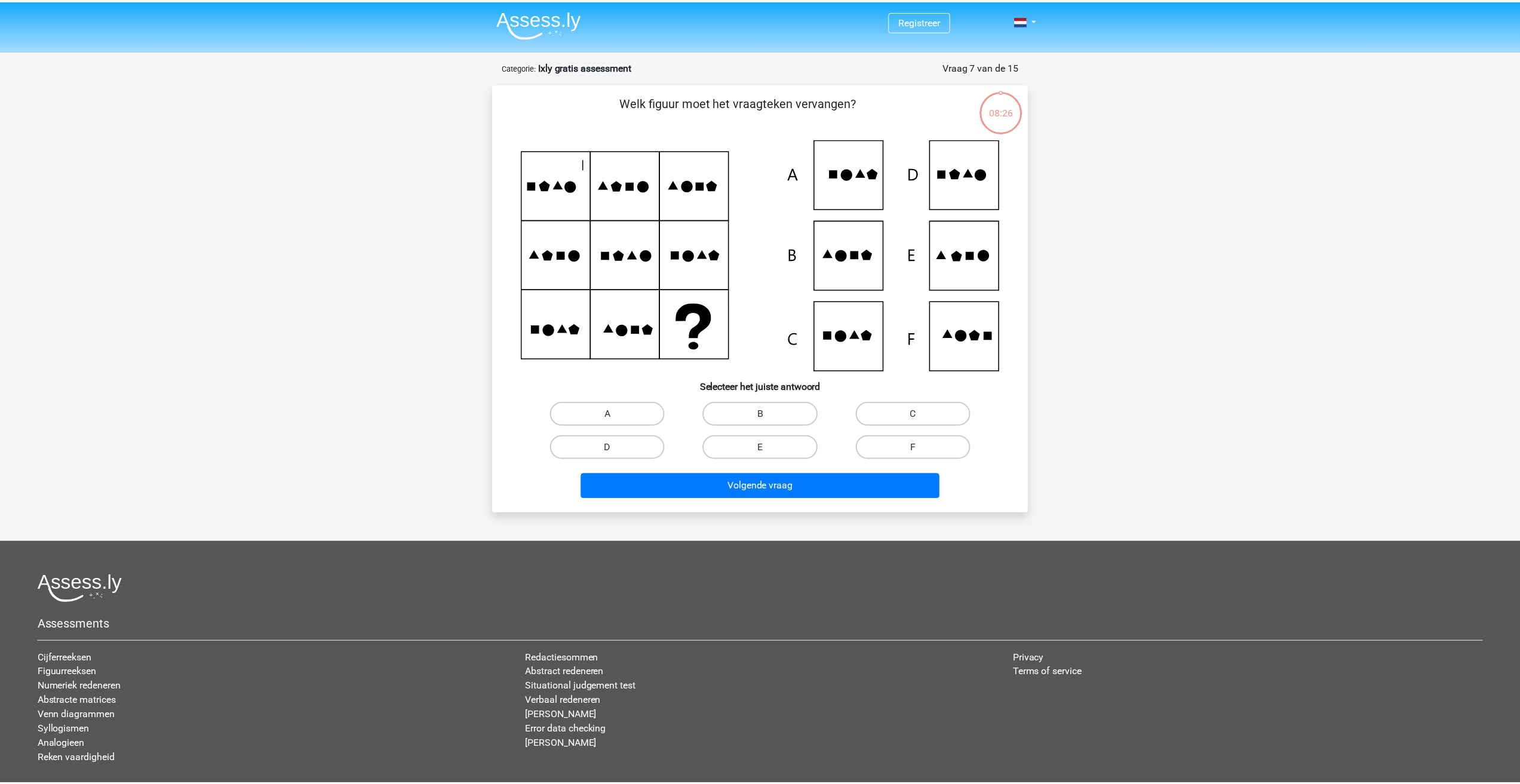
scroll to position [60, 0]
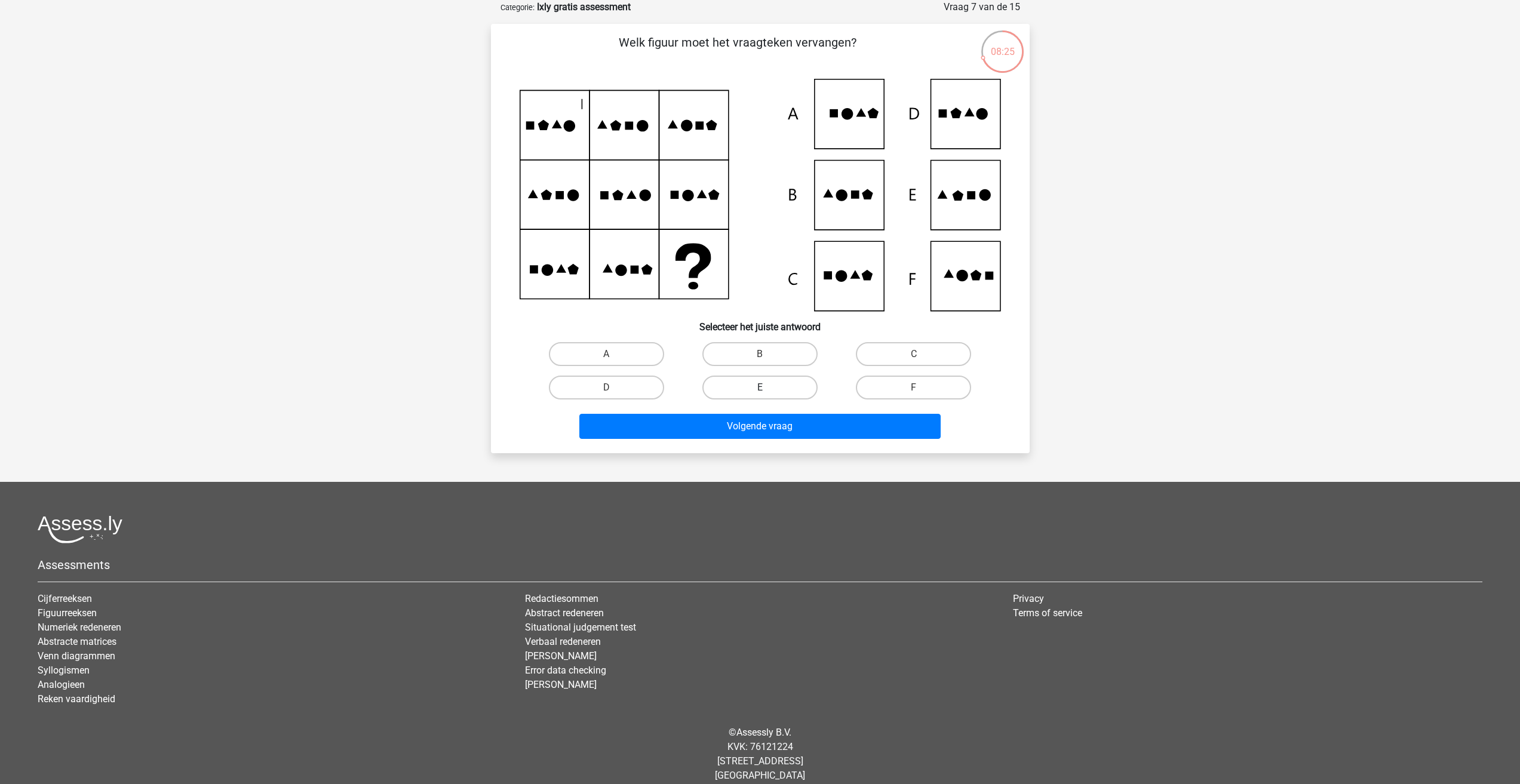
click at [749, 386] on label "E" at bounding box center [760, 387] width 115 height 24
click at [760, 387] on input "E" at bounding box center [764, 391] width 8 height 8
radio input "true"
click at [754, 429] on button "Volgende vraag" at bounding box center [760, 426] width 361 height 25
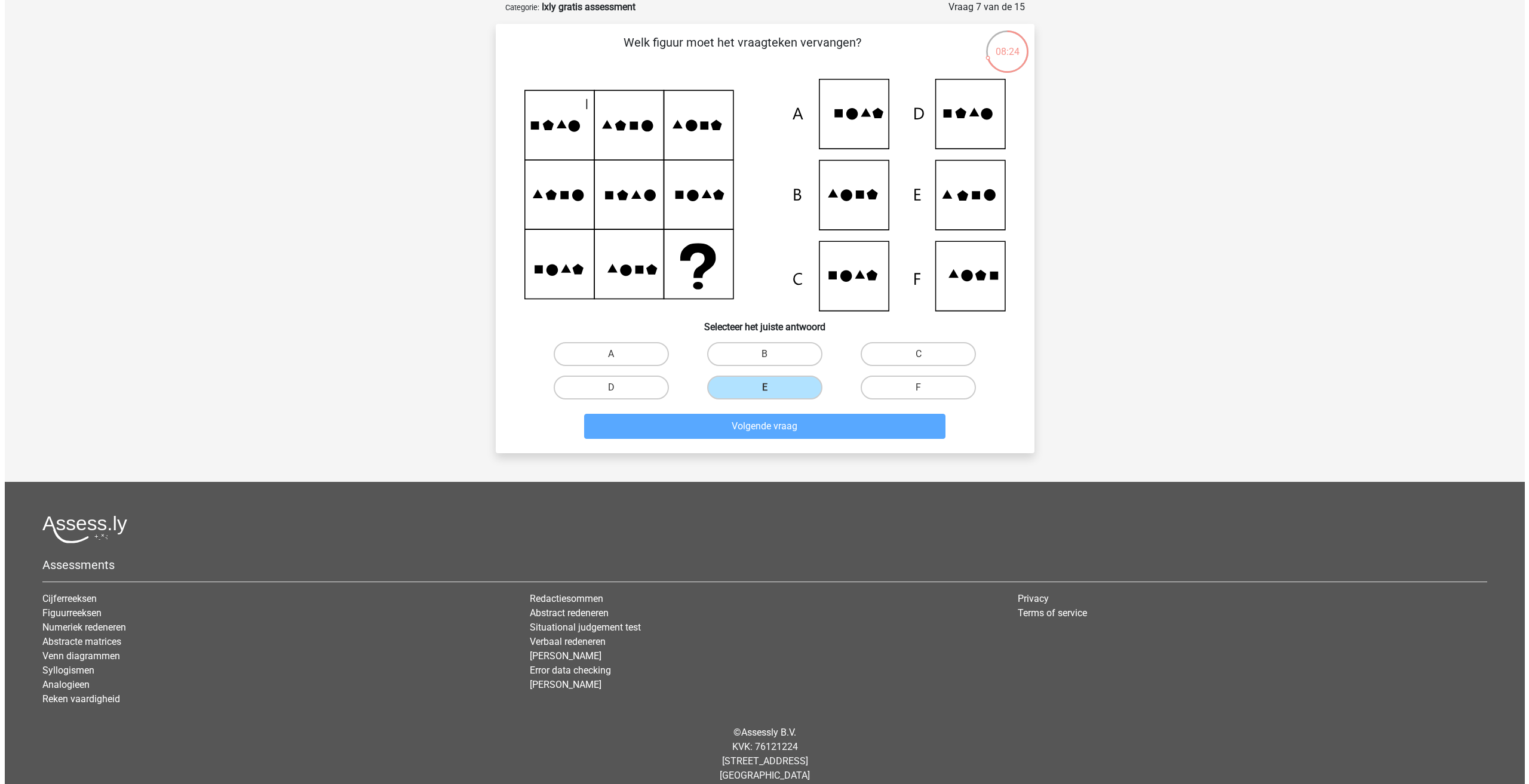
scroll to position [0, 0]
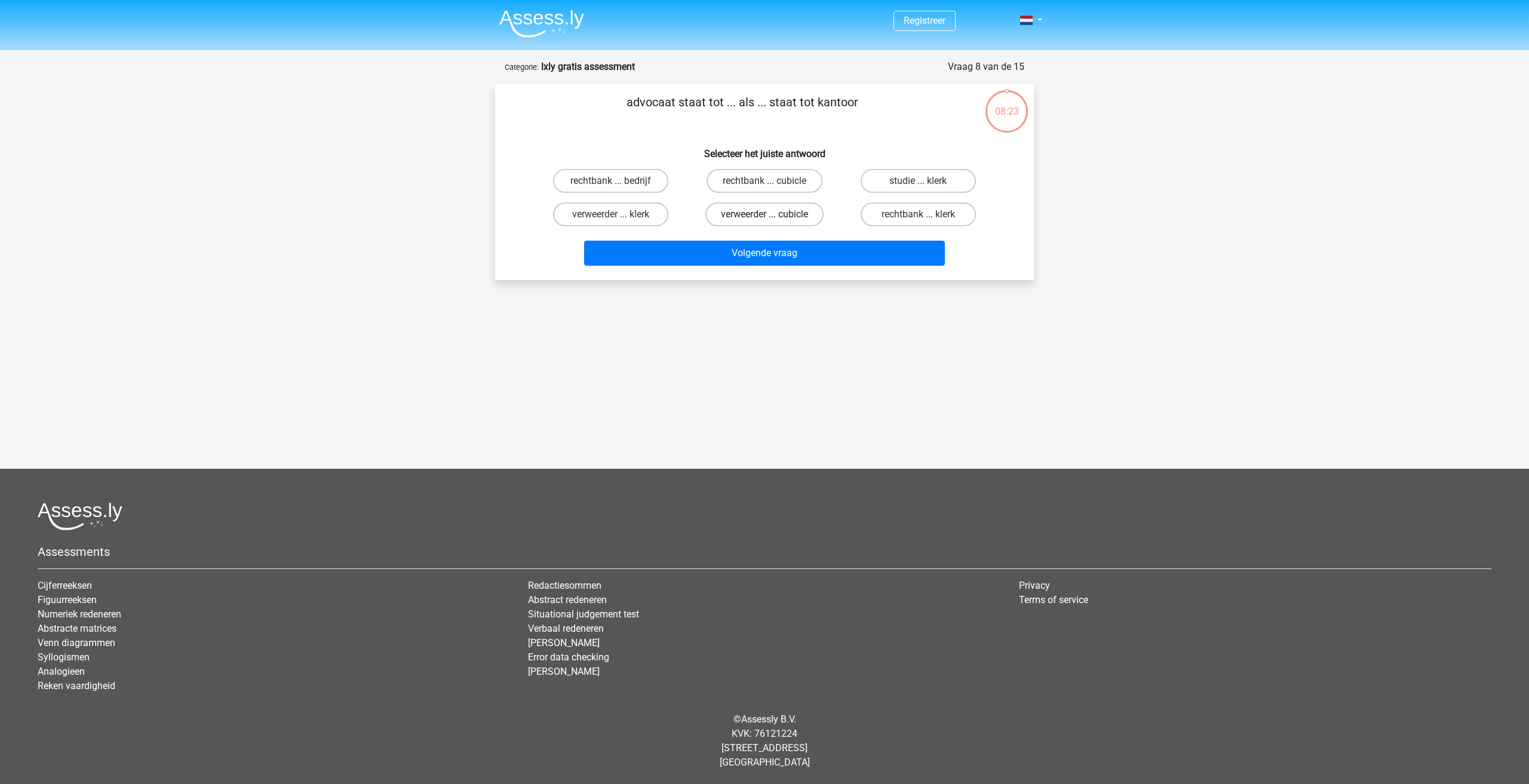
click at [795, 212] on label "verweerder ... cubicle" at bounding box center [764, 214] width 118 height 24
click at [772, 214] on input "verweerder ... cubicle" at bounding box center [768, 218] width 8 height 8
radio input "true"
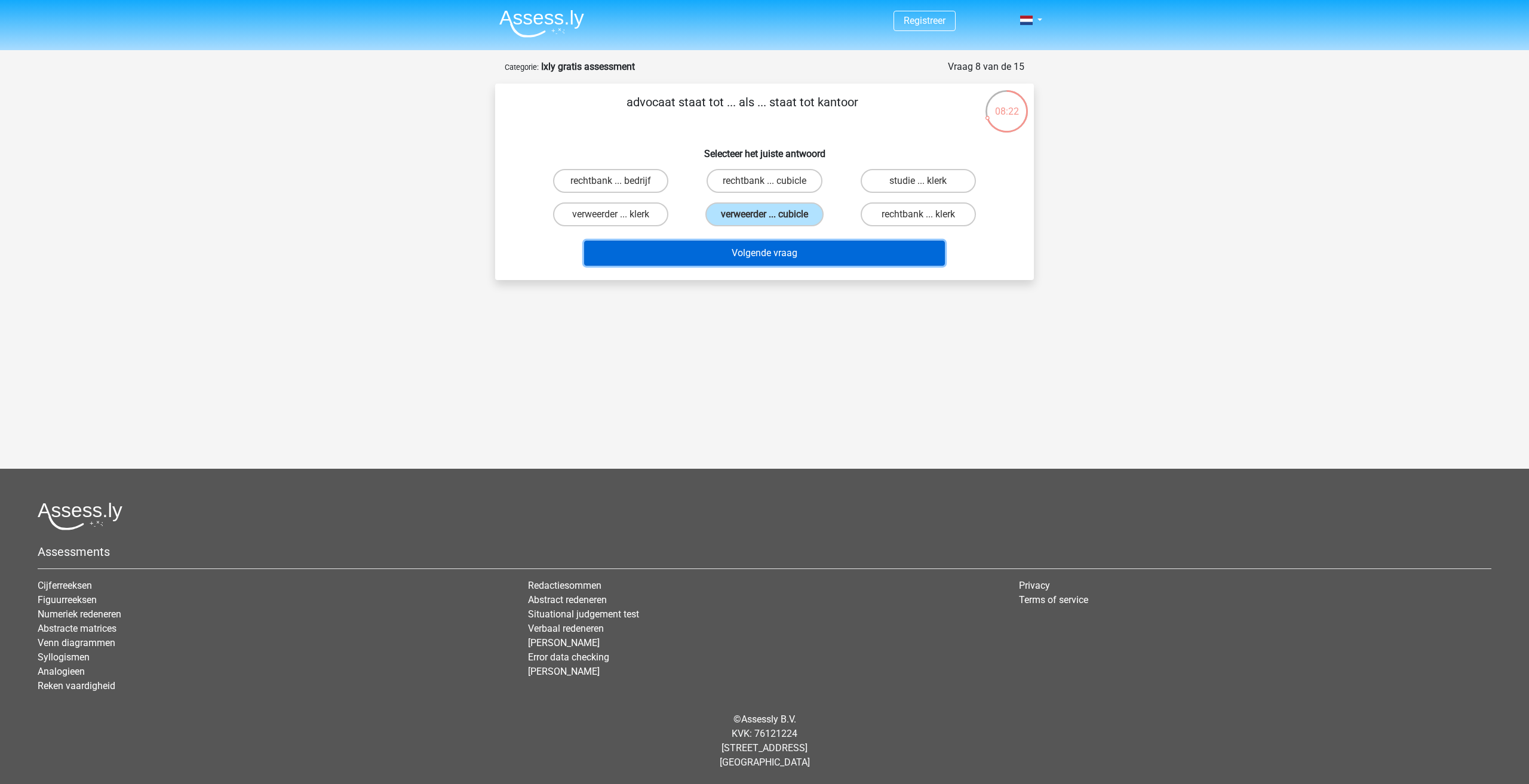
click at [776, 253] on button "Volgende vraag" at bounding box center [765, 253] width 361 height 25
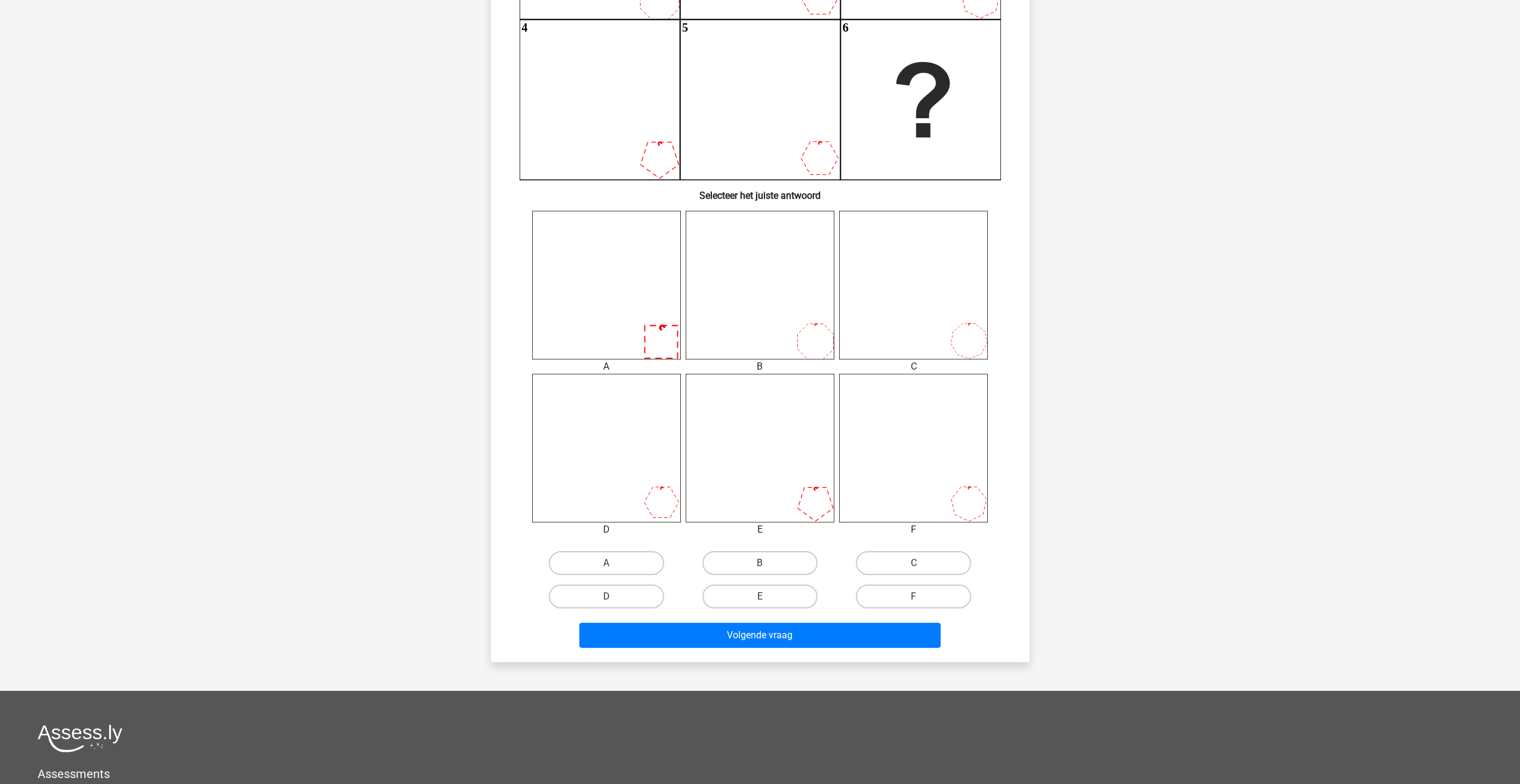
scroll to position [299, 0]
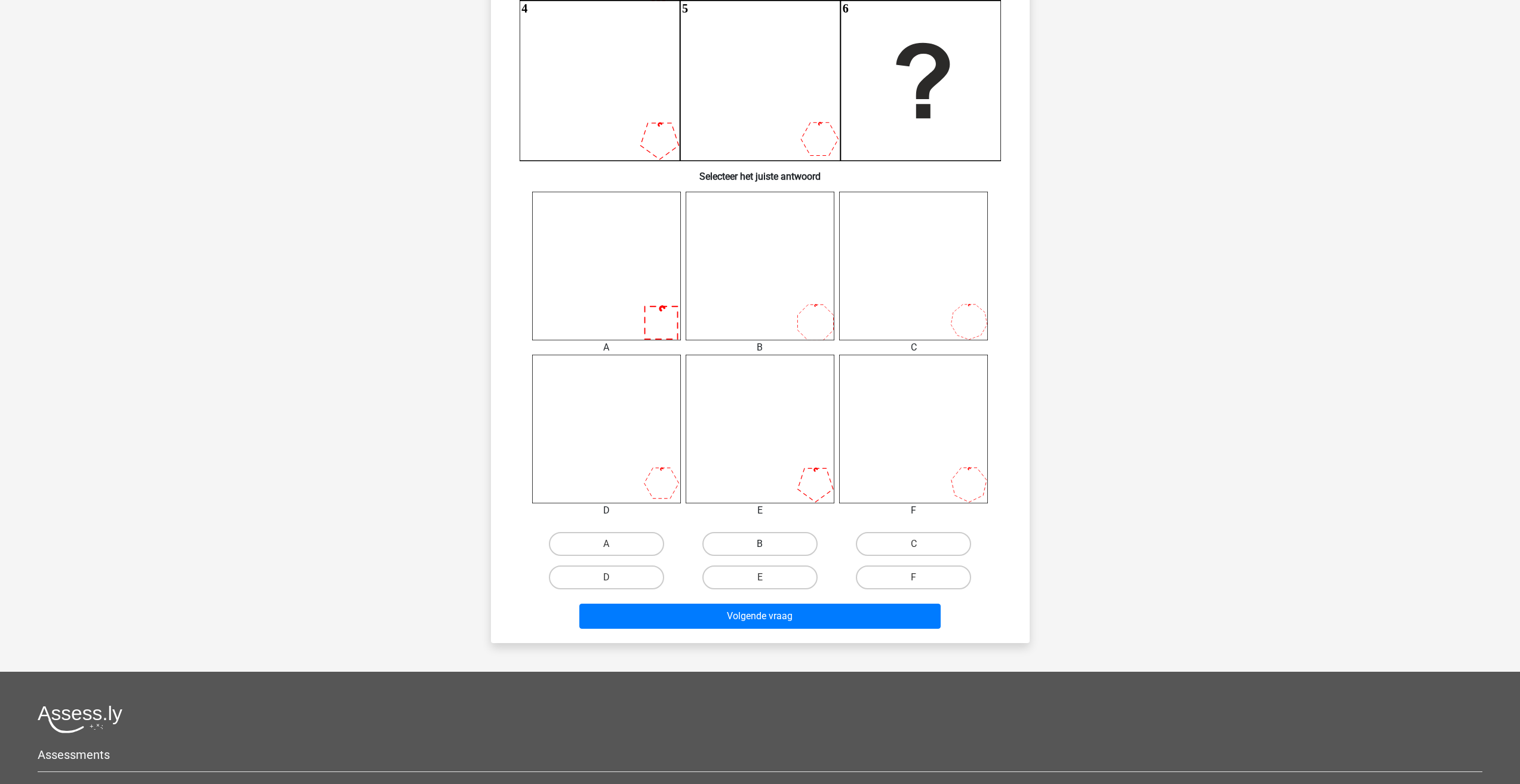
click at [758, 543] on label "B" at bounding box center [760, 544] width 115 height 24
click at [760, 544] on input "B" at bounding box center [764, 547] width 8 height 8
radio input "true"
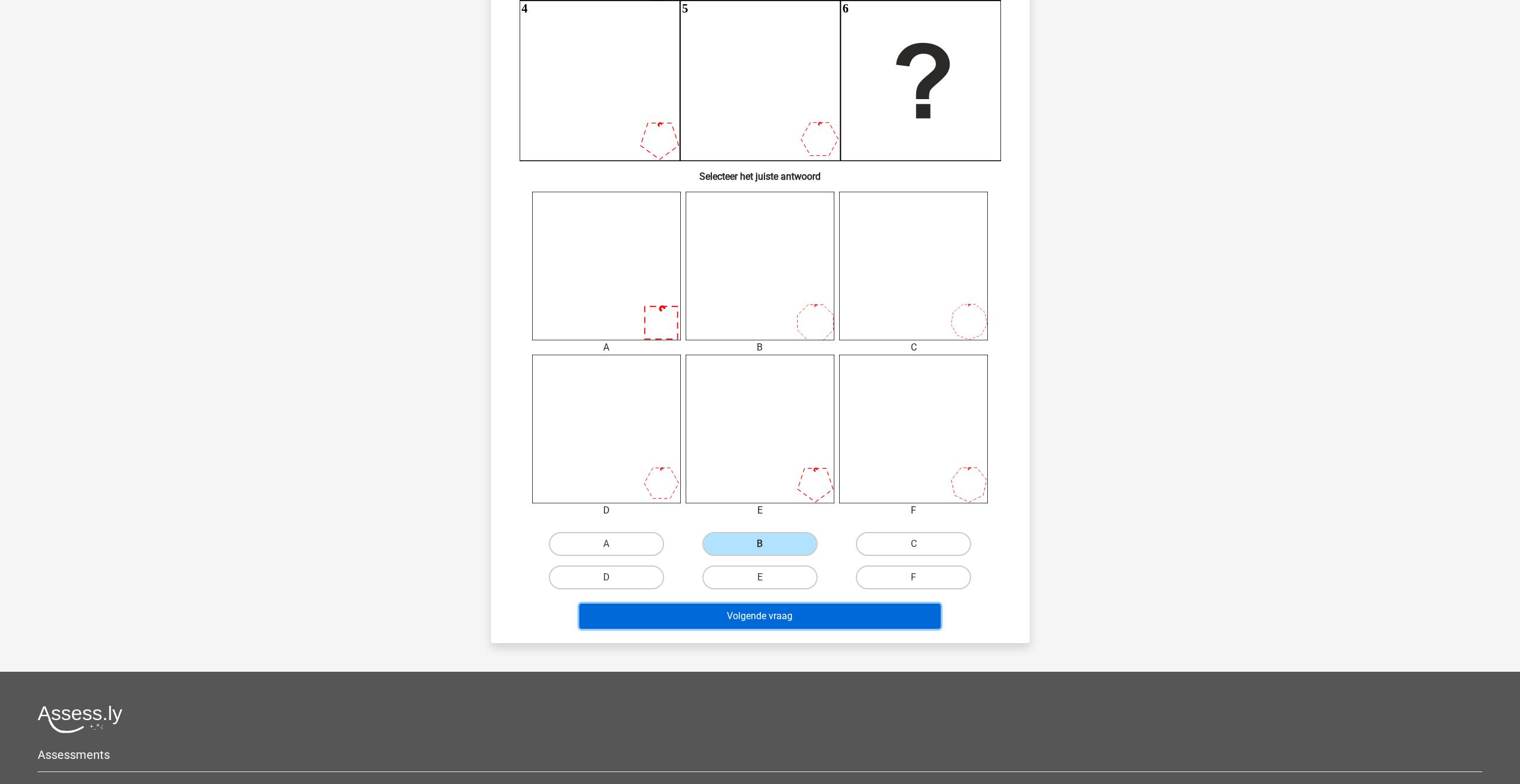
click at [758, 606] on button "Volgende vraag" at bounding box center [760, 616] width 361 height 25
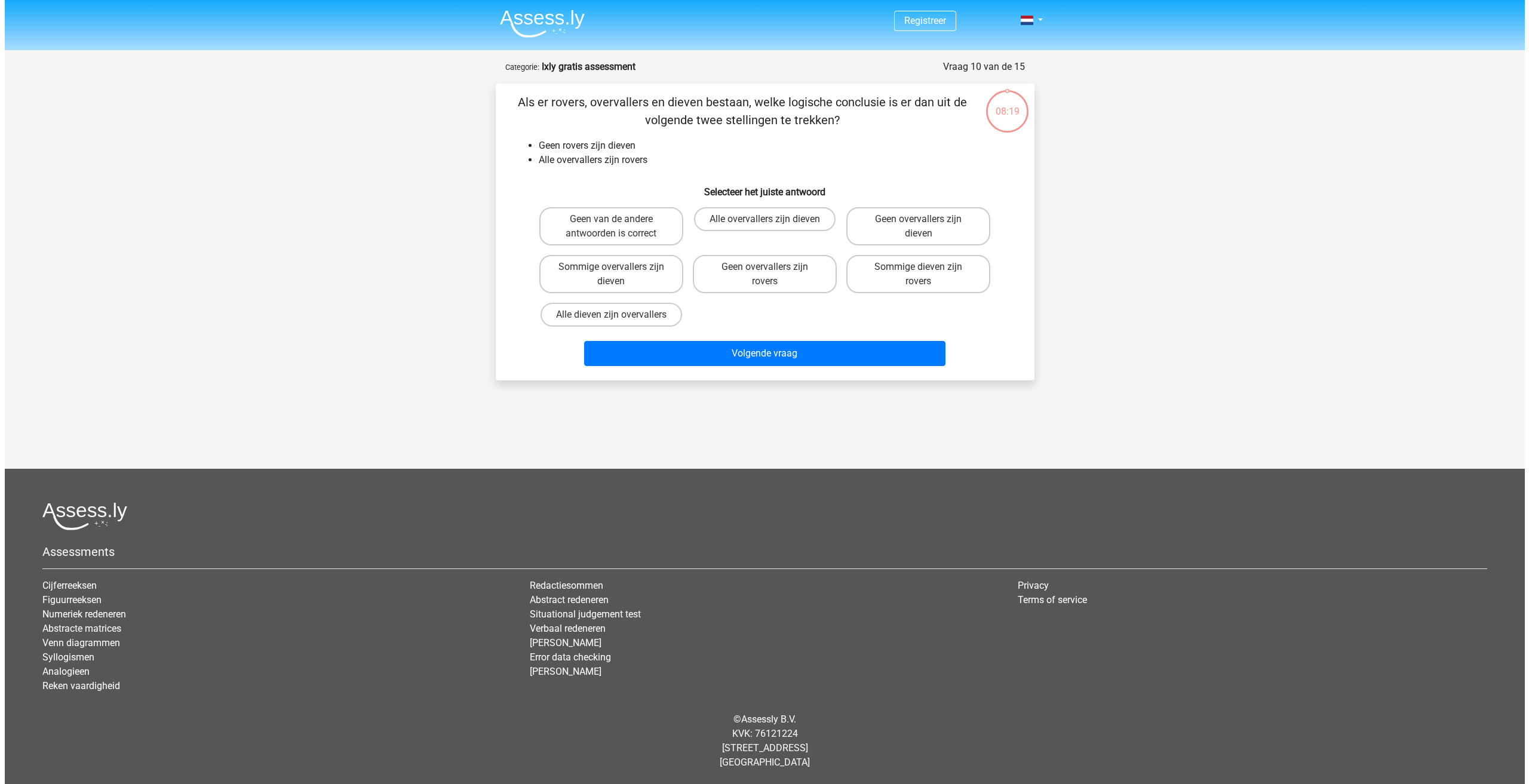
scroll to position [0, 0]
click at [798, 268] on label "Geen overvallers zijn rovers" at bounding box center [764, 274] width 144 height 38
click at [772, 268] on input "Geen overvallers zijn rovers" at bounding box center [768, 271] width 8 height 8
radio input "true"
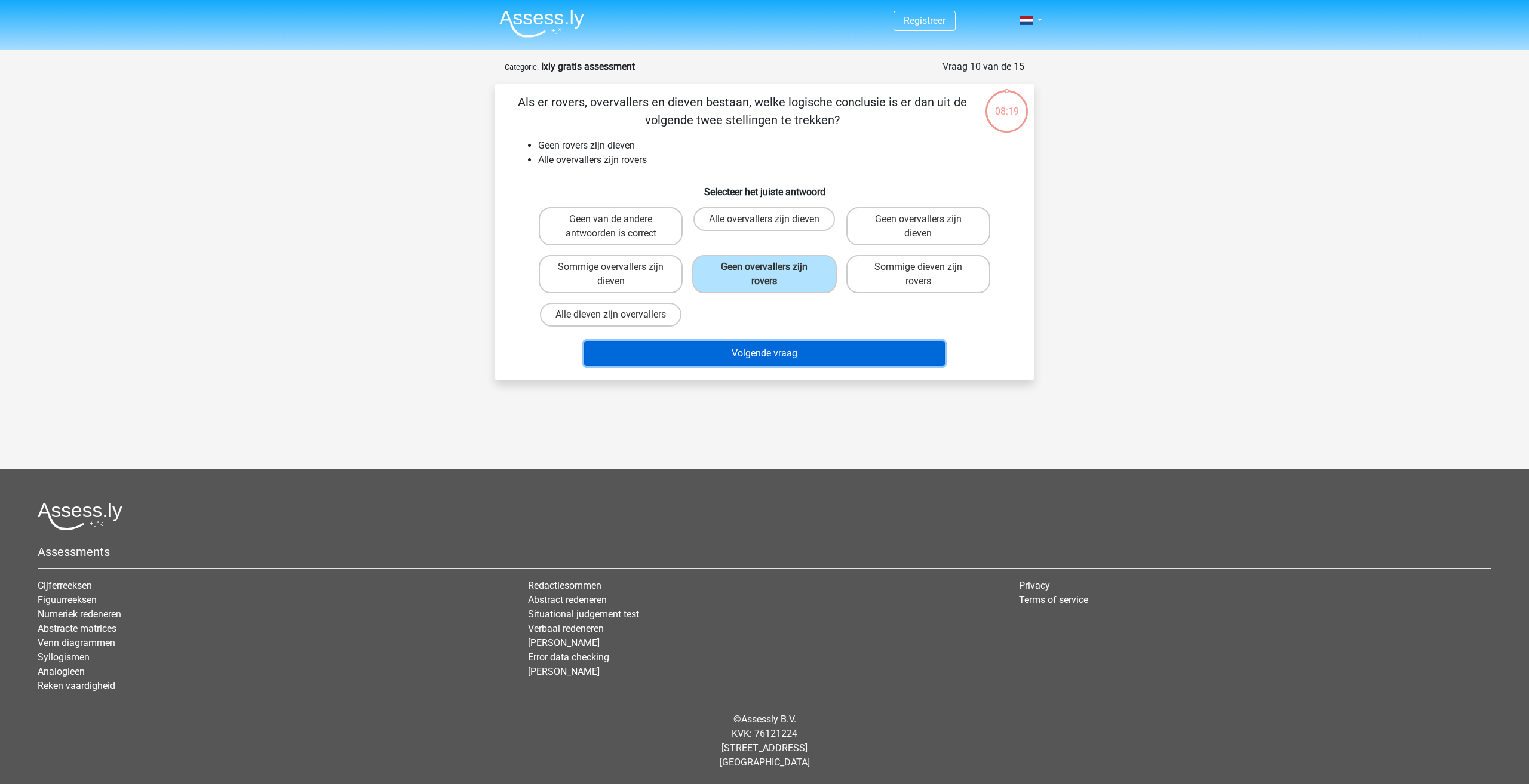
click at [768, 363] on button "Volgende vraag" at bounding box center [765, 353] width 361 height 25
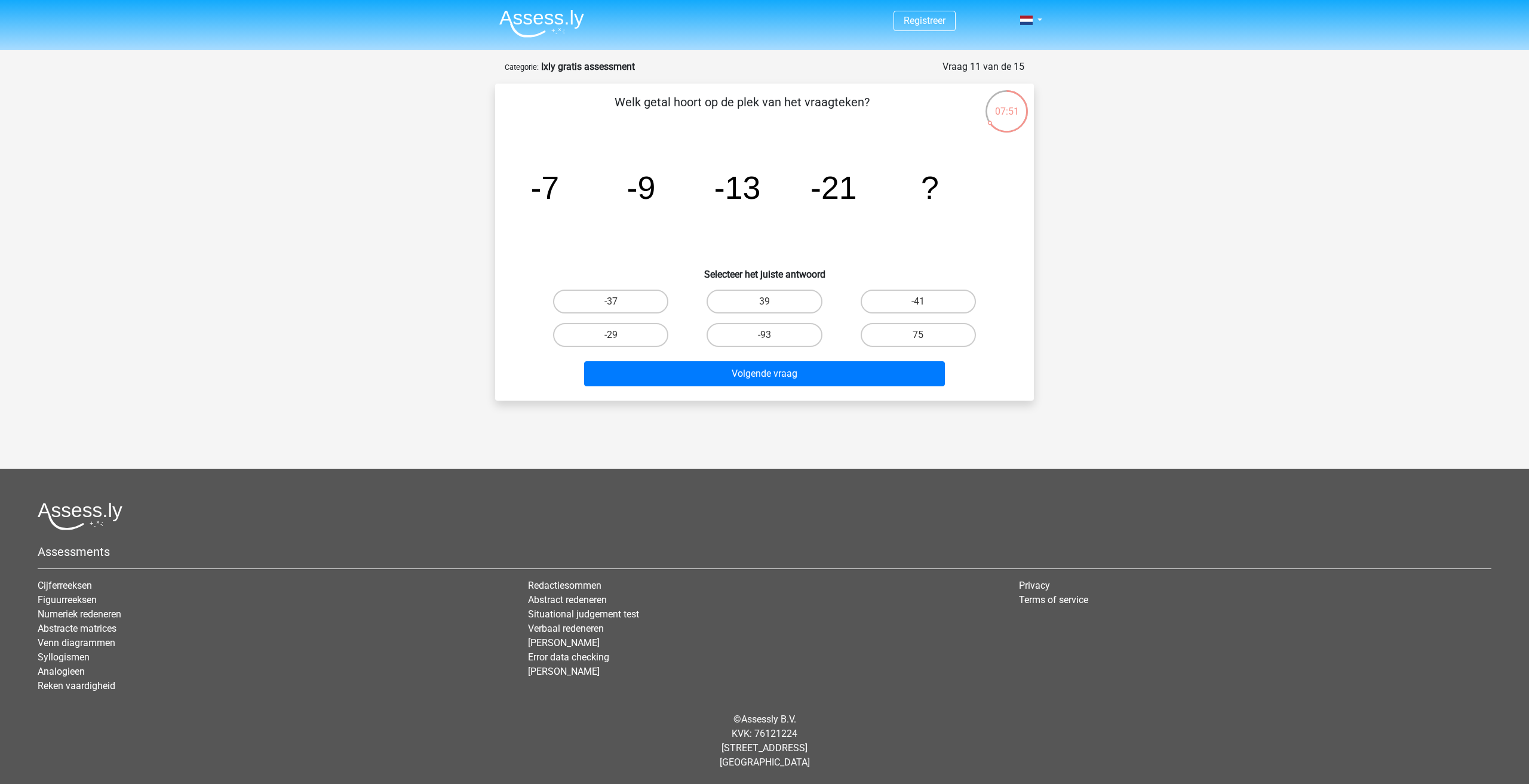
click at [611, 303] on input "-37" at bounding box center [615, 305] width 8 height 8
radio input "true"
click at [724, 372] on button "Volgende vraag" at bounding box center [765, 374] width 361 height 25
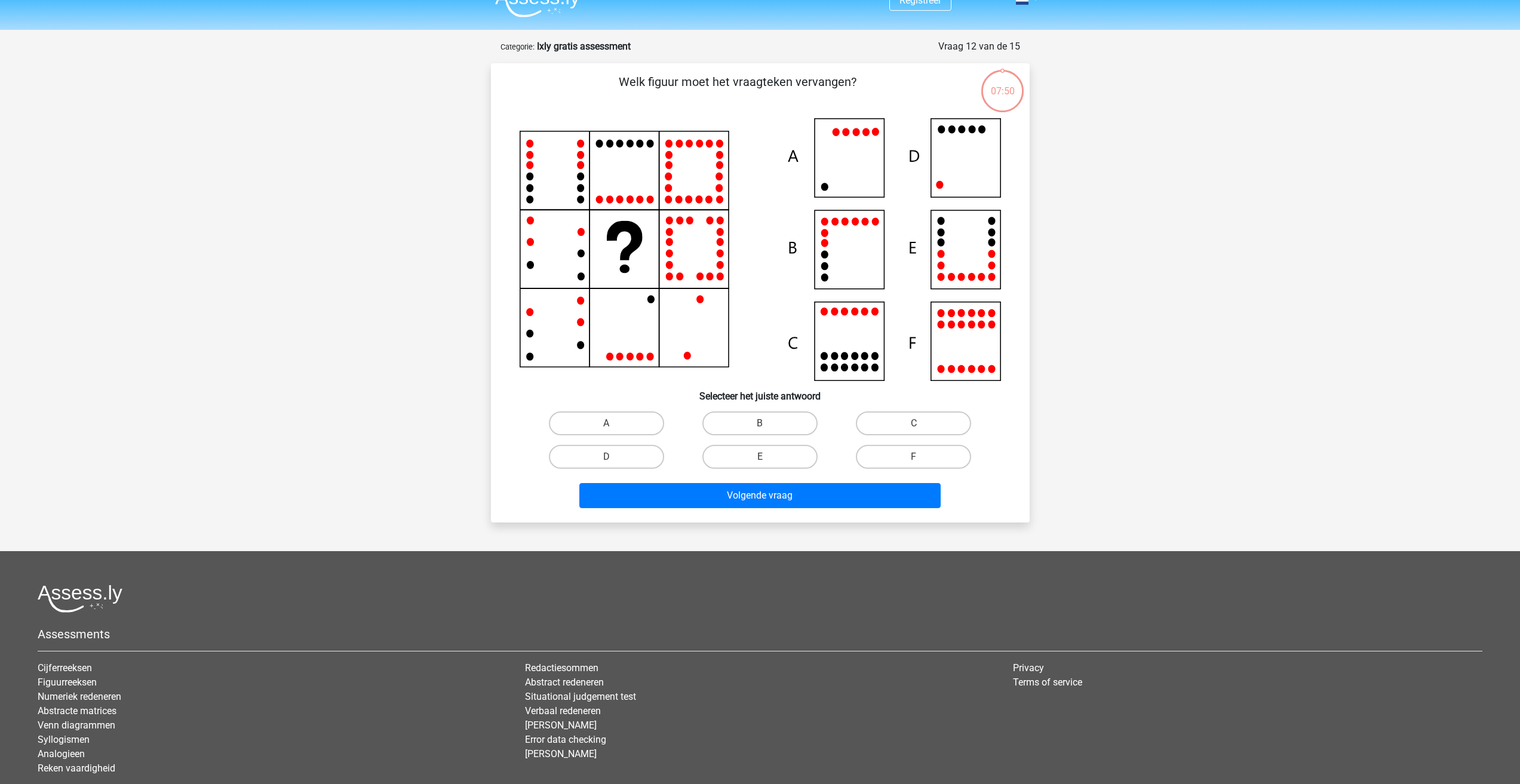
scroll to position [60, 0]
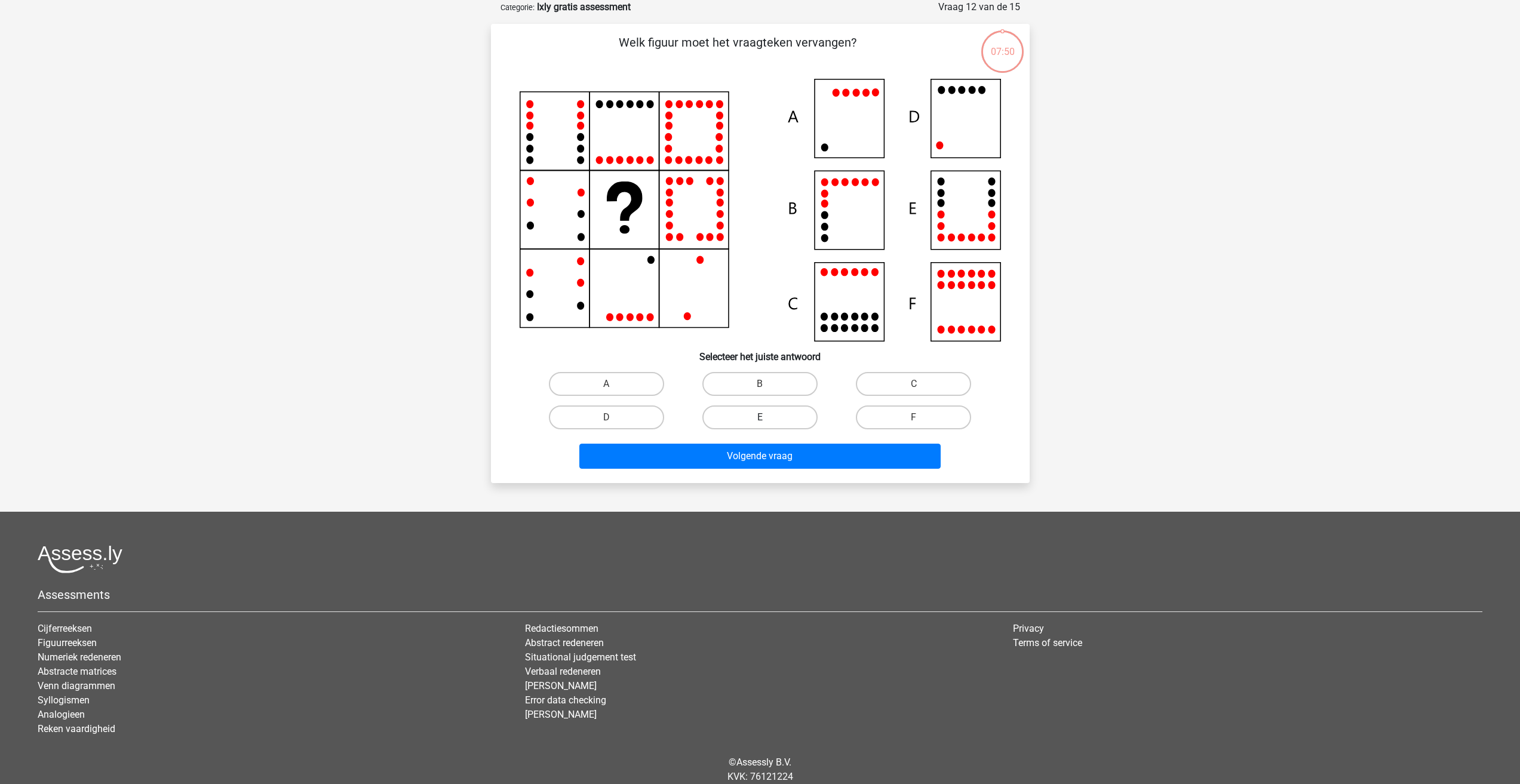
click at [741, 417] on label "E" at bounding box center [760, 417] width 115 height 24
click at [760, 417] on input "E" at bounding box center [764, 421] width 8 height 8
radio input "true"
click at [742, 459] on button "Volgende vraag" at bounding box center [760, 456] width 361 height 25
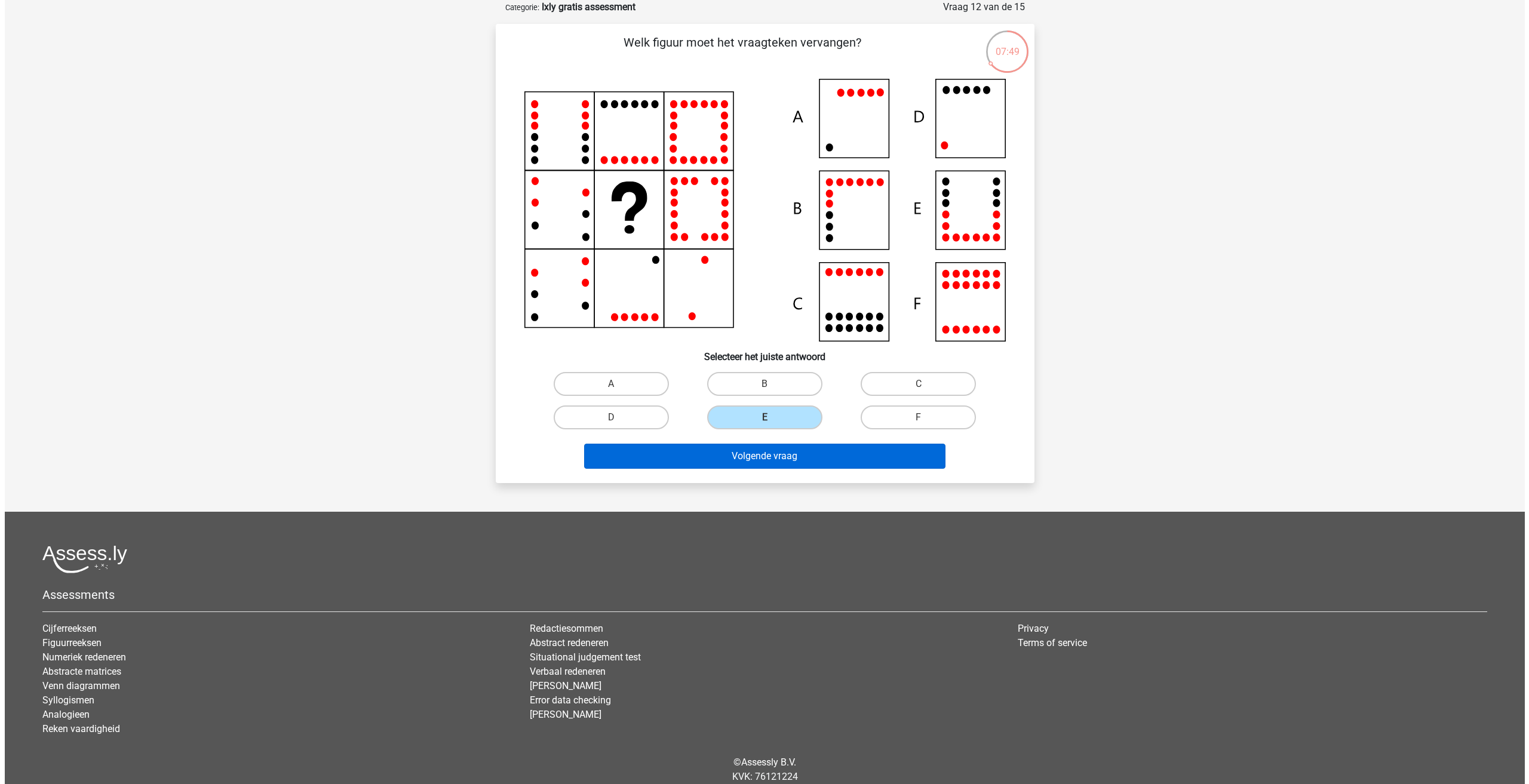
scroll to position [0, 0]
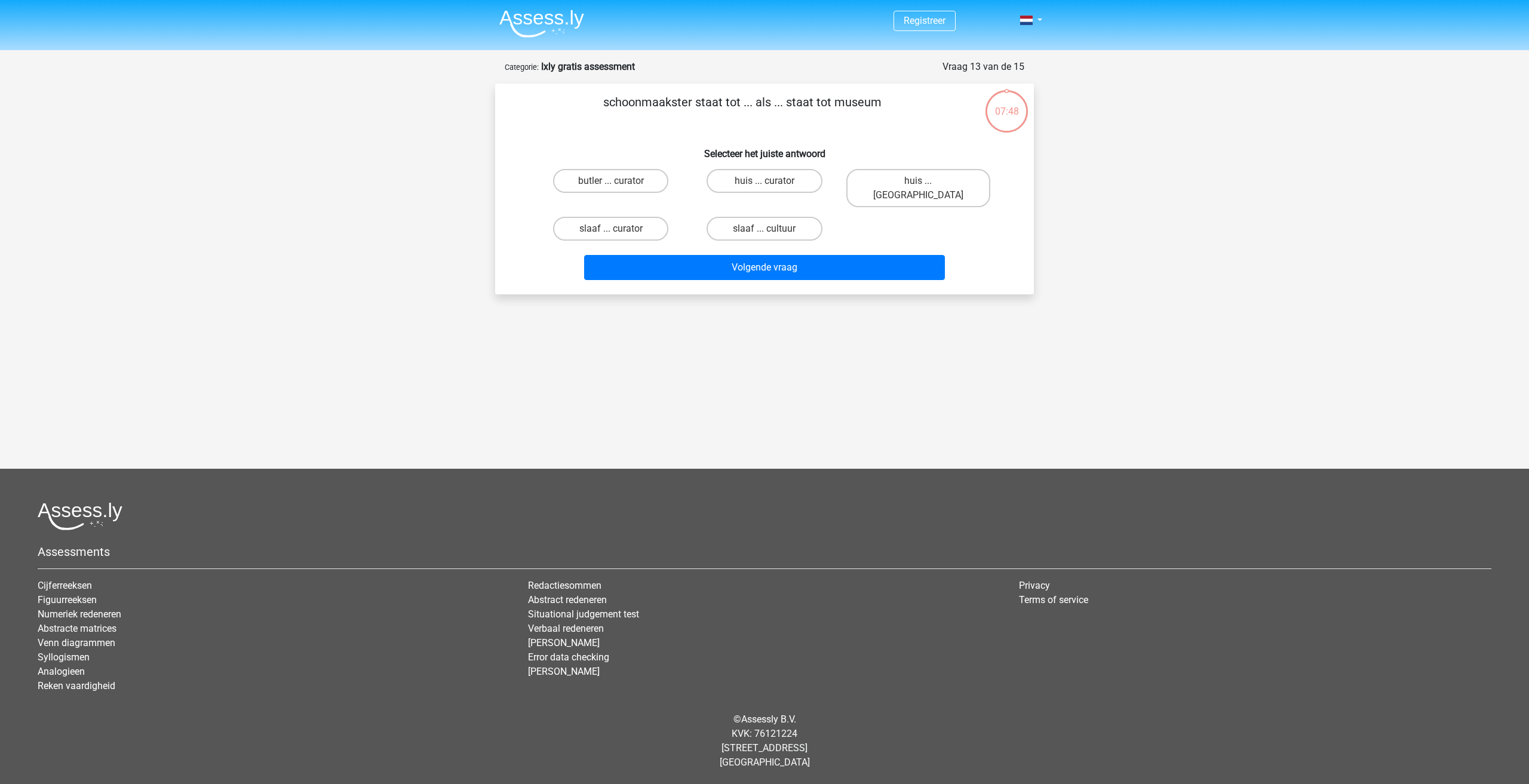
click at [749, 212] on div "slaaf ... cultuur" at bounding box center [764, 229] width 153 height 34
click at [754, 217] on label "slaaf ... cultuur" at bounding box center [764, 228] width 115 height 24
click at [764, 228] on input "slaaf ... cultuur" at bounding box center [768, 232] width 8 height 8
radio input "true"
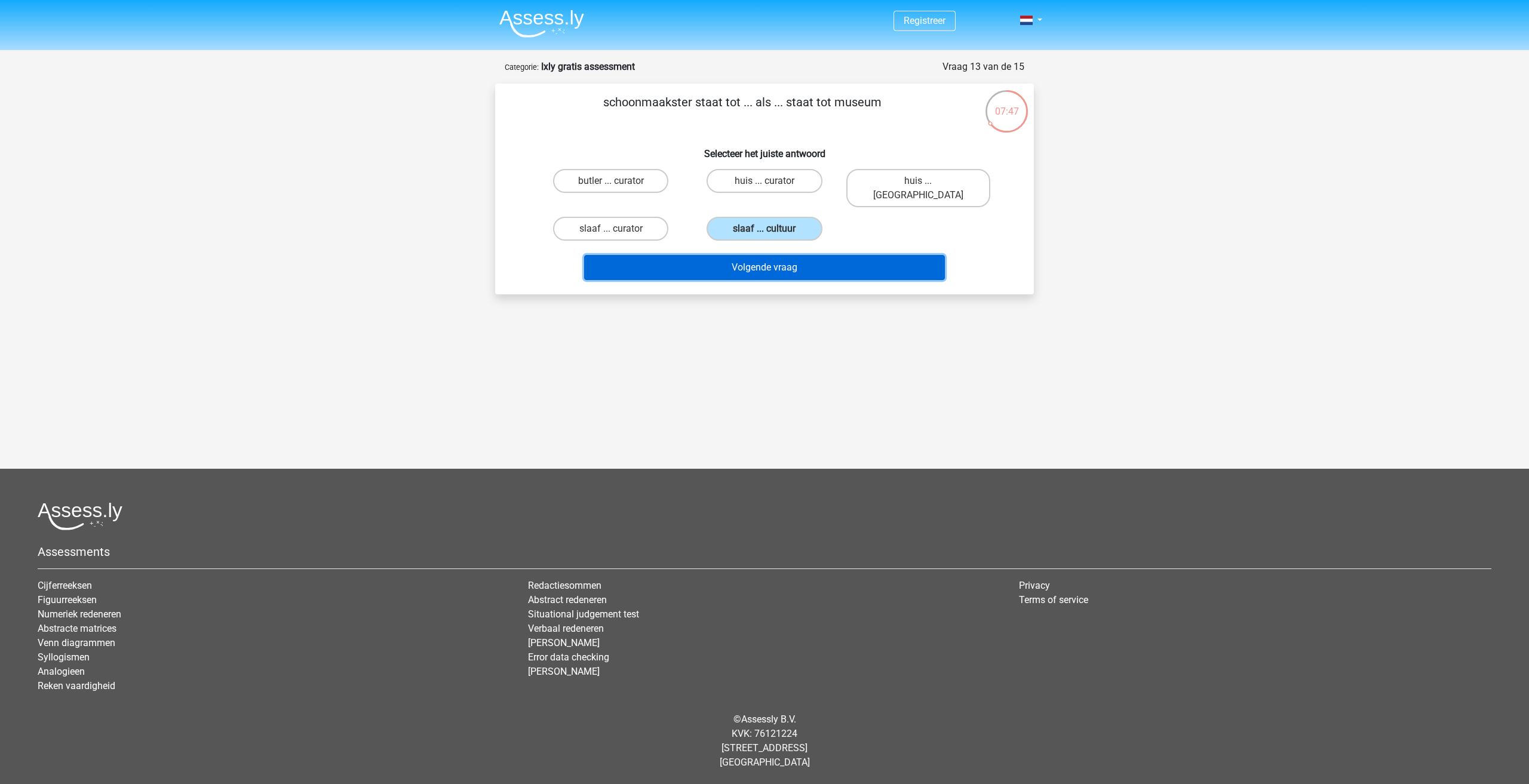
click at [767, 255] on button "Volgende vraag" at bounding box center [765, 268] width 361 height 25
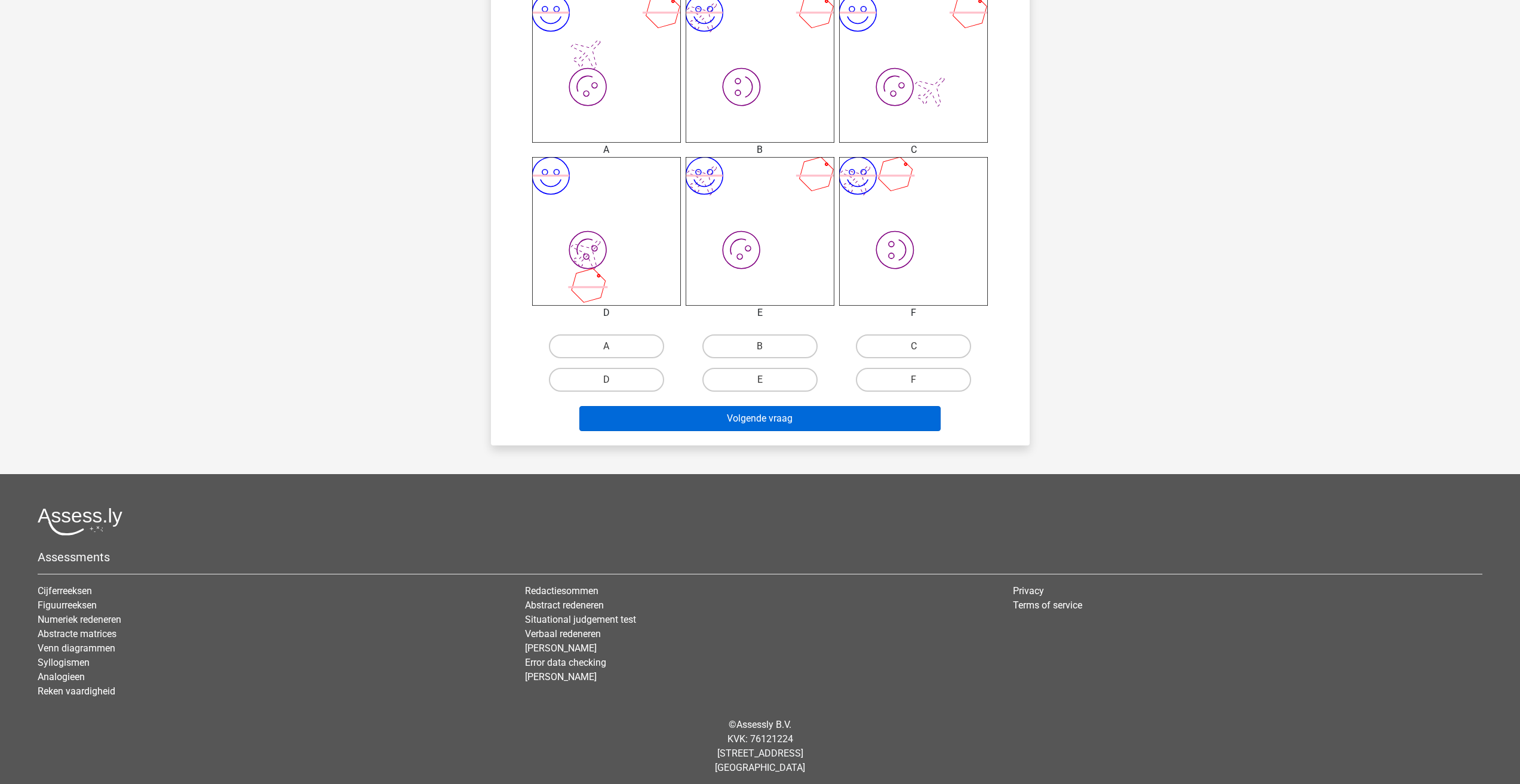
scroll to position [502, 0]
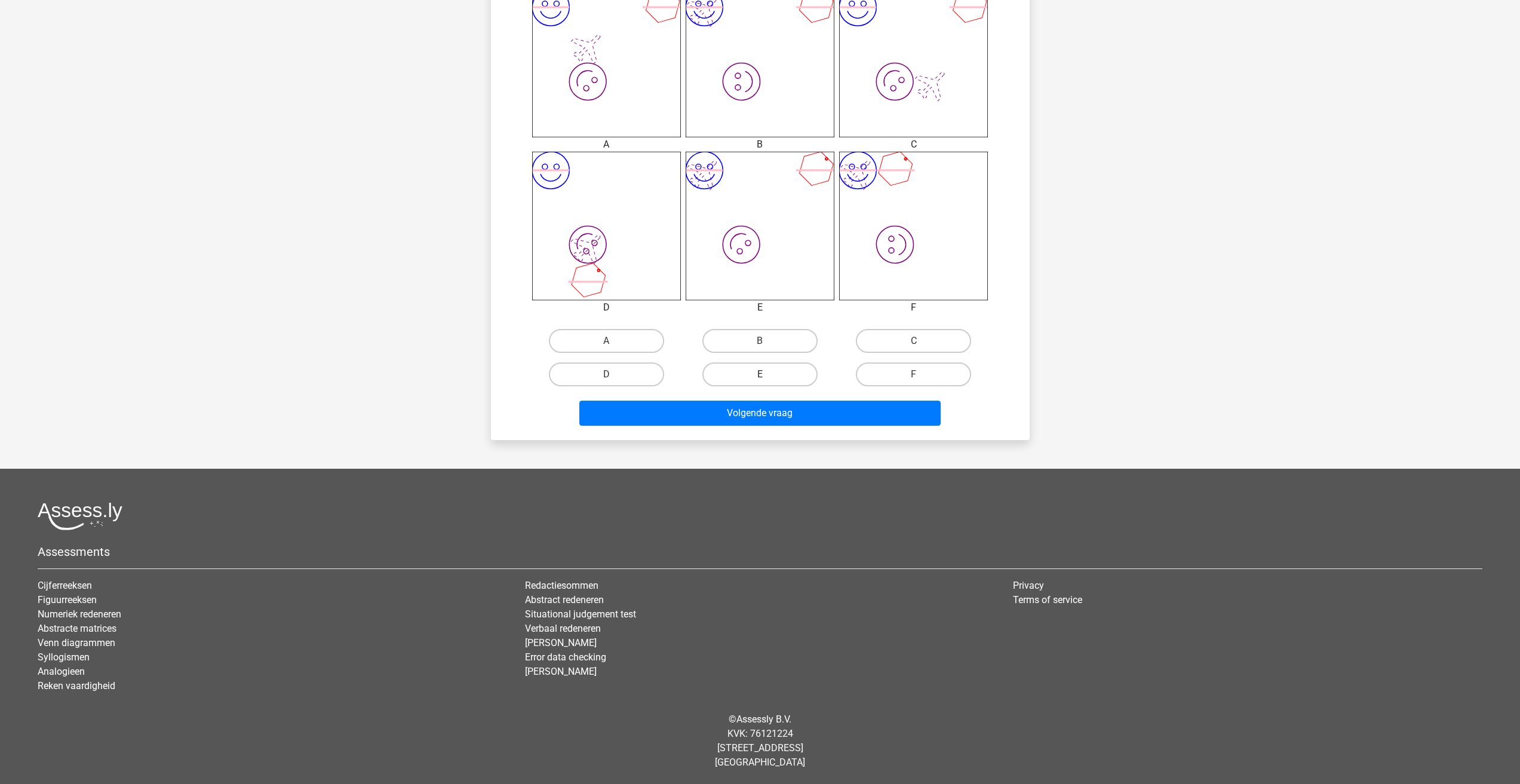
click at [748, 367] on label "E" at bounding box center [760, 374] width 115 height 24
click at [760, 374] on input "E" at bounding box center [764, 378] width 8 height 8
radio input "true"
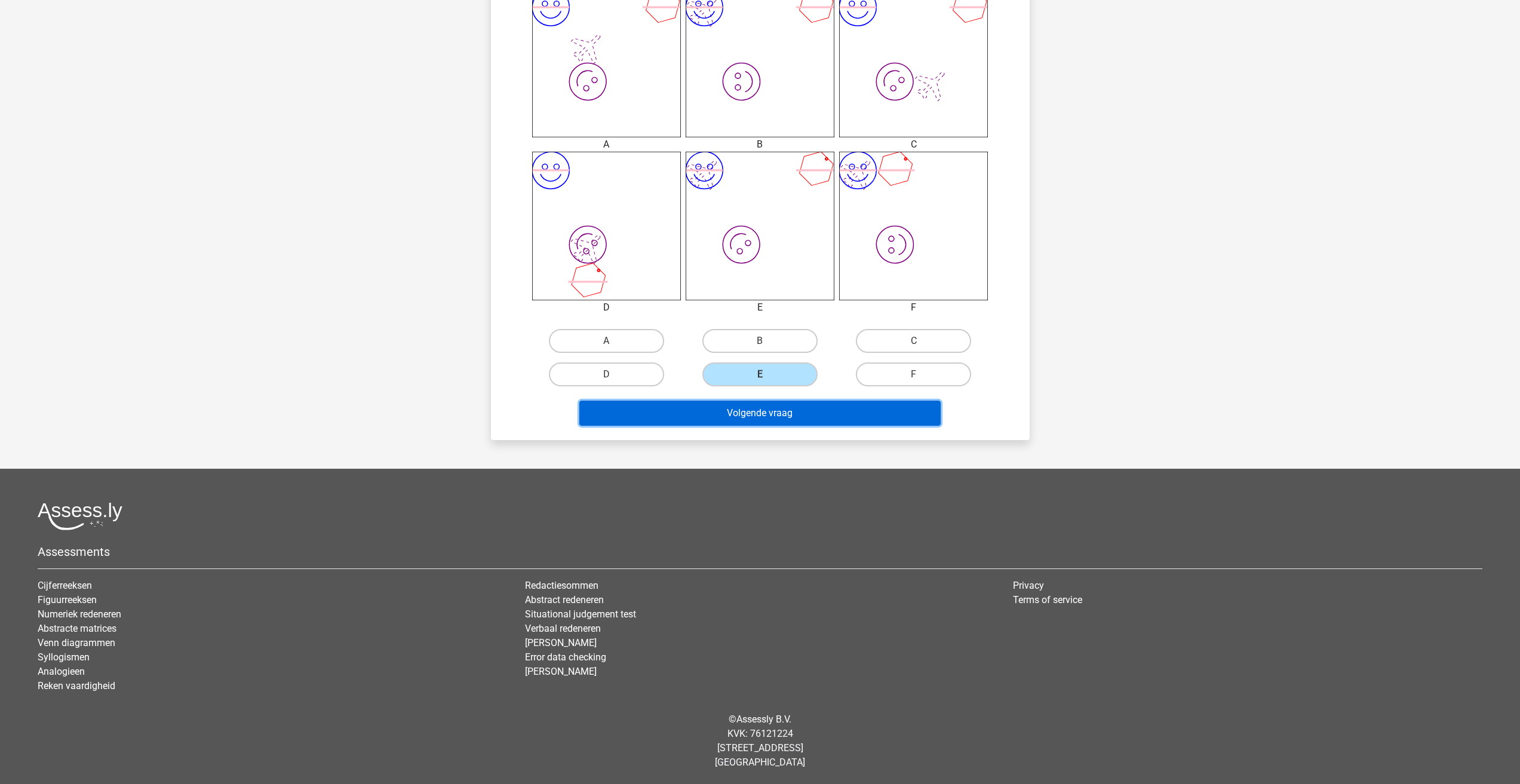
click at [758, 413] on button "Volgende vraag" at bounding box center [760, 413] width 361 height 25
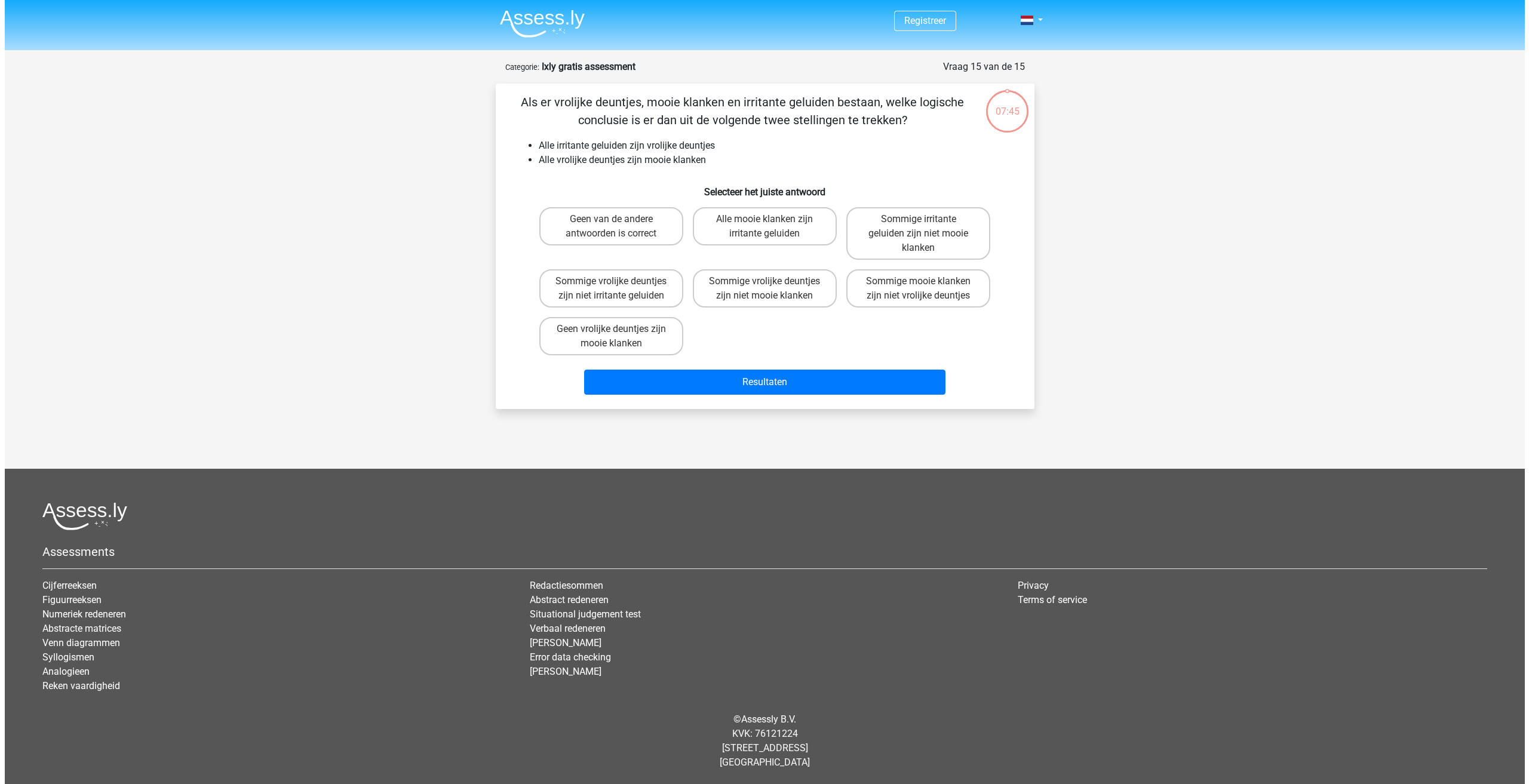
scroll to position [0, 0]
drag, startPoint x: 747, startPoint y: 299, endPoint x: 746, endPoint y: 287, distance: 12.0
click at [746, 287] on label "Sommige vrolijke deuntjes zijn niet mooie klanken" at bounding box center [764, 289] width 144 height 38
click at [764, 287] on input "Sommige vrolijke deuntjes zijn niet mooie klanken" at bounding box center [768, 285] width 8 height 8
radio input "true"
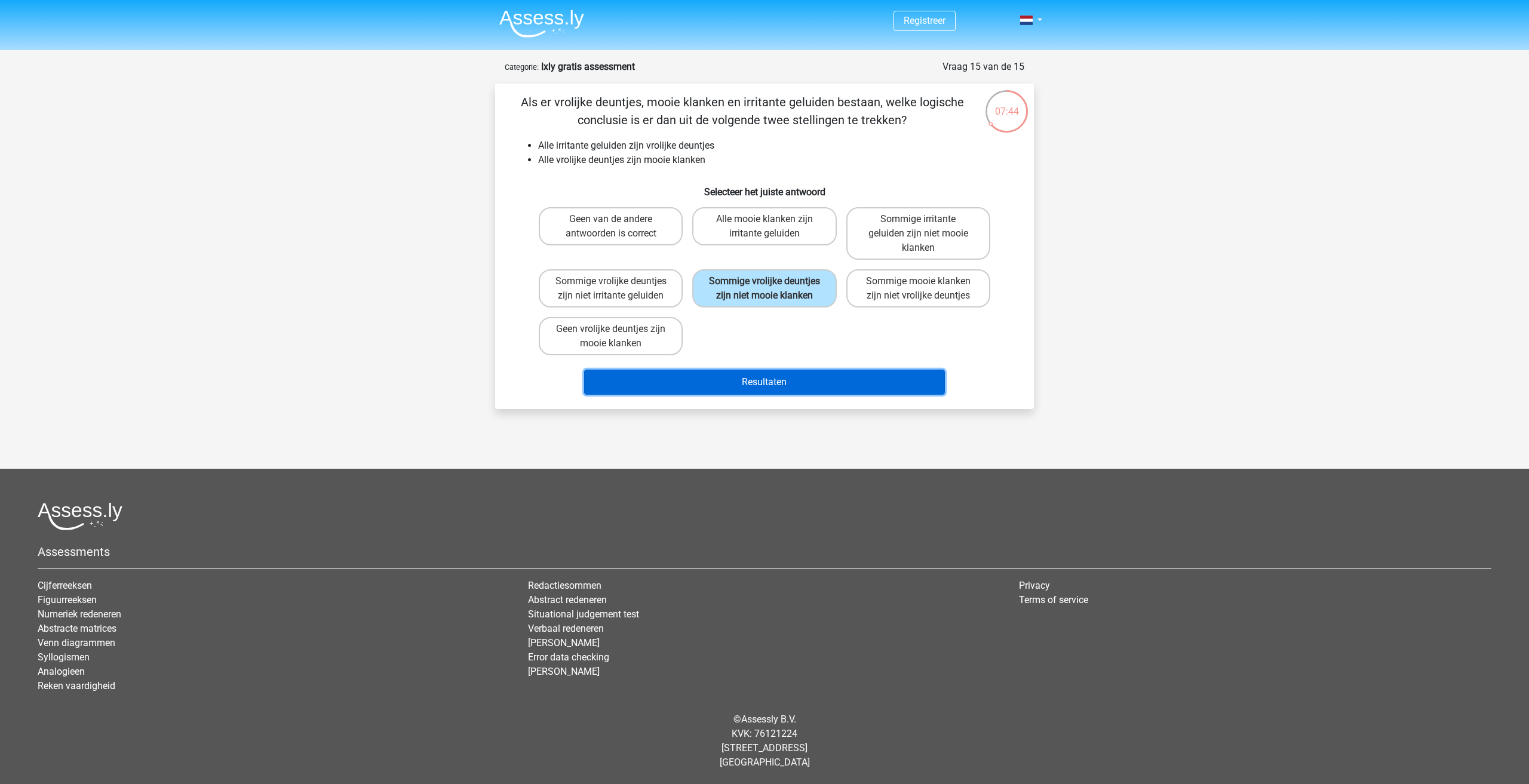
click at [747, 383] on button "Resultaten" at bounding box center [765, 382] width 361 height 25
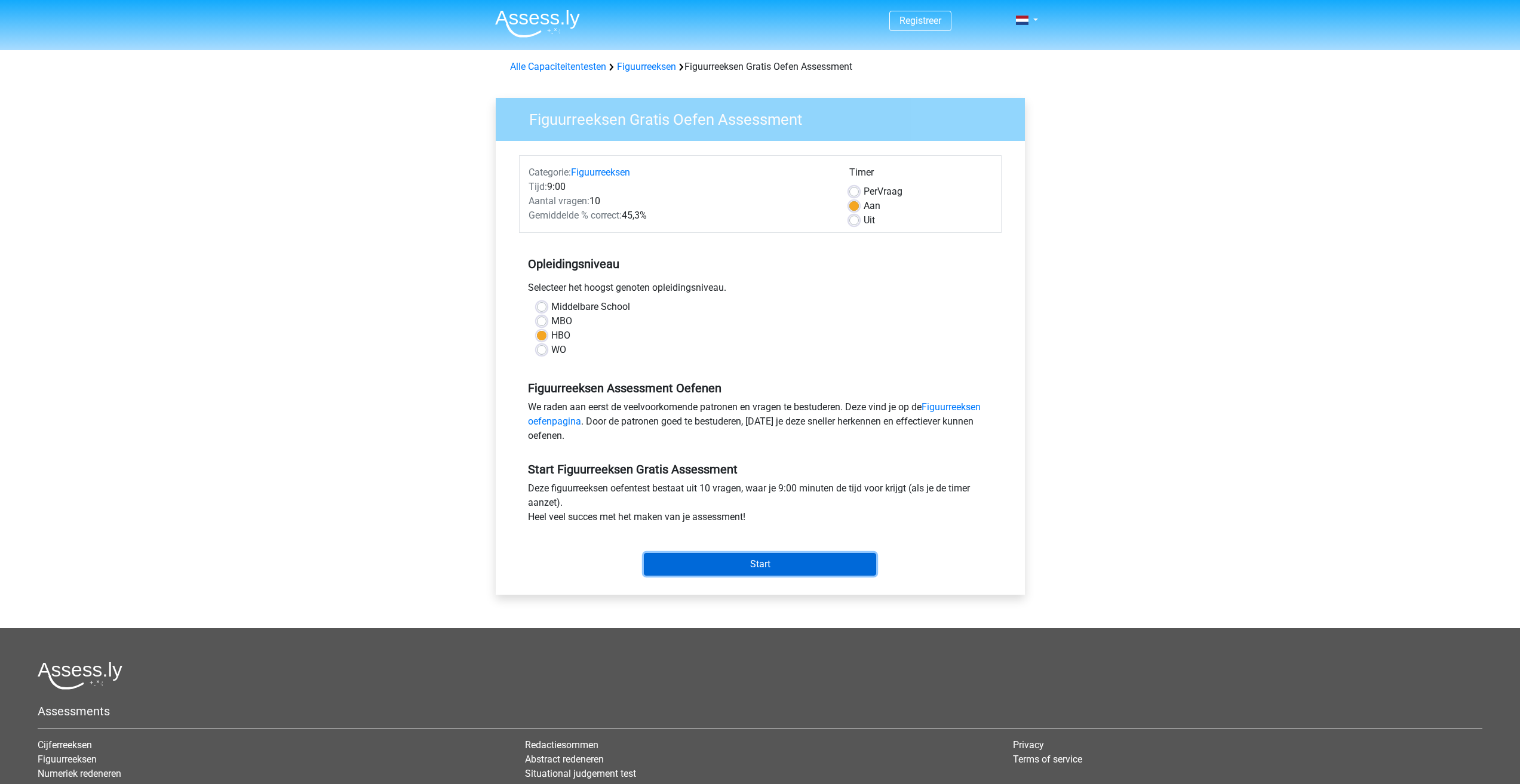
click at [718, 565] on input "Start" at bounding box center [760, 564] width 232 height 23
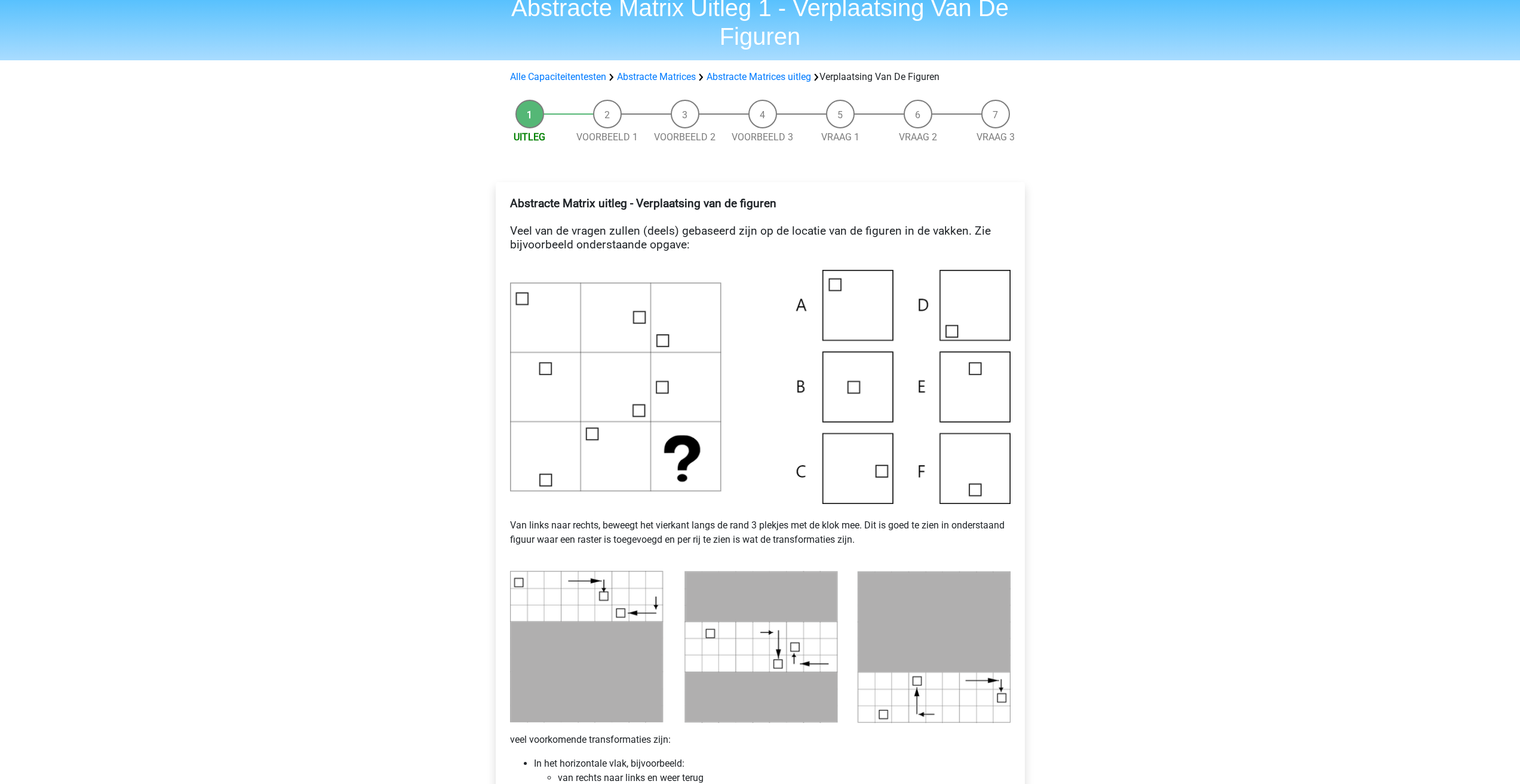
scroll to position [60, 0]
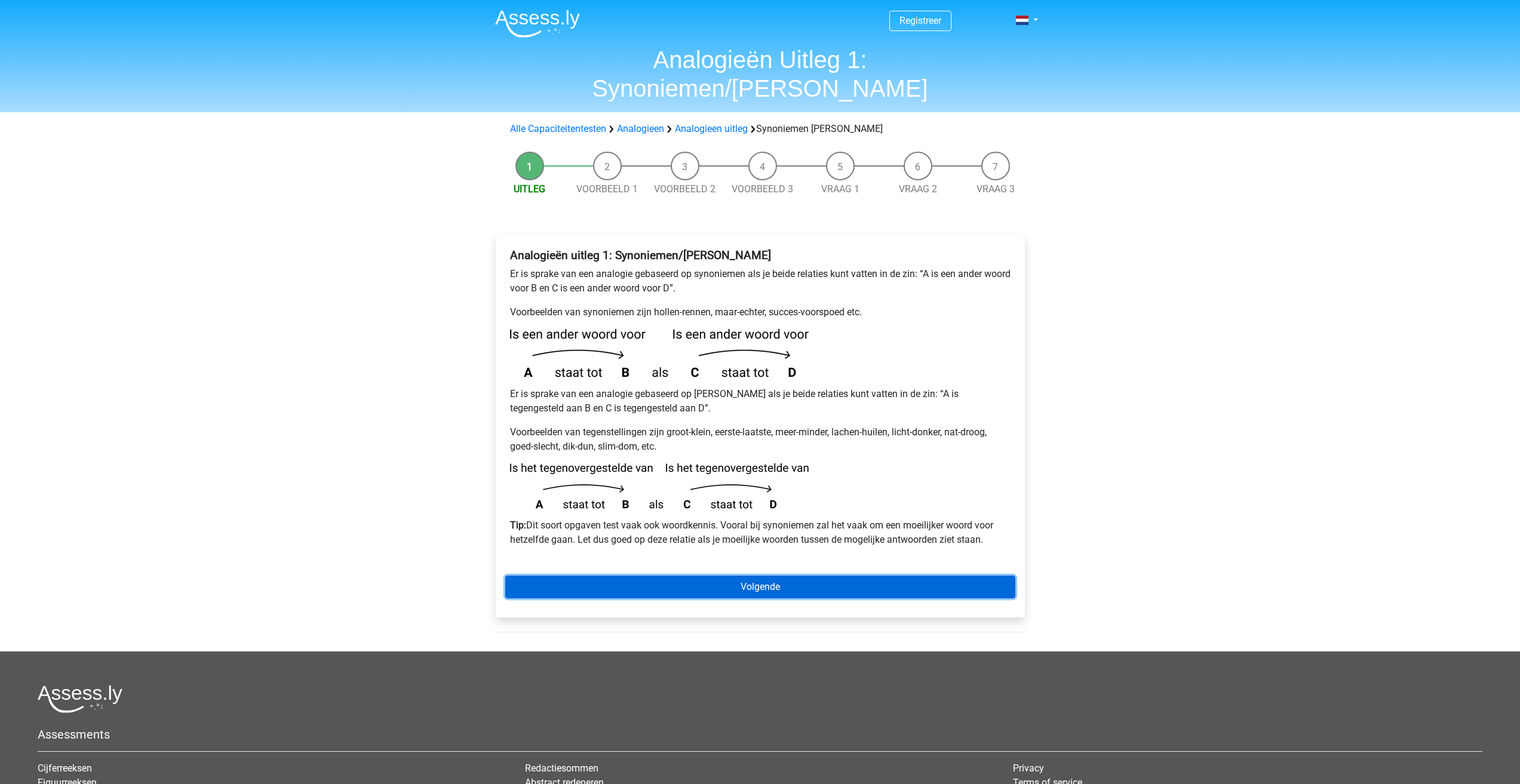
click at [669, 575] on link "Volgende" at bounding box center [761, 587] width 510 height 23
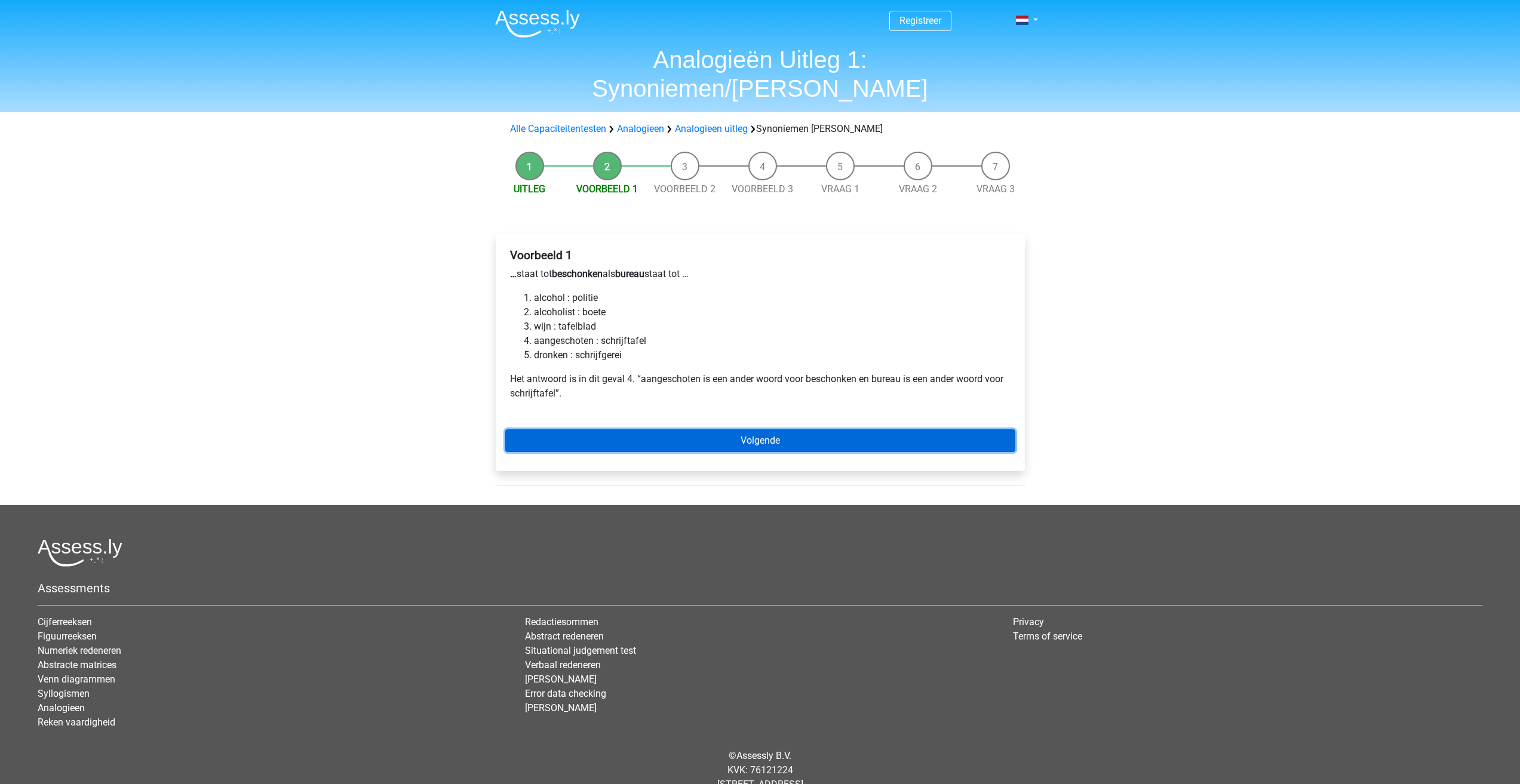
click at [666, 430] on link "Volgende" at bounding box center [761, 441] width 510 height 23
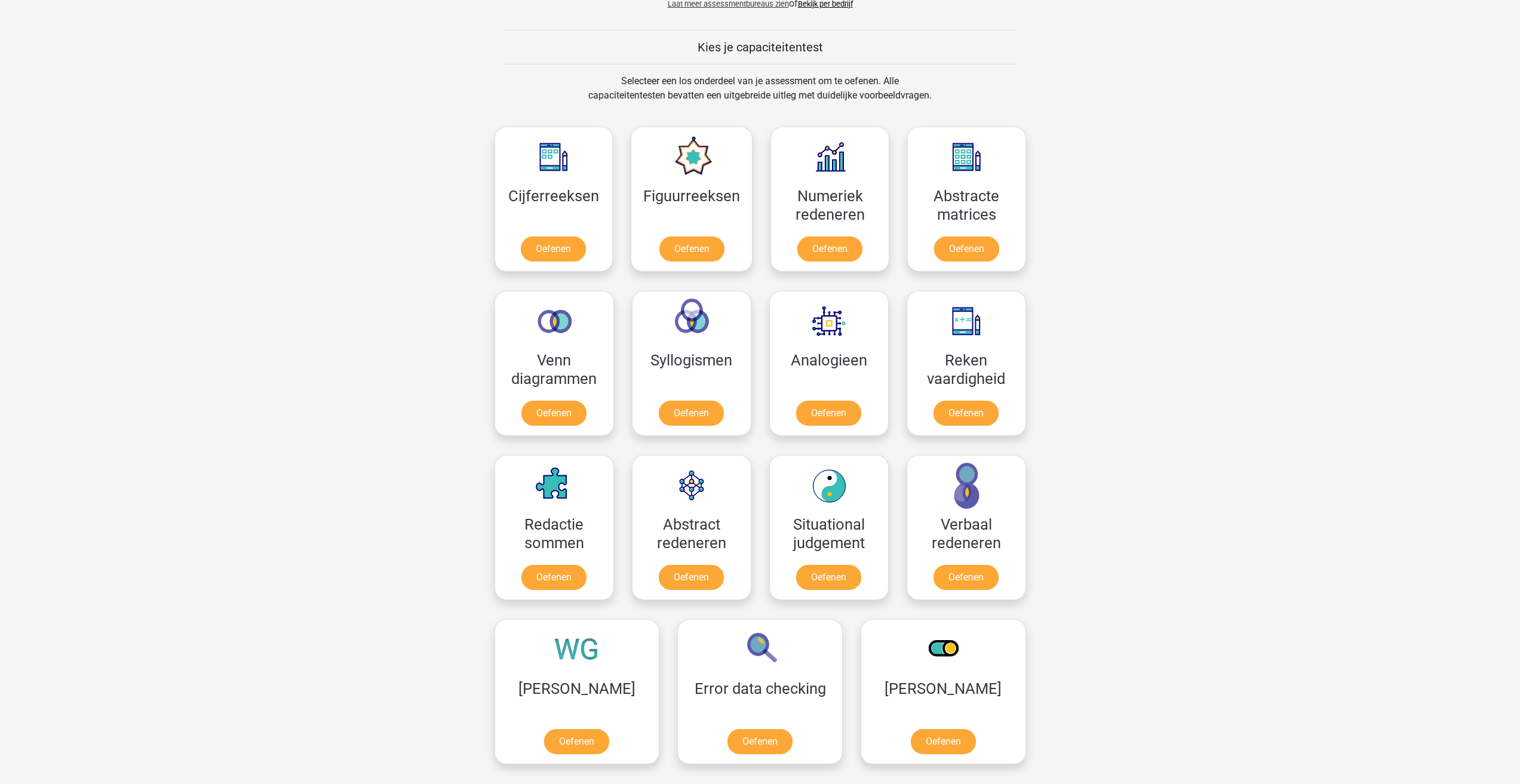
scroll to position [478, 0]
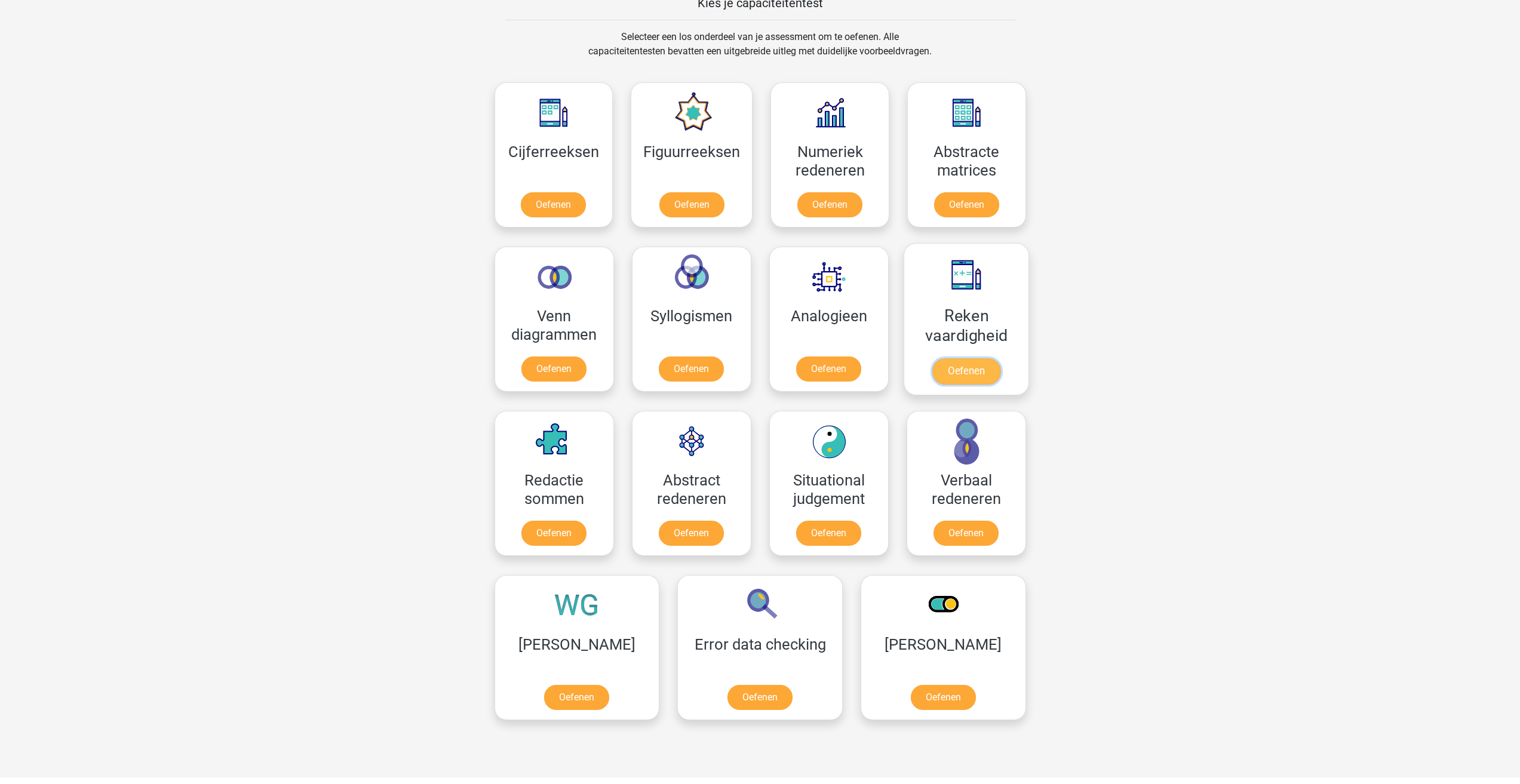
click at [977, 372] on link "Oefenen" at bounding box center [966, 371] width 68 height 26
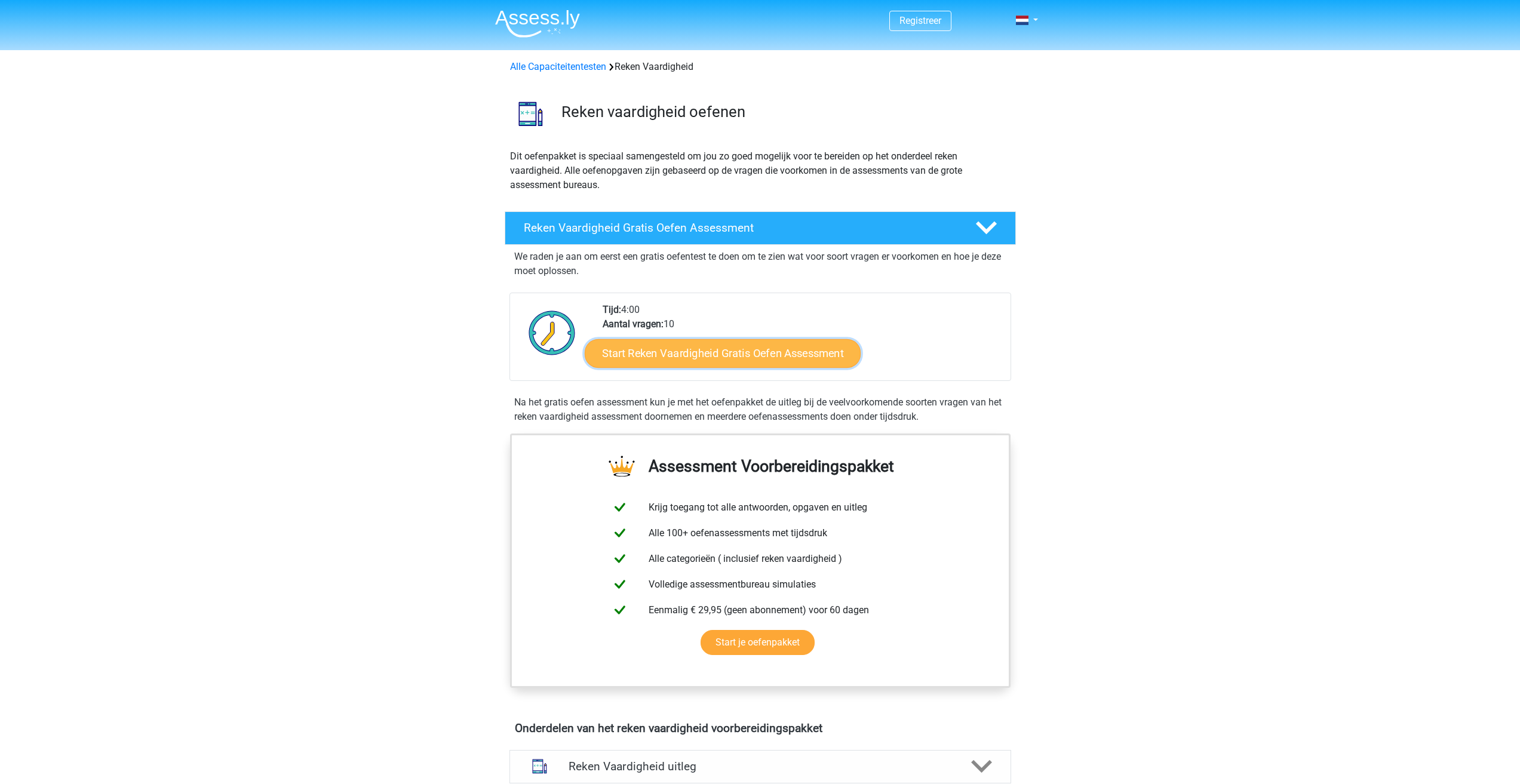
click at [726, 358] on link "Start Reken Vaardigheid Gratis Oefen Assessment" at bounding box center [723, 353] width 276 height 29
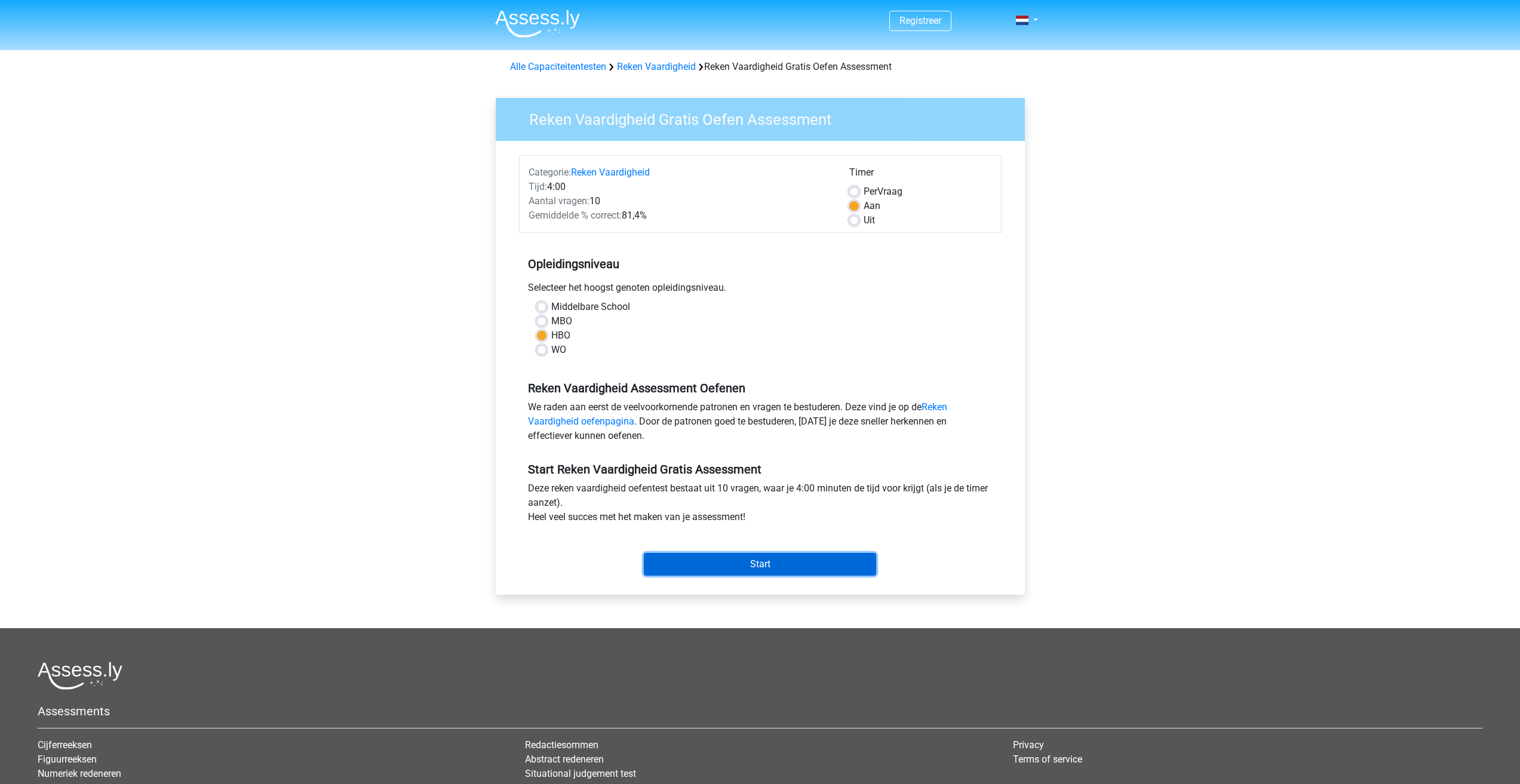
click at [748, 561] on input "Start" at bounding box center [760, 564] width 232 height 23
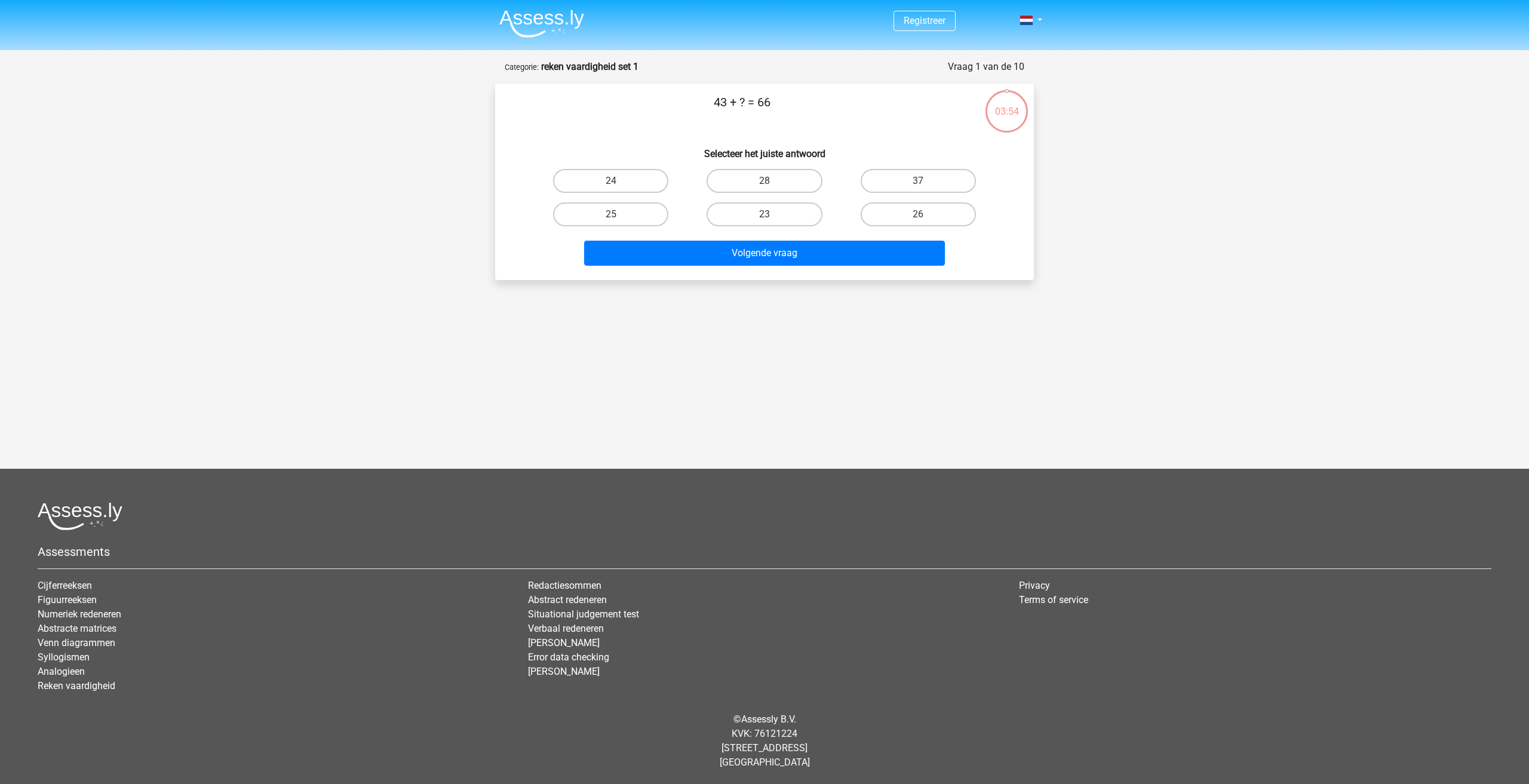
click at [765, 219] on input "23" at bounding box center [768, 218] width 8 height 8
radio input "true"
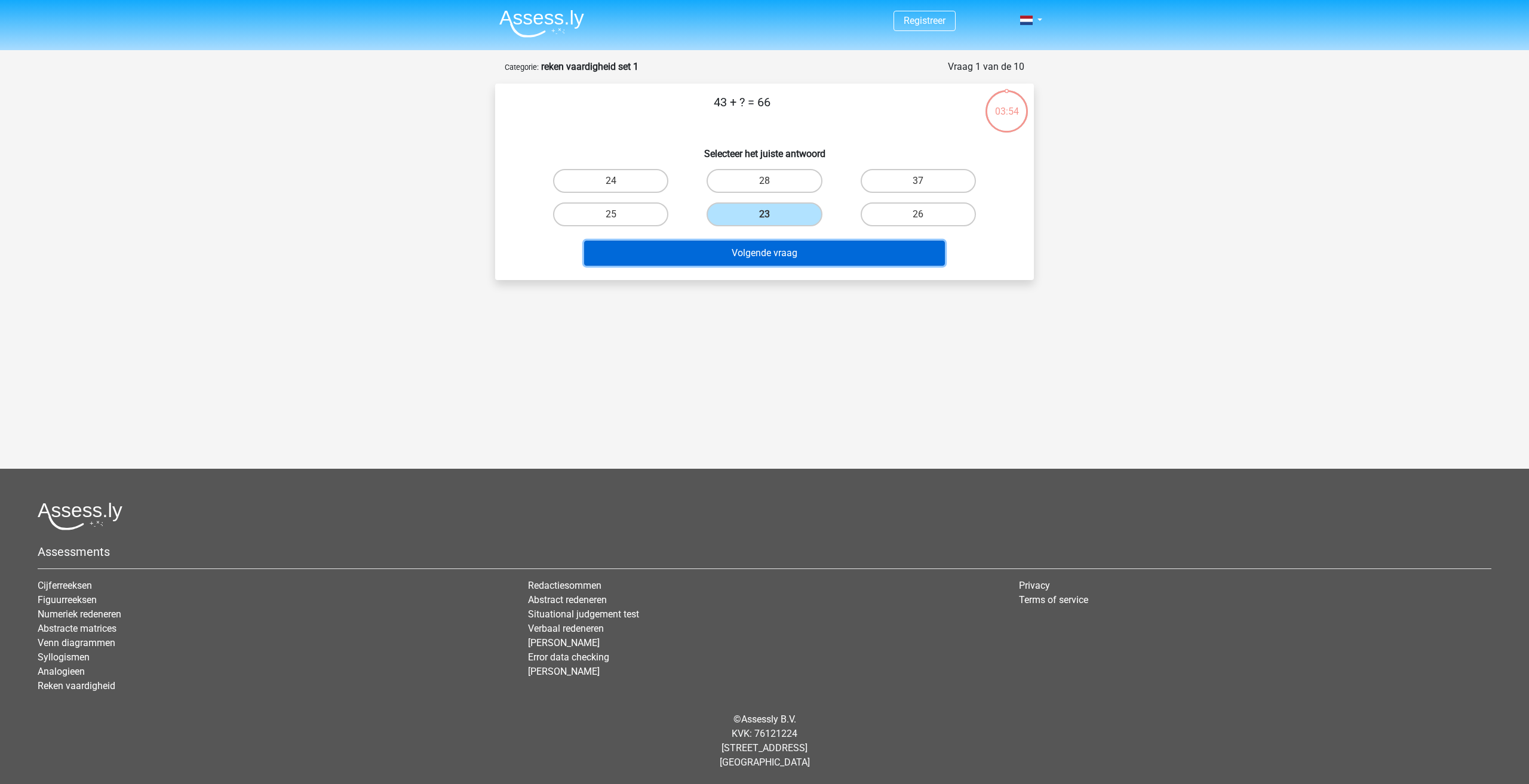
click at [772, 251] on button "Volgende vraag" at bounding box center [765, 253] width 361 height 25
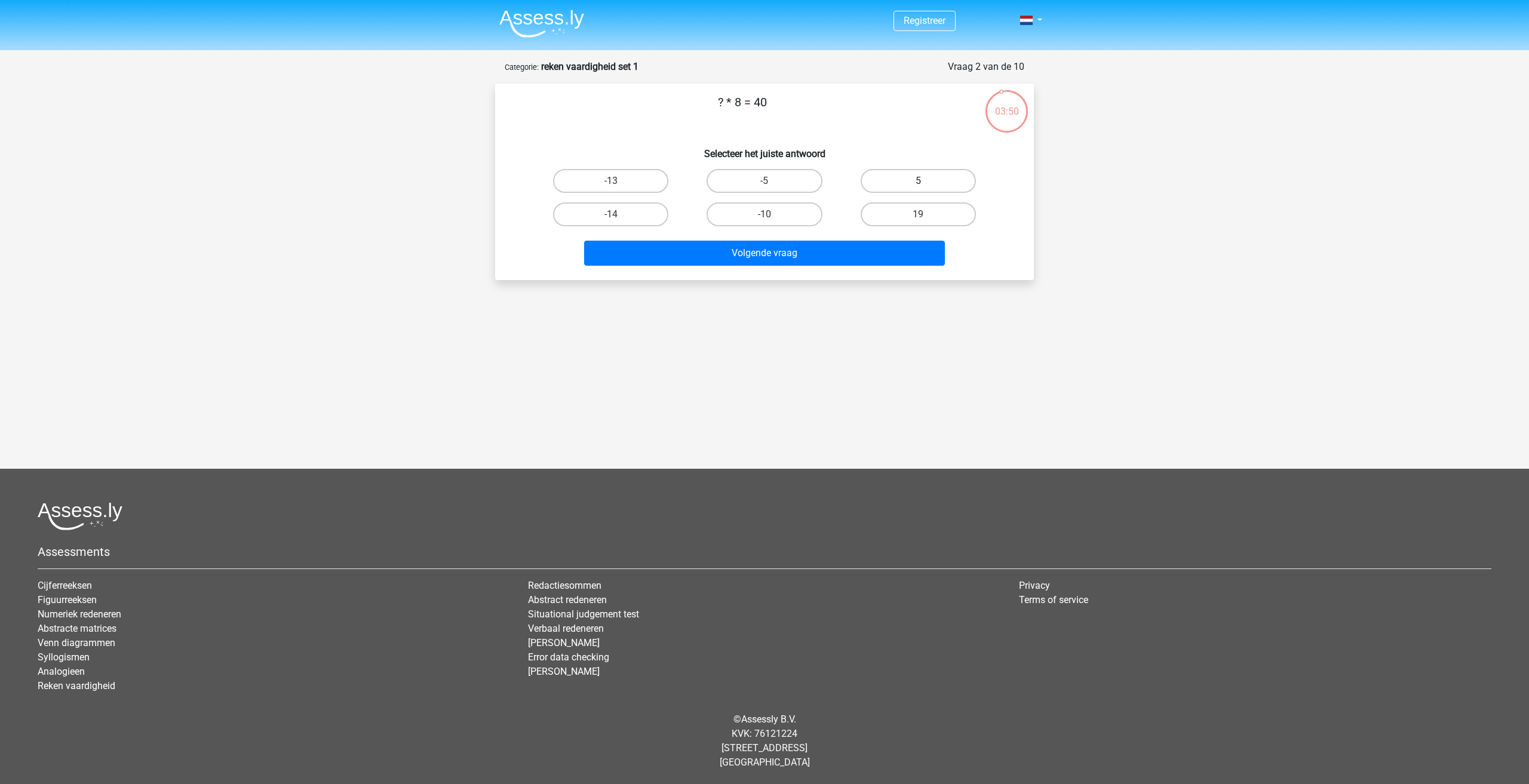
click at [878, 184] on label "5" at bounding box center [918, 181] width 115 height 24
click at [918, 184] on input "5" at bounding box center [922, 184] width 8 height 8
radio input "true"
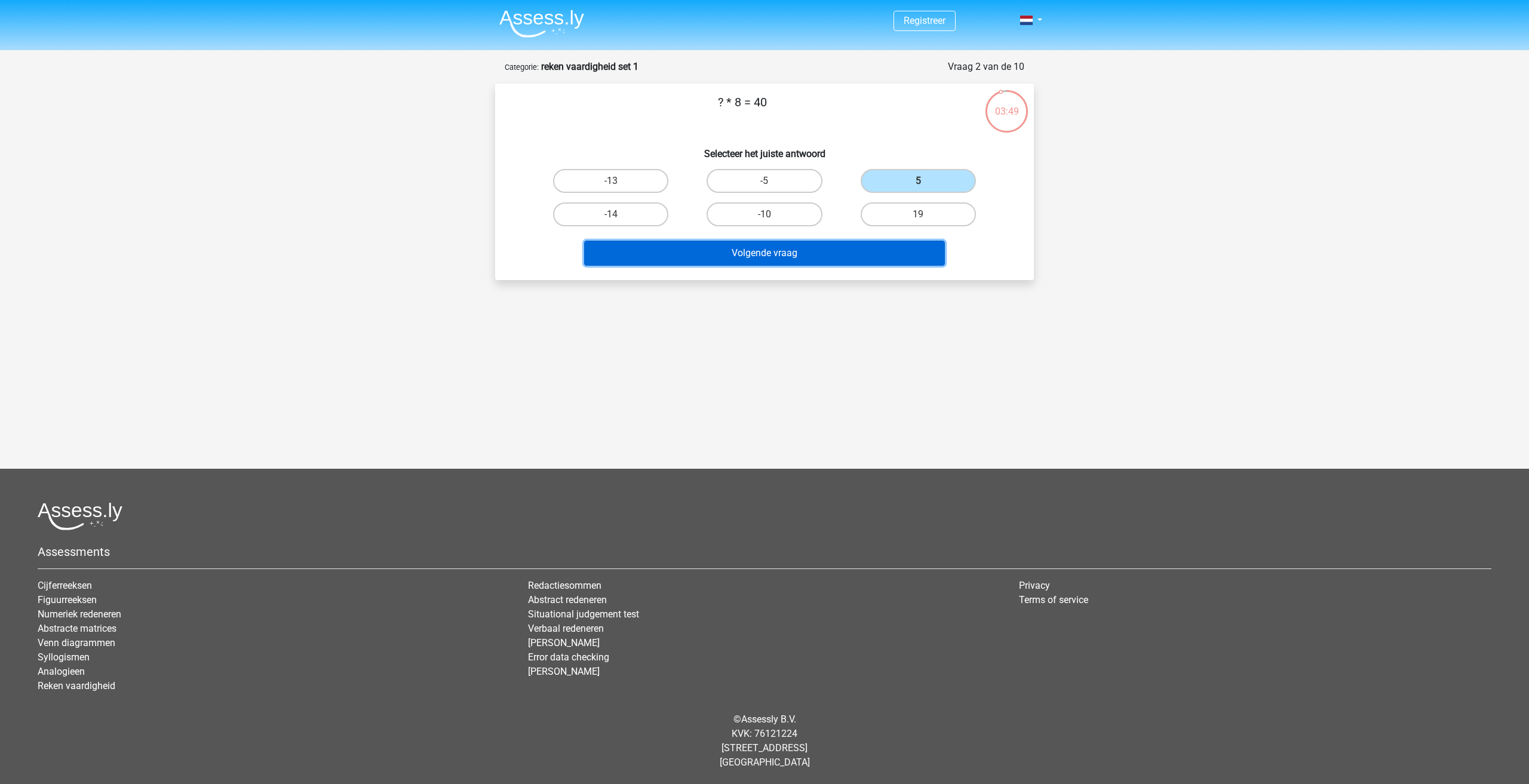
click at [826, 247] on button "Volgende vraag" at bounding box center [765, 253] width 361 height 25
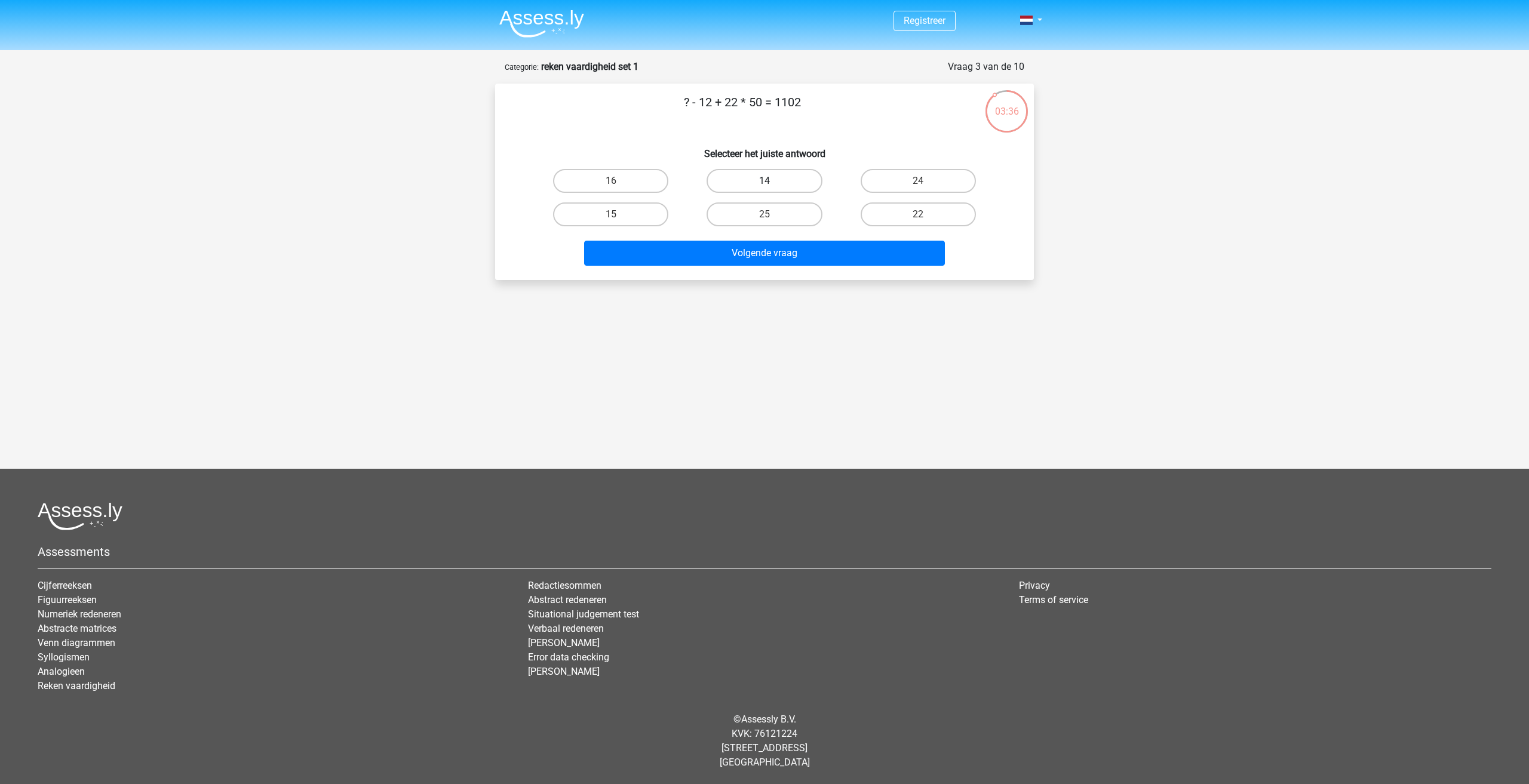
click at [774, 185] on label "14" at bounding box center [764, 181] width 115 height 24
click at [772, 185] on input "14" at bounding box center [768, 184] width 8 height 8
radio input "true"
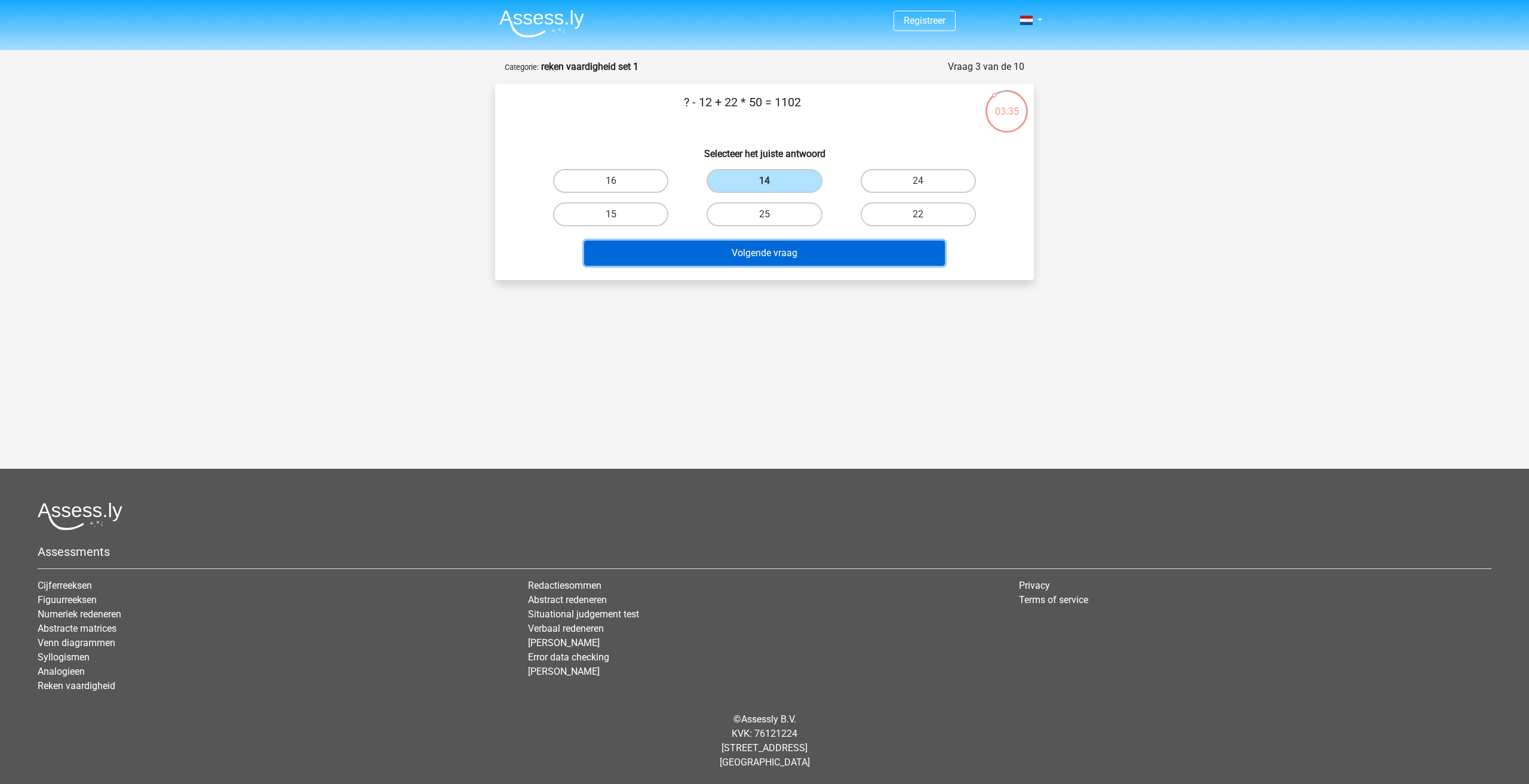
click at [770, 254] on button "Volgende vraag" at bounding box center [765, 253] width 361 height 25
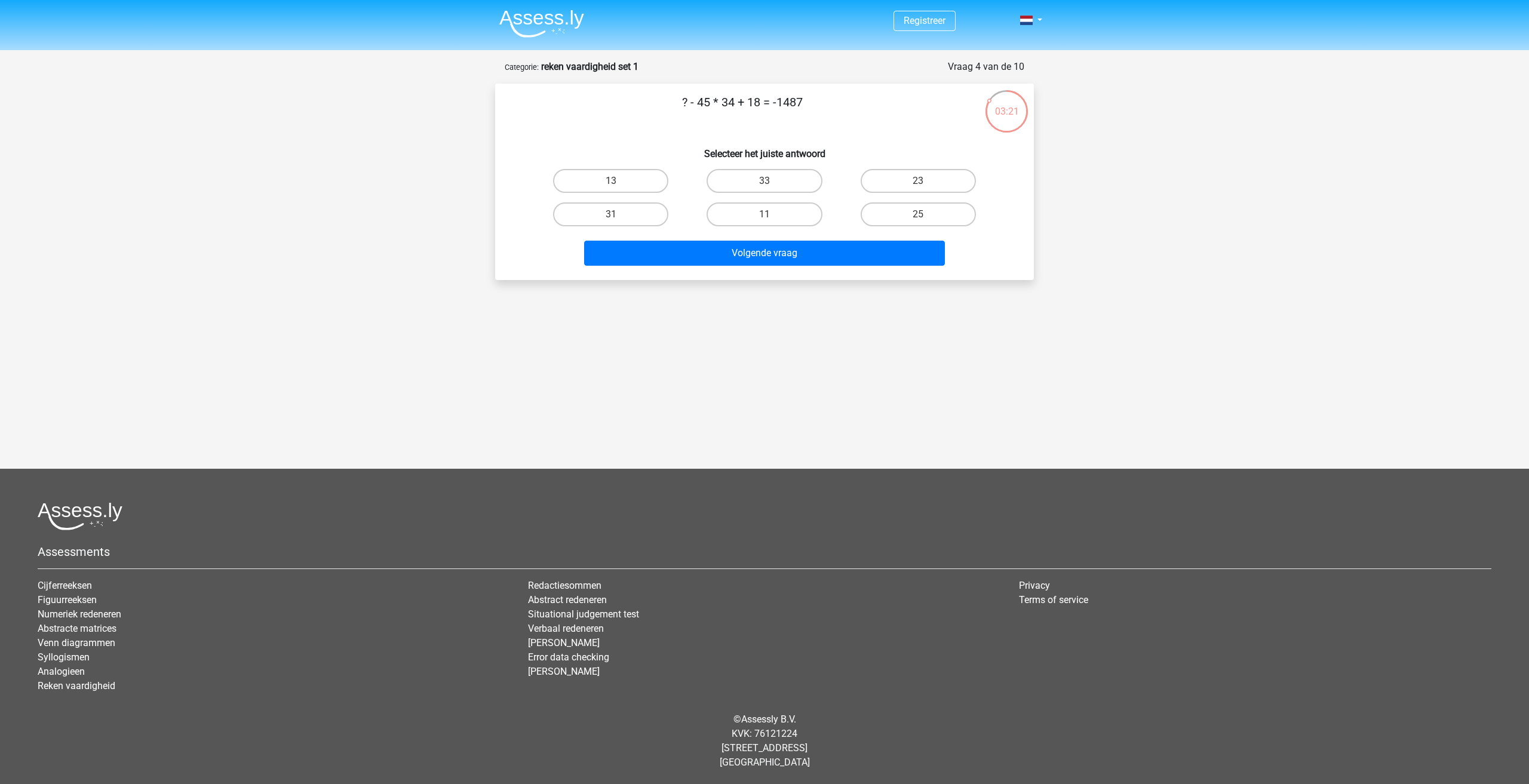
click at [767, 221] on input "11" at bounding box center [768, 218] width 8 height 8
radio input "true"
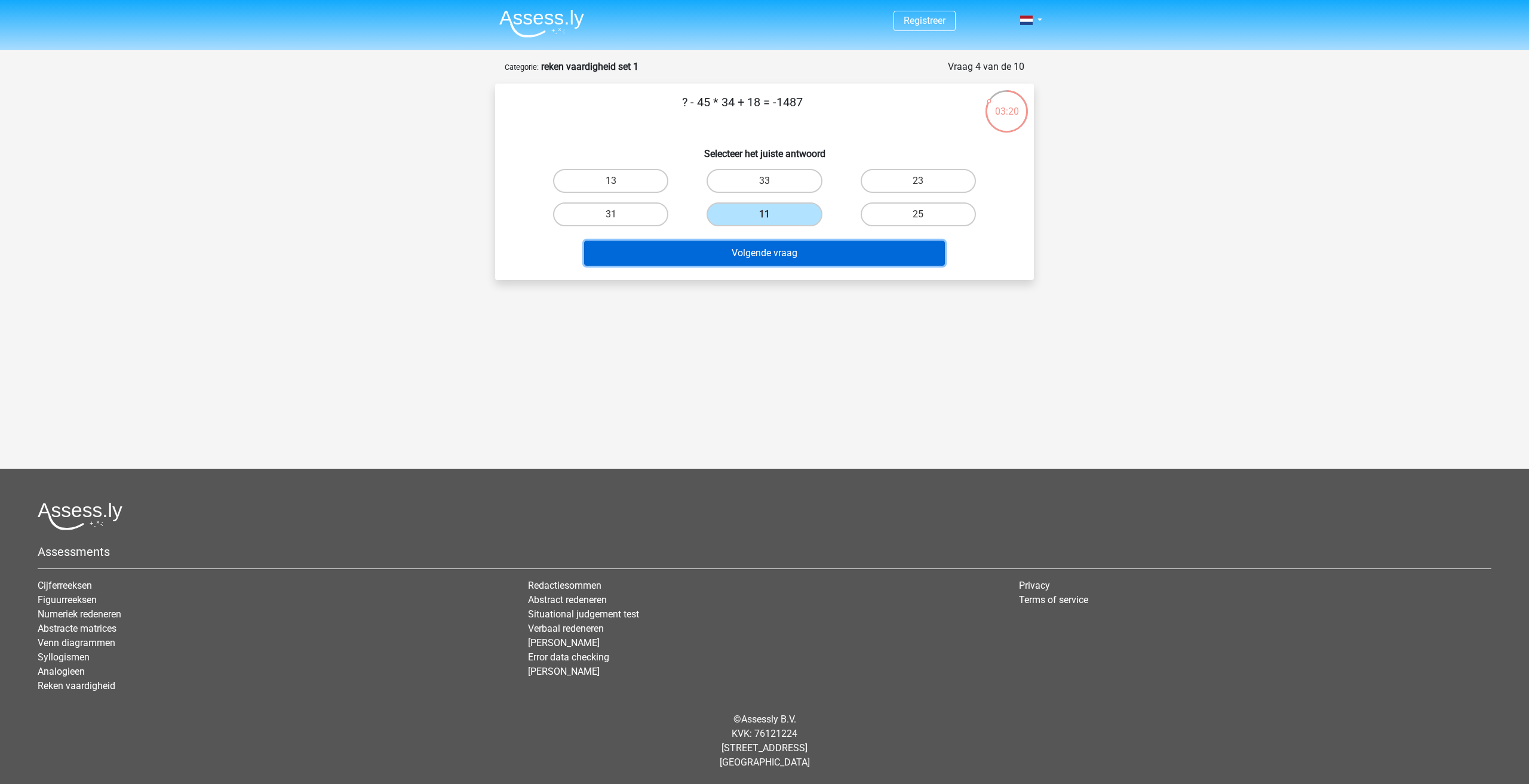
click at [771, 253] on button "Volgende vraag" at bounding box center [765, 253] width 361 height 25
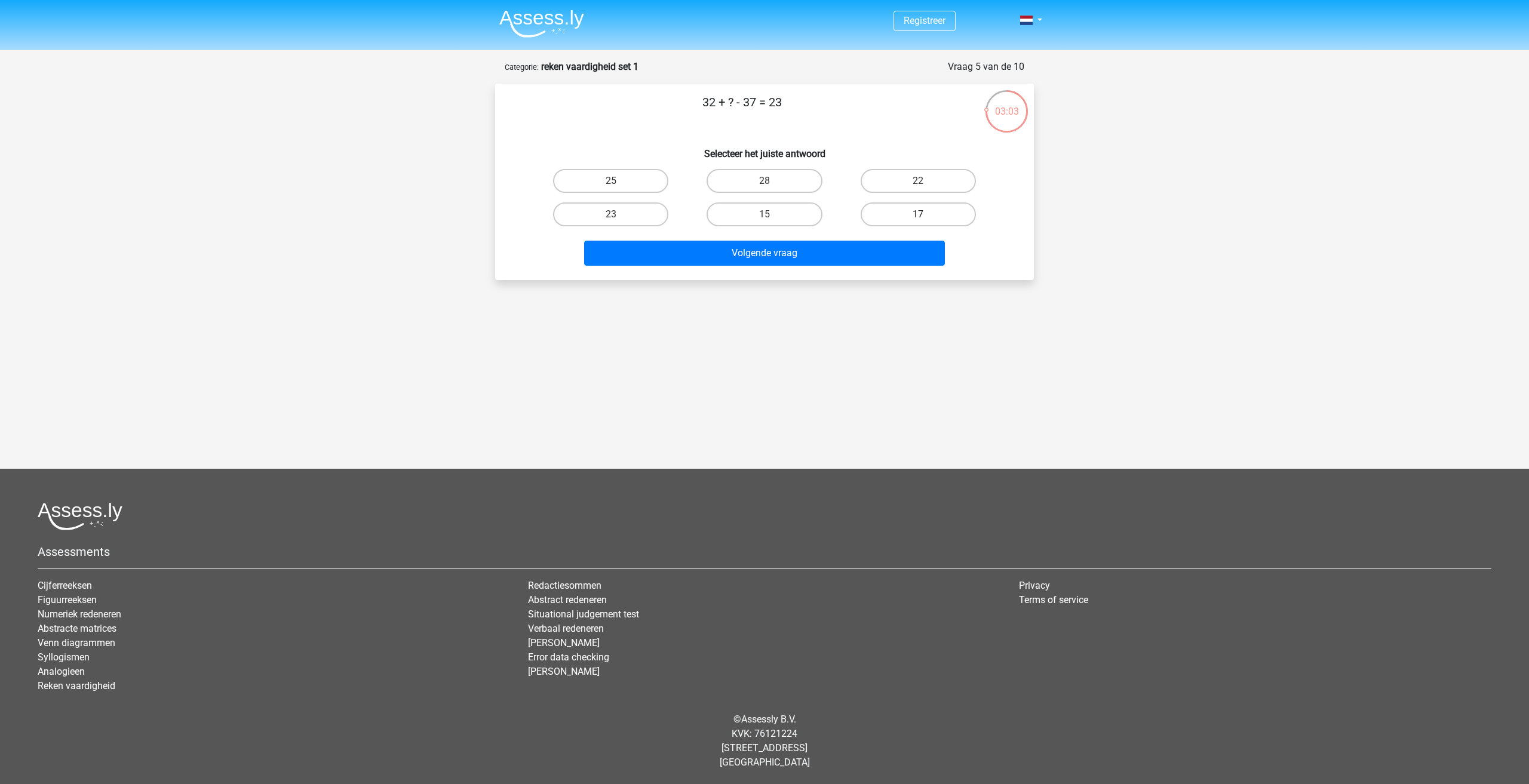
click at [877, 218] on label "17" at bounding box center [918, 214] width 115 height 24
click at [918, 218] on input "17" at bounding box center [922, 218] width 8 height 8
radio input "true"
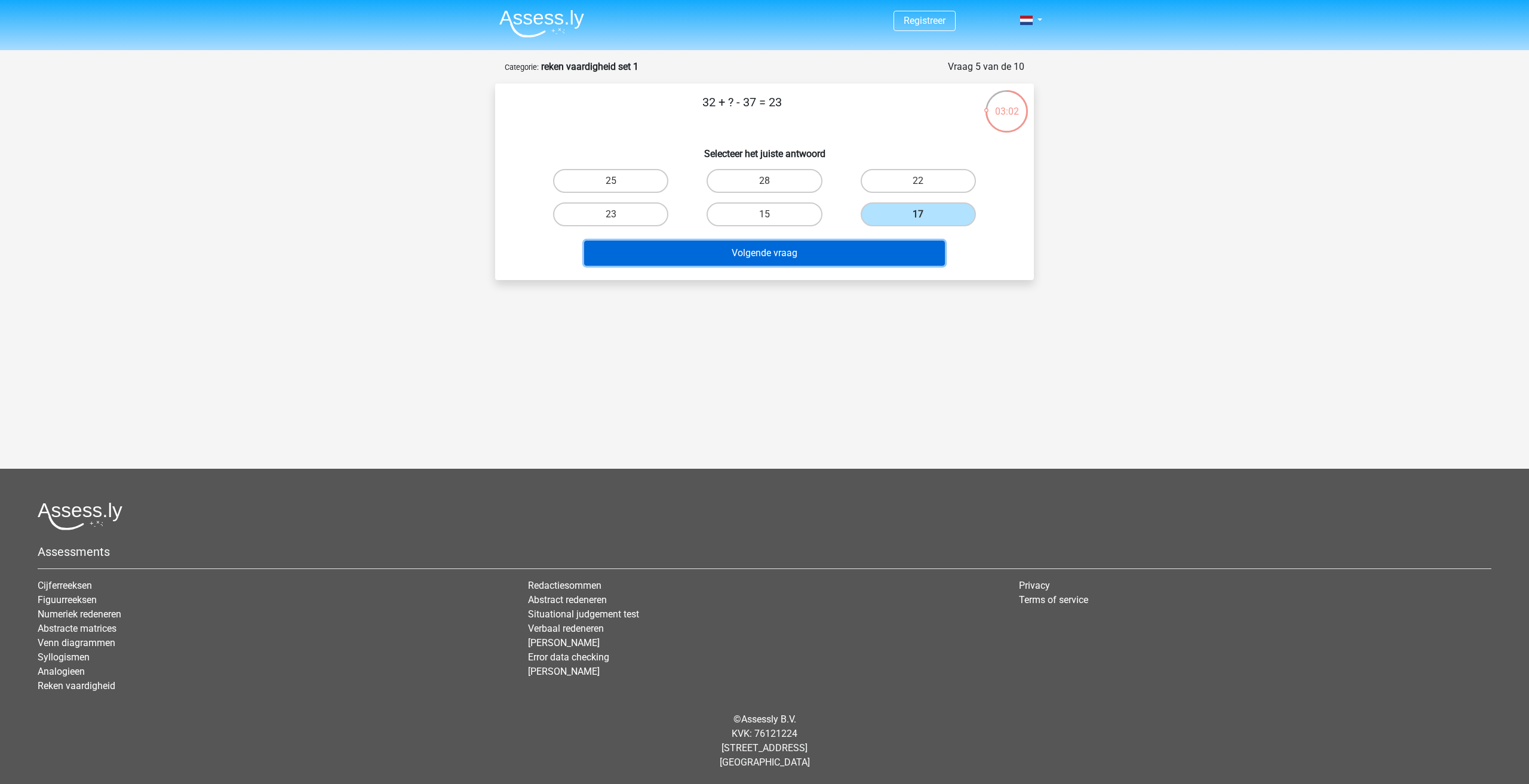
click at [810, 255] on button "Volgende vraag" at bounding box center [765, 253] width 361 height 25
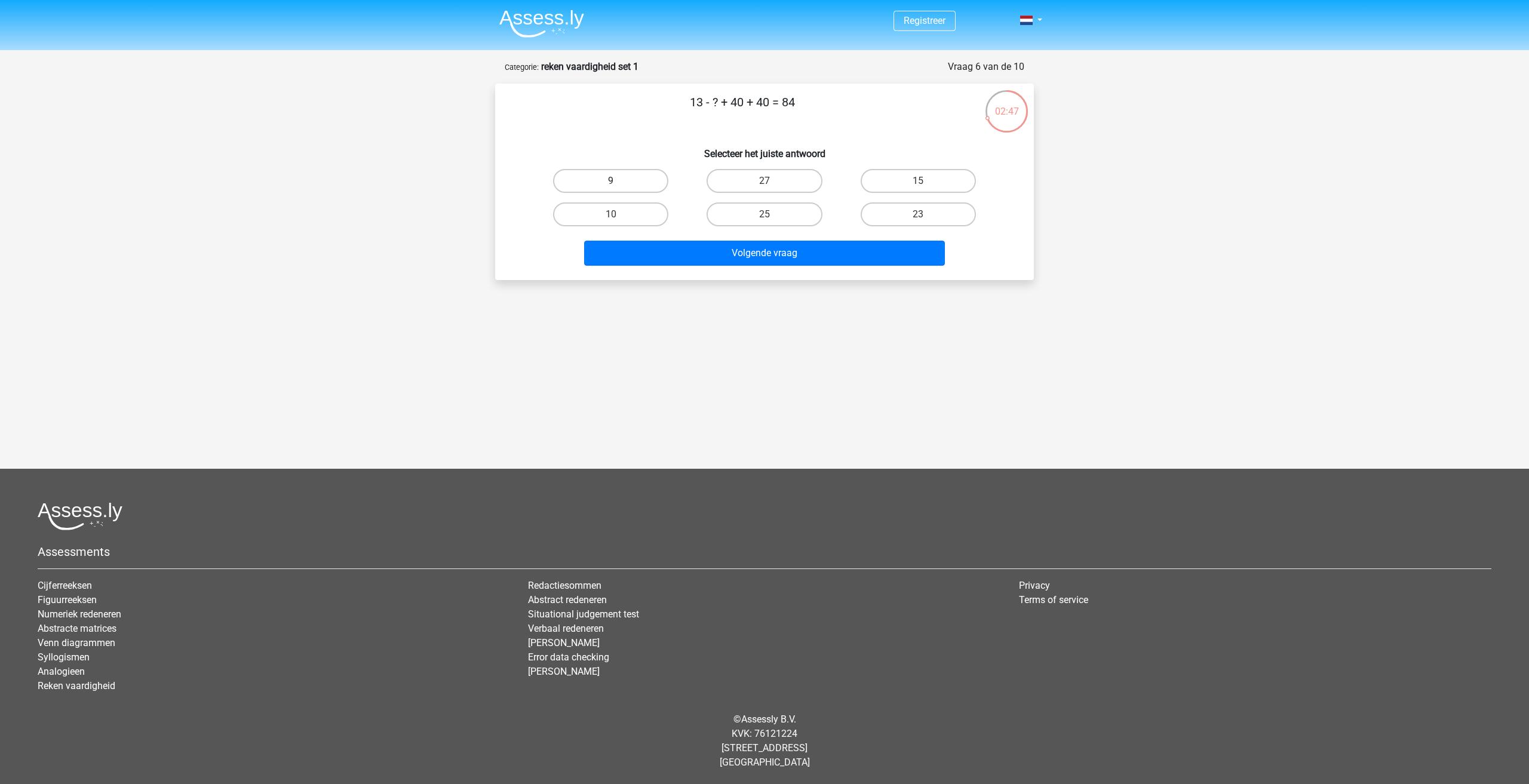
click at [640, 184] on label "9" at bounding box center [611, 181] width 115 height 24
click at [619, 184] on input "9" at bounding box center [615, 184] width 8 height 8
radio input "true"
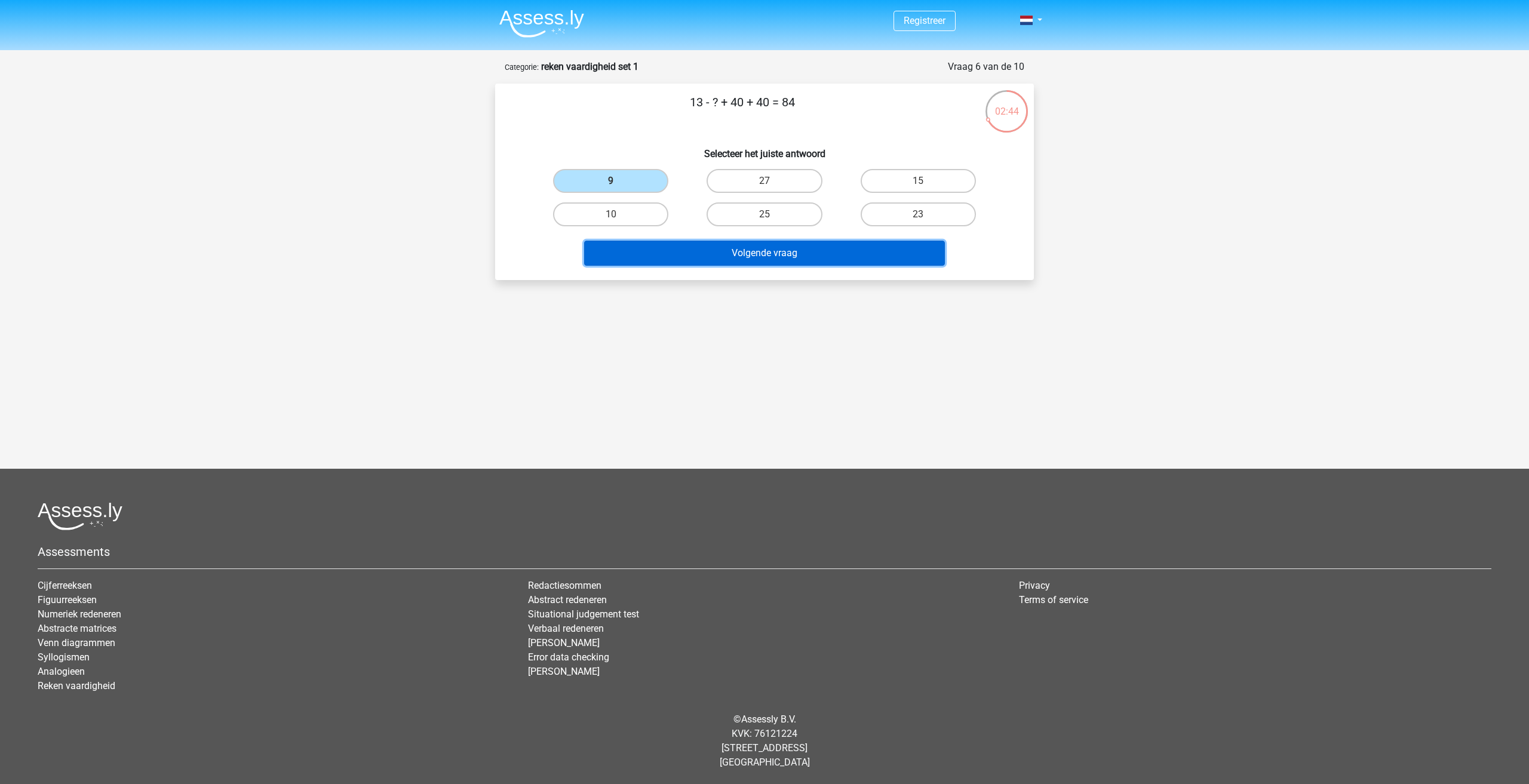
click at [746, 259] on button "Volgende vraag" at bounding box center [765, 253] width 361 height 25
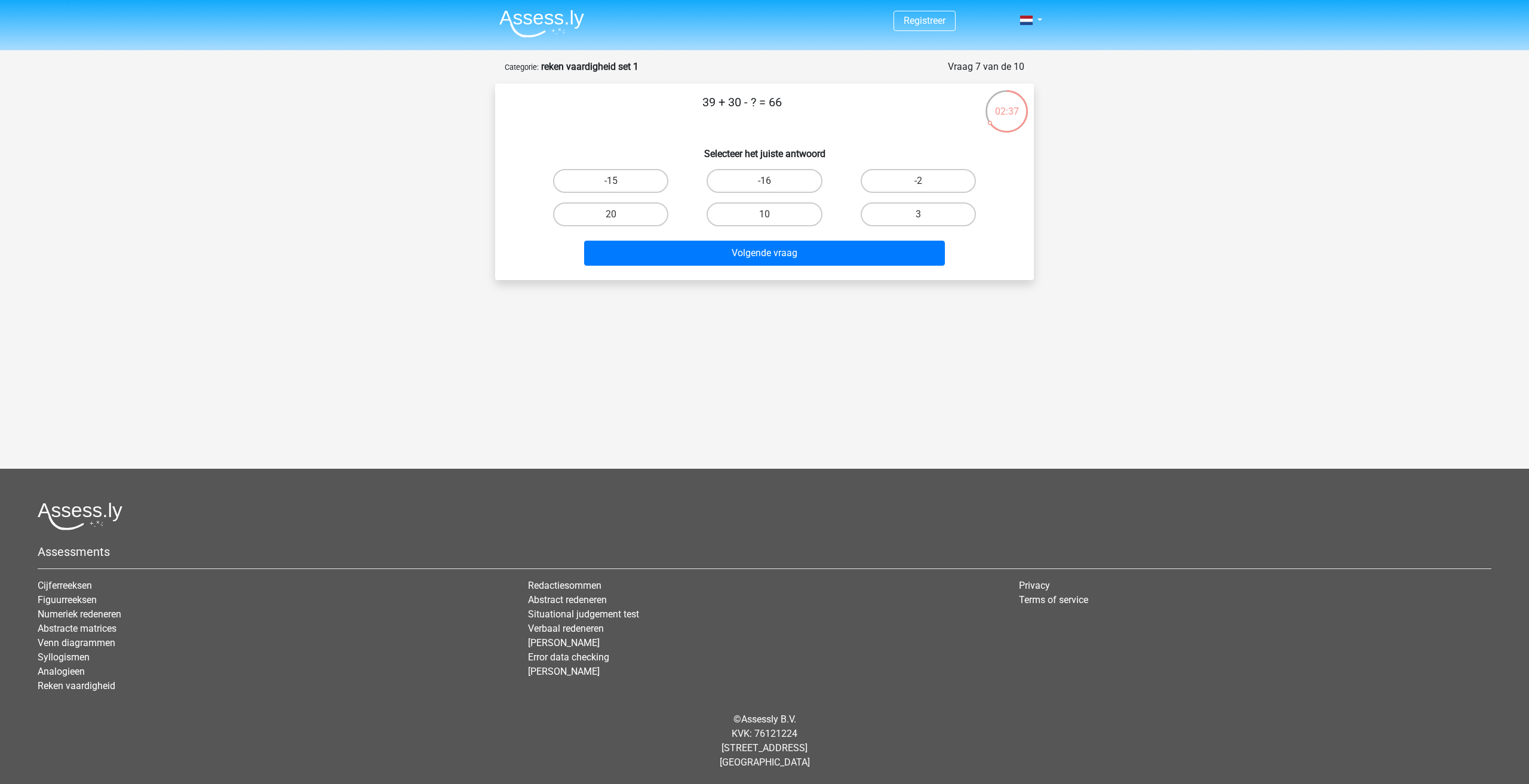
click at [921, 221] on input "3" at bounding box center [922, 218] width 8 height 8
radio input "true"
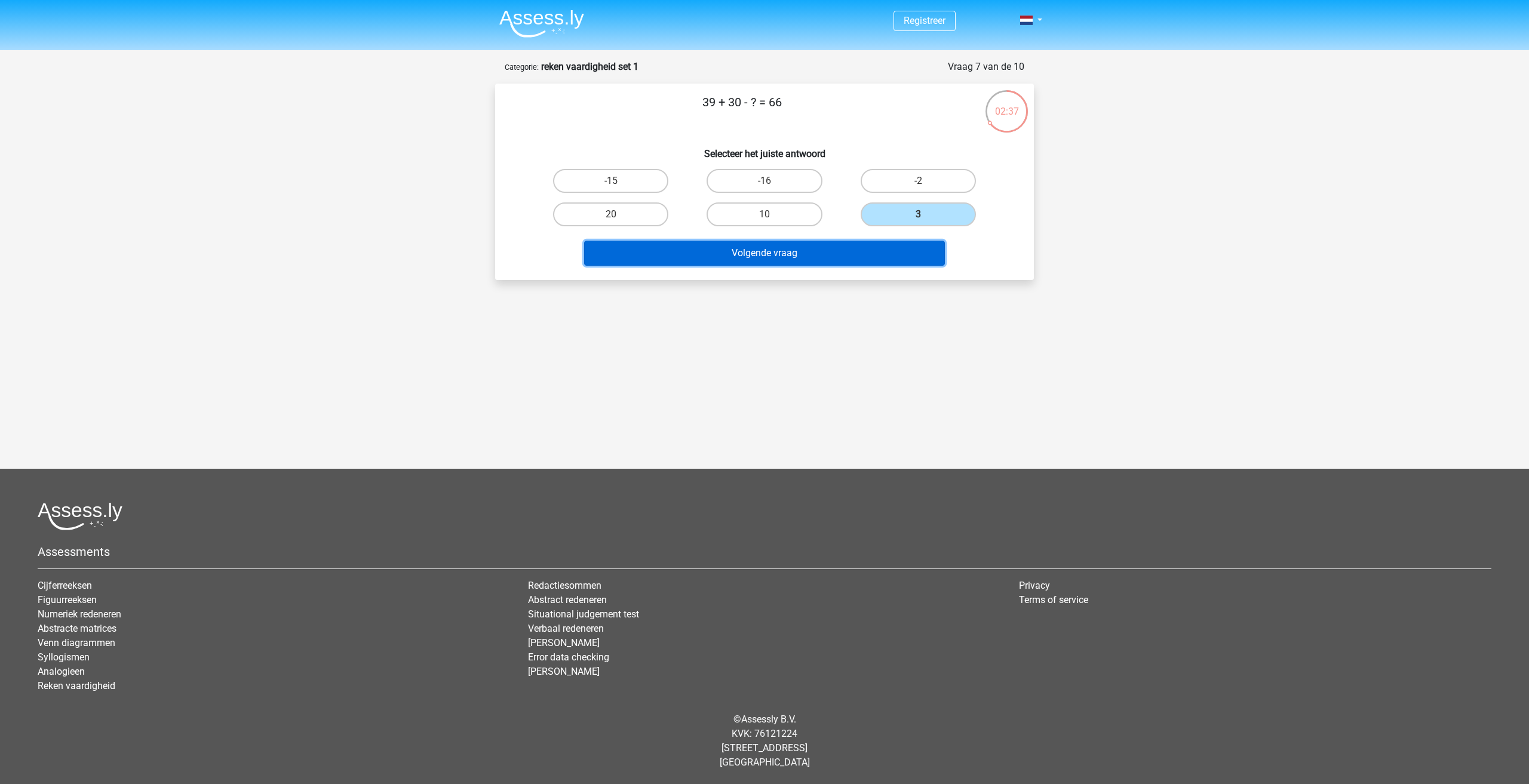
click at [889, 255] on button "Volgende vraag" at bounding box center [765, 253] width 361 height 25
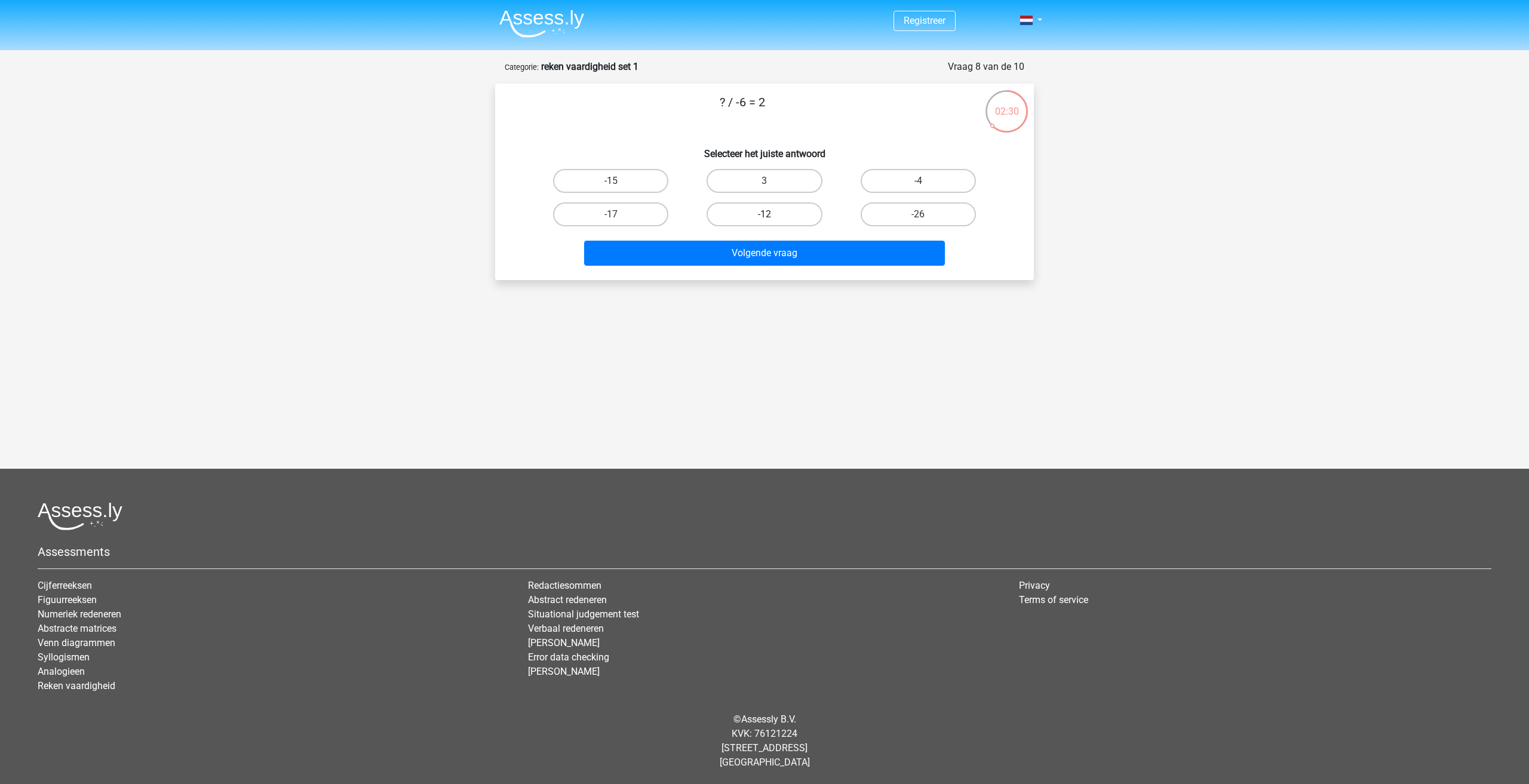
click at [783, 211] on label "-12" at bounding box center [764, 214] width 115 height 24
click at [772, 214] on input "-12" at bounding box center [768, 218] width 8 height 8
radio input "true"
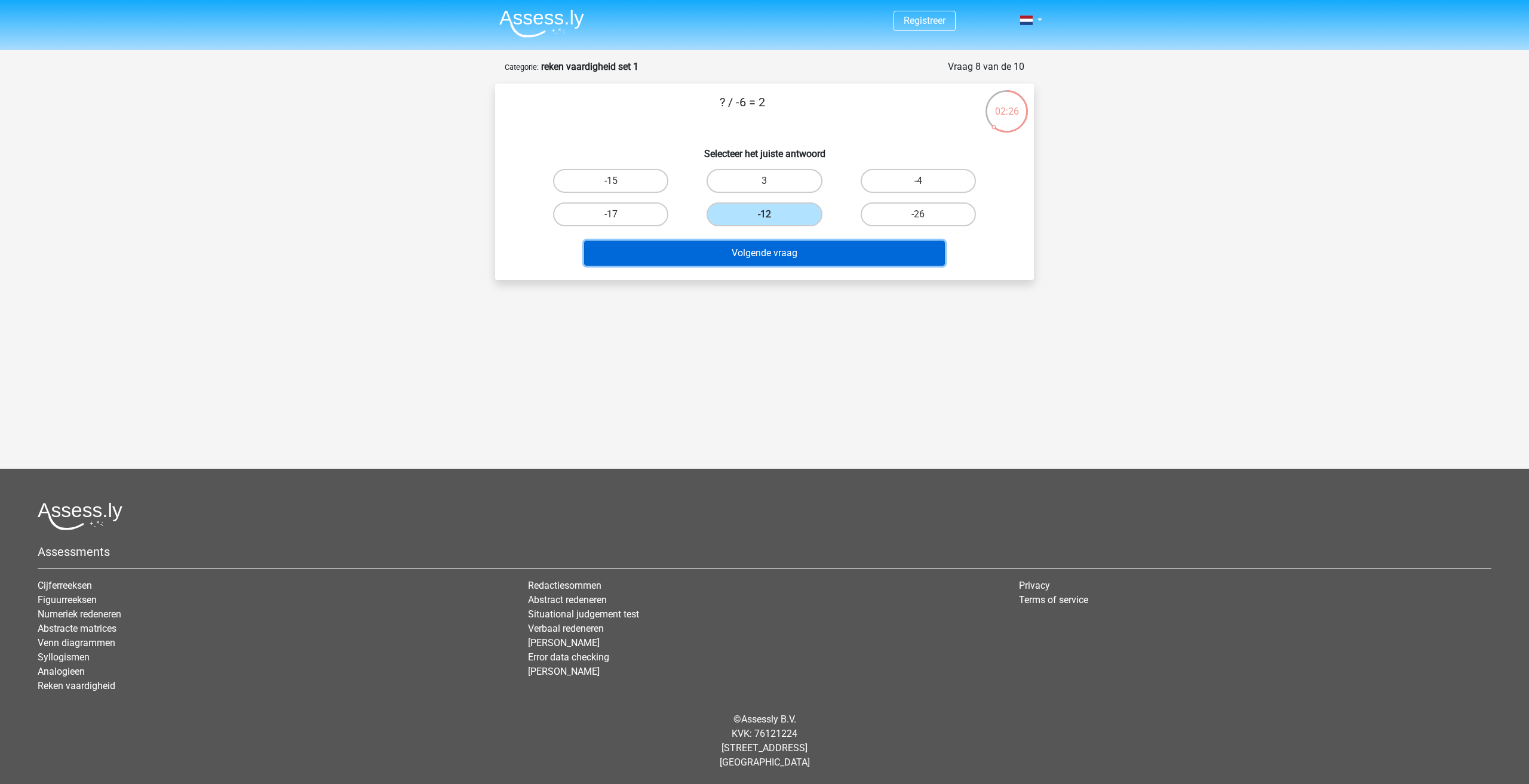
click at [752, 258] on button "Volgende vraag" at bounding box center [765, 253] width 361 height 25
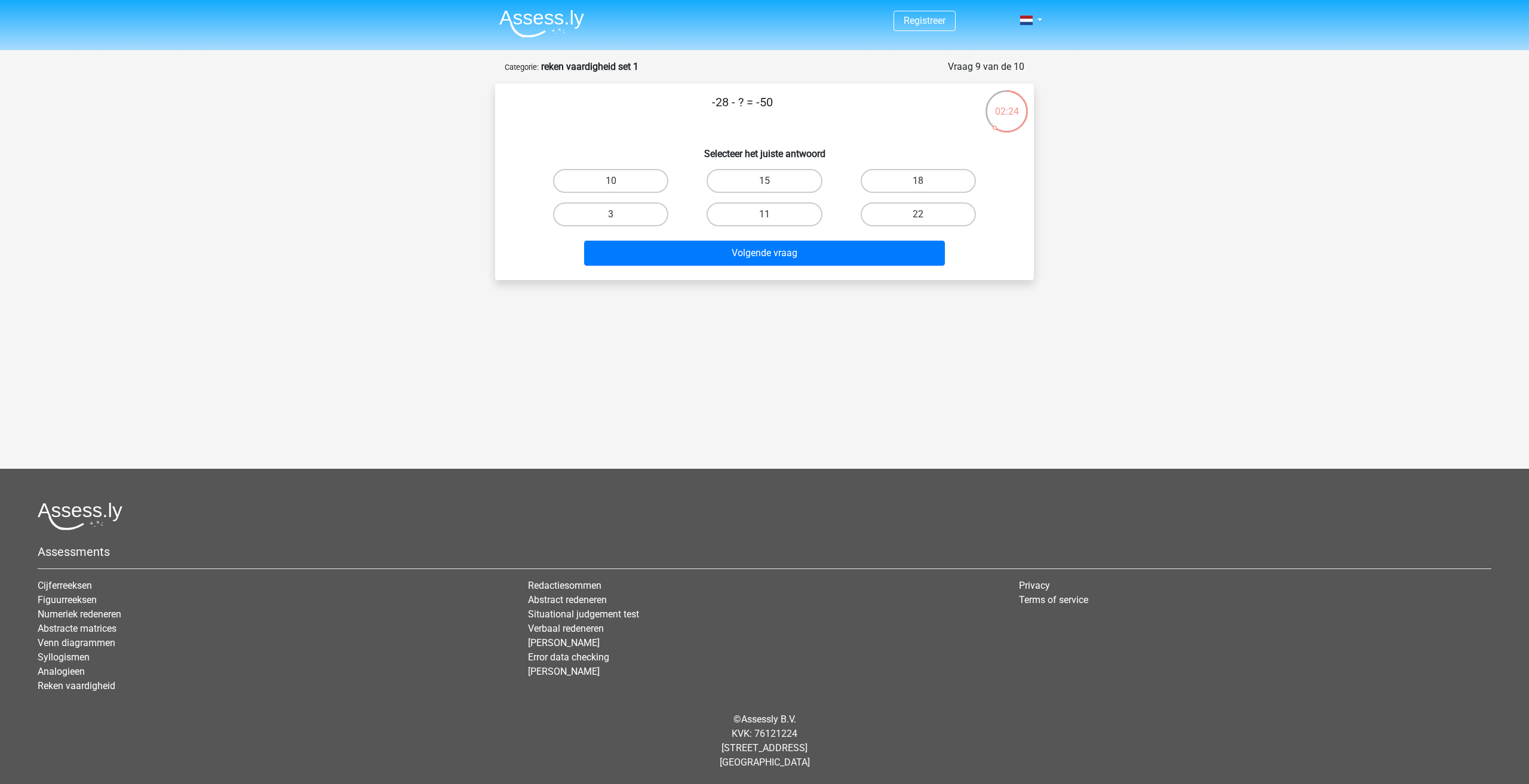
click at [771, 217] on input "11" at bounding box center [768, 218] width 8 height 8
radio input "true"
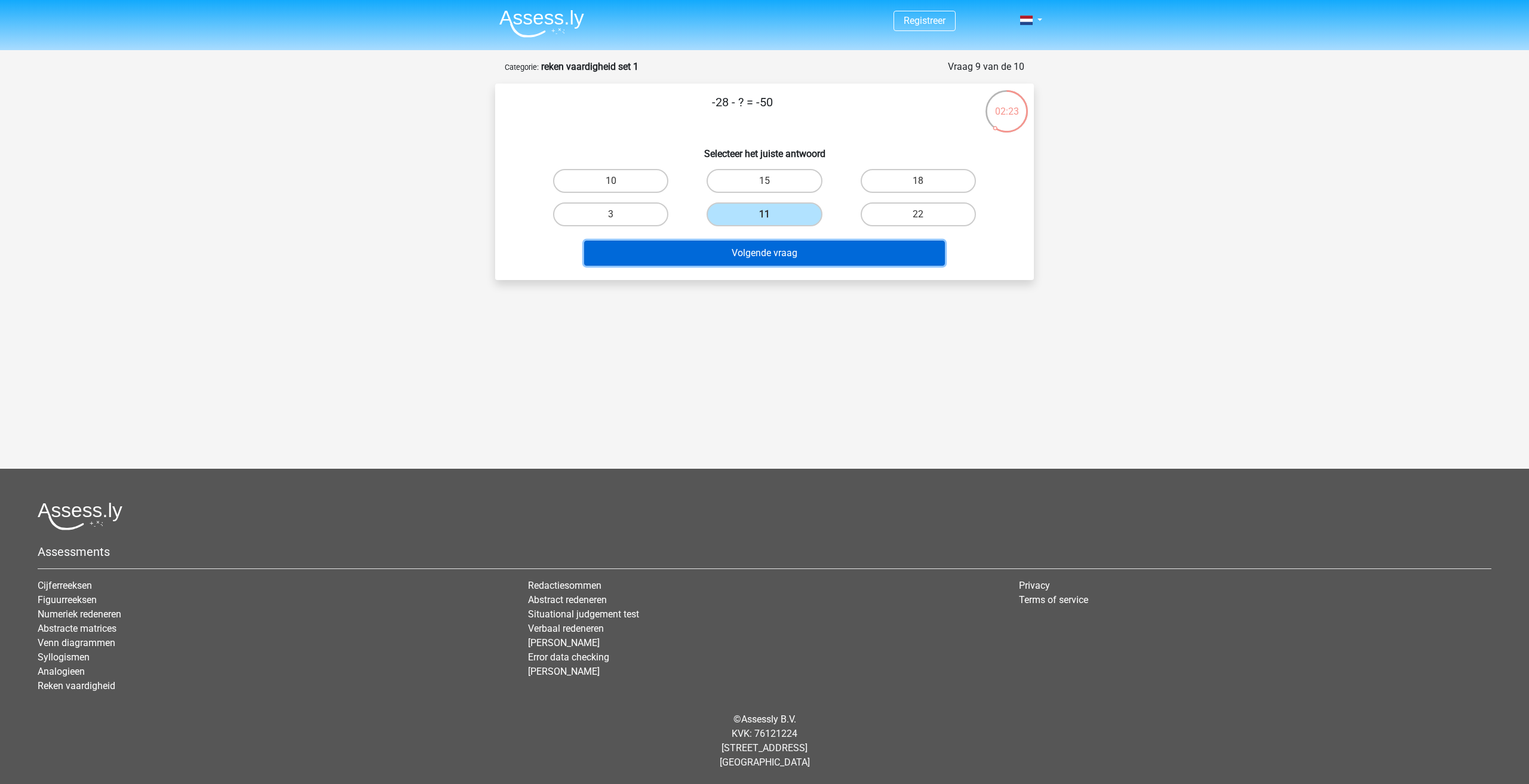
click at [780, 257] on button "Volgende vraag" at bounding box center [765, 253] width 361 height 25
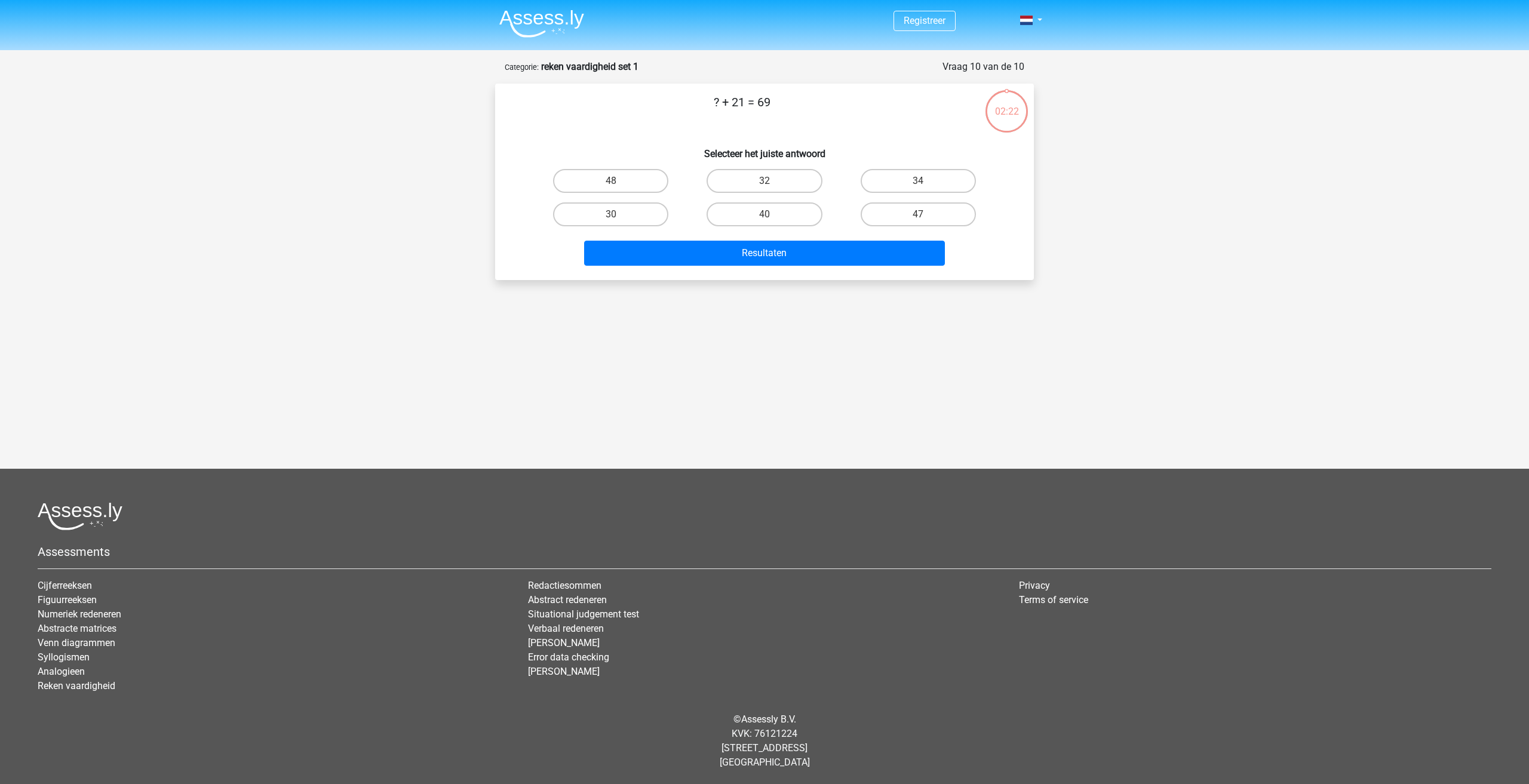
click at [765, 219] on input "40" at bounding box center [768, 218] width 8 height 8
radio input "true"
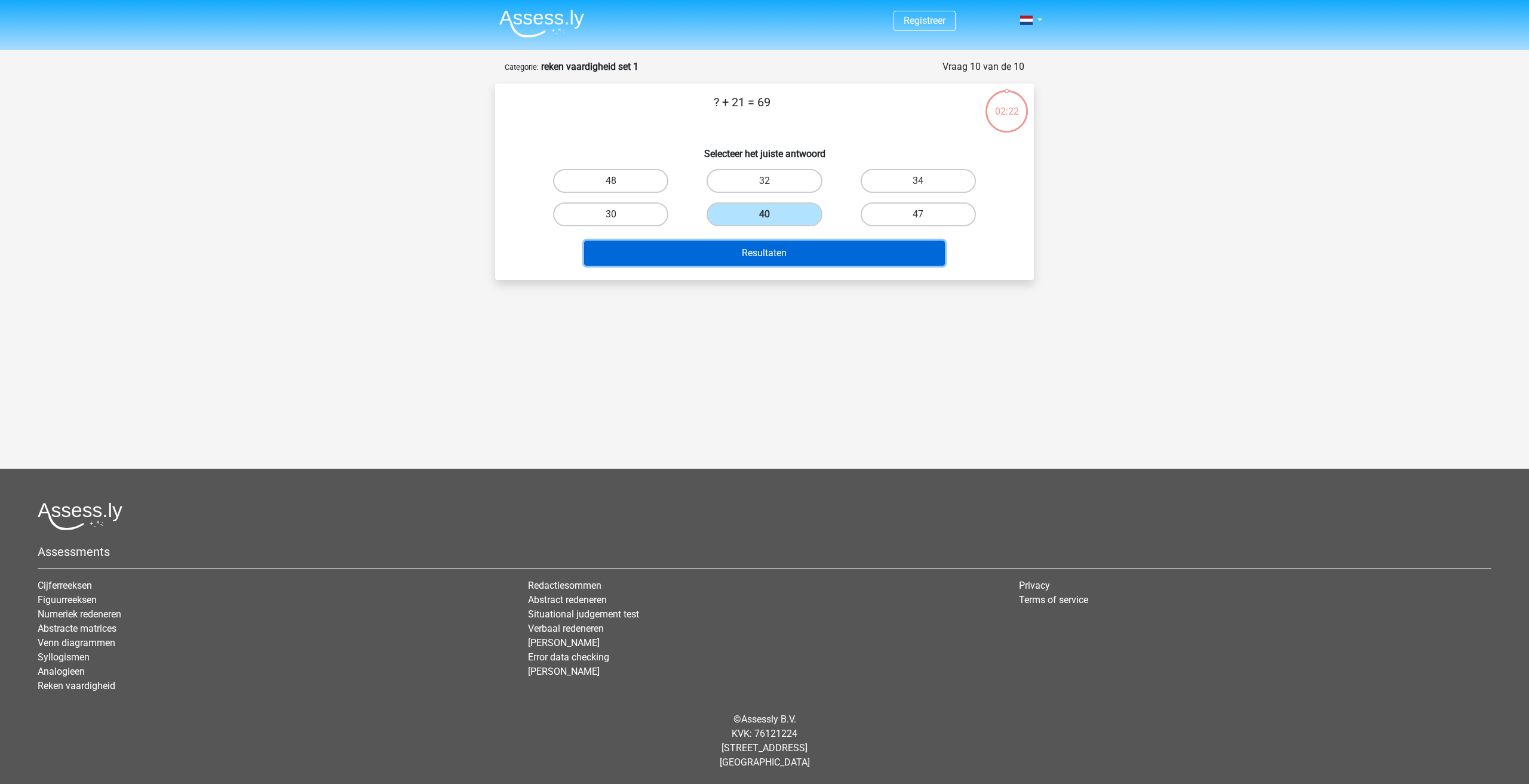
click at [772, 262] on button "Resultaten" at bounding box center [765, 253] width 361 height 25
